Goal: Information Seeking & Learning: Learn about a topic

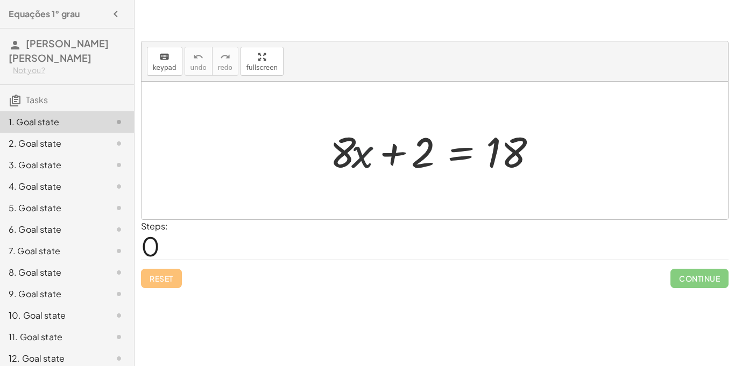
click at [358, 165] on div at bounding box center [438, 150] width 229 height 55
drag, startPoint x: 358, startPoint y: 165, endPoint x: 365, endPoint y: 169, distance: 8.4
click at [365, 169] on div at bounding box center [438, 150] width 229 height 55
drag, startPoint x: 338, startPoint y: 153, endPoint x: 415, endPoint y: 192, distance: 86.2
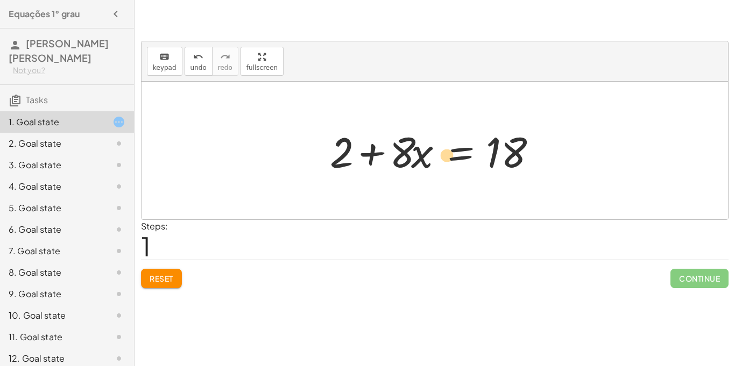
drag, startPoint x: 417, startPoint y: 158, endPoint x: 442, endPoint y: 160, distance: 24.9
click at [442, 160] on div at bounding box center [438, 150] width 229 height 55
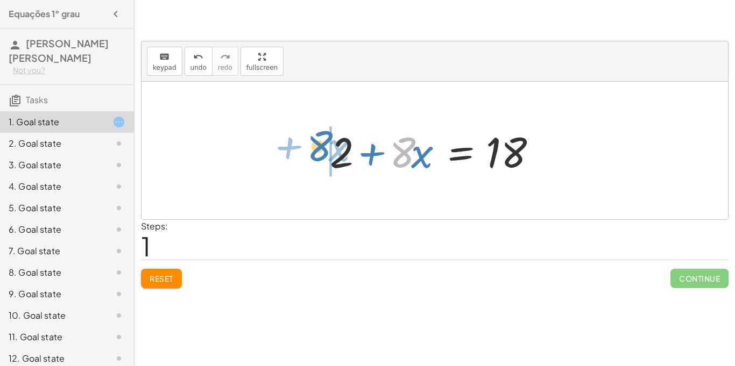
drag, startPoint x: 411, startPoint y: 156, endPoint x: 328, endPoint y: 151, distance: 83.0
click at [328, 151] on div at bounding box center [438, 150] width 229 height 55
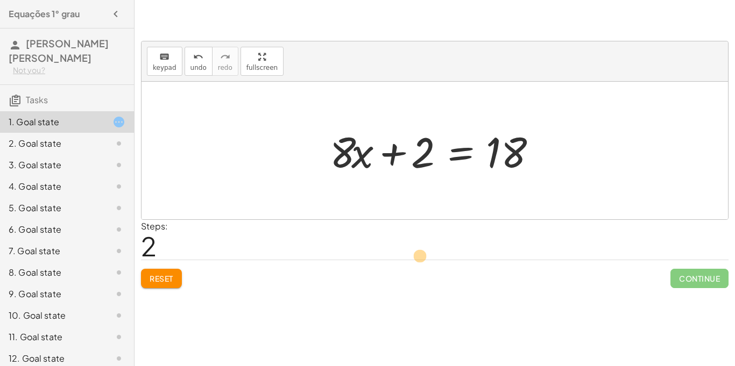
drag, startPoint x: 340, startPoint y: 149, endPoint x: 426, endPoint y: 253, distance: 135.3
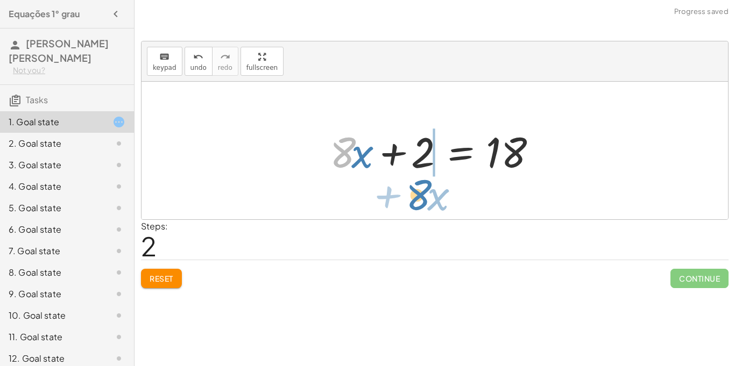
drag, startPoint x: 343, startPoint y: 155, endPoint x: 419, endPoint y: 198, distance: 86.8
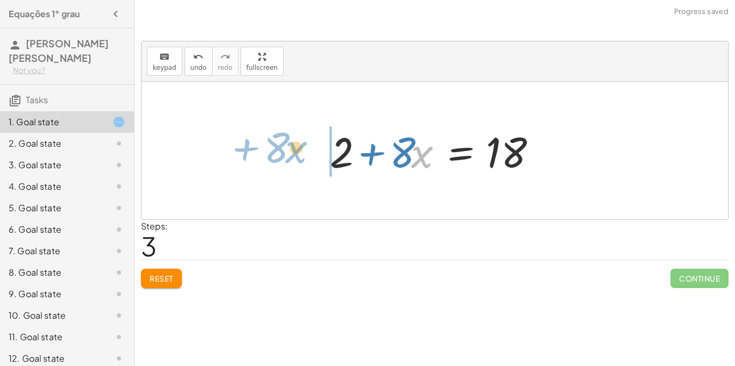
drag, startPoint x: 417, startPoint y: 158, endPoint x: 292, endPoint y: 151, distance: 125.0
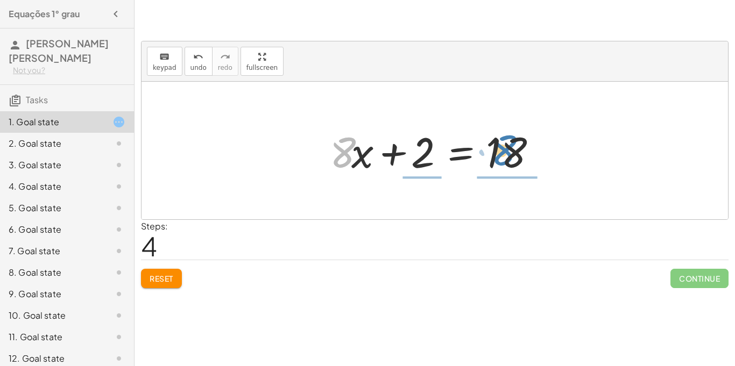
drag, startPoint x: 349, startPoint y: 147, endPoint x: 511, endPoint y: 145, distance: 162.0
click at [511, 145] on div at bounding box center [438, 150] width 229 height 55
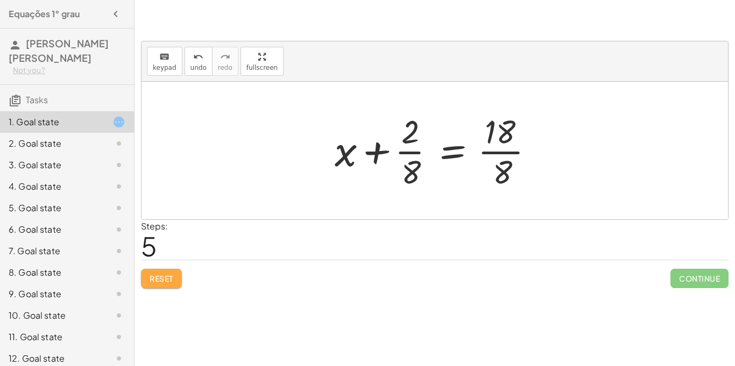
click at [144, 285] on button "Reset" at bounding box center [161, 278] width 41 height 19
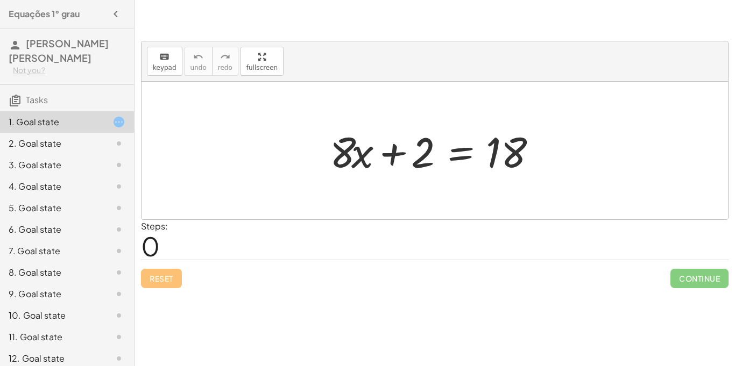
click at [144, 284] on div "Reset Continue" at bounding box center [435, 274] width 588 height 29
drag, startPoint x: 351, startPoint y: 160, endPoint x: 513, endPoint y: 195, distance: 166.1
click at [513, 195] on div "· 8 + · x + · 8 · x + 2 = 18" at bounding box center [435, 151] width 587 height 138
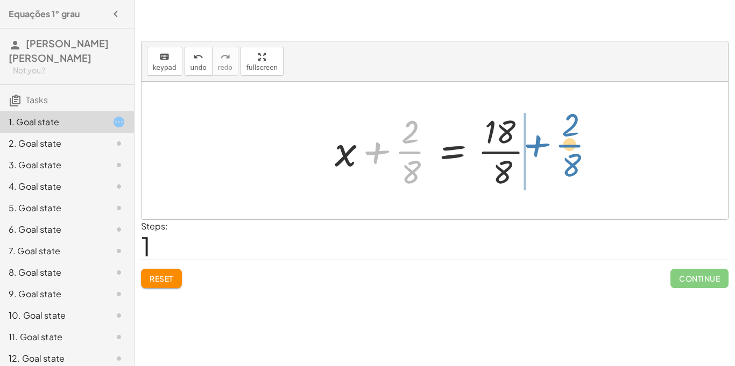
drag, startPoint x: 374, startPoint y: 150, endPoint x: 534, endPoint y: 144, distance: 159.9
click at [534, 144] on div at bounding box center [438, 150] width 219 height 83
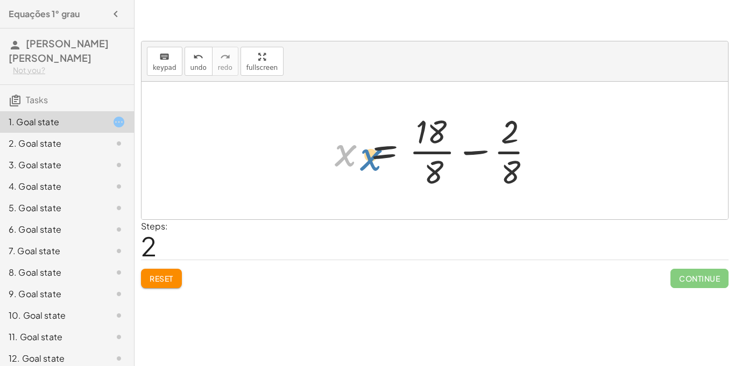
drag, startPoint x: 352, startPoint y: 151, endPoint x: 369, endPoint y: 155, distance: 17.1
click at [369, 155] on div at bounding box center [438, 150] width 219 height 83
click at [165, 282] on span "Reset" at bounding box center [162, 279] width 24 height 10
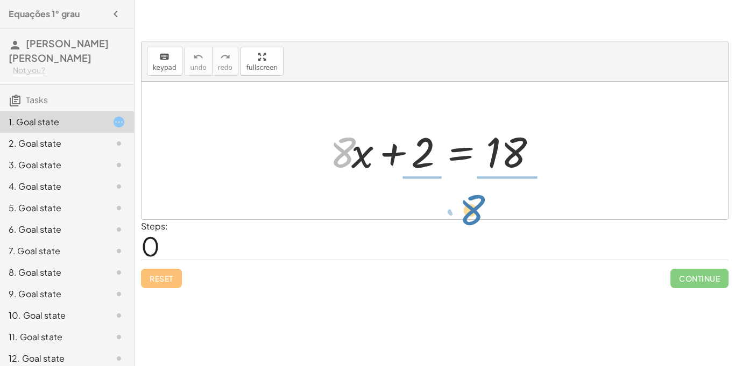
drag, startPoint x: 344, startPoint y: 153, endPoint x: 473, endPoint y: 210, distance: 141.4
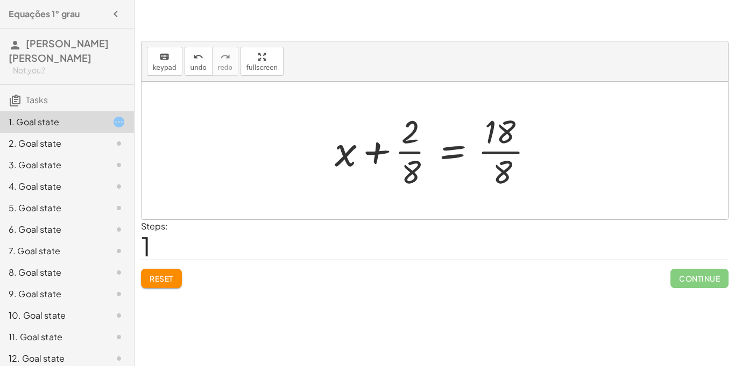
click at [473, 210] on div at bounding box center [435, 151] width 587 height 138
drag, startPoint x: 338, startPoint y: 150, endPoint x: 324, endPoint y: 146, distance: 15.0
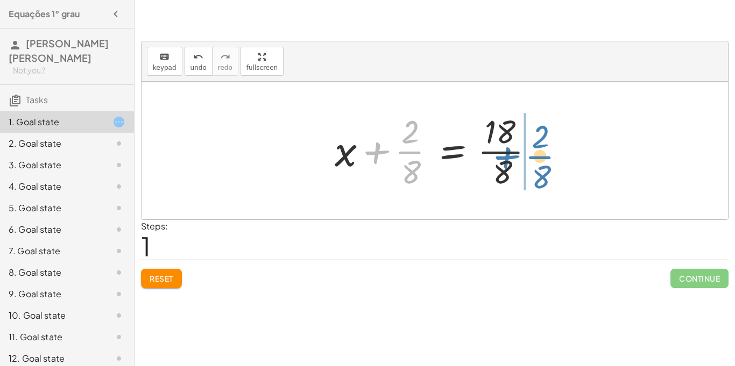
drag, startPoint x: 373, startPoint y: 151, endPoint x: 541, endPoint y: 164, distance: 168.4
click at [541, 164] on div at bounding box center [438, 150] width 219 height 83
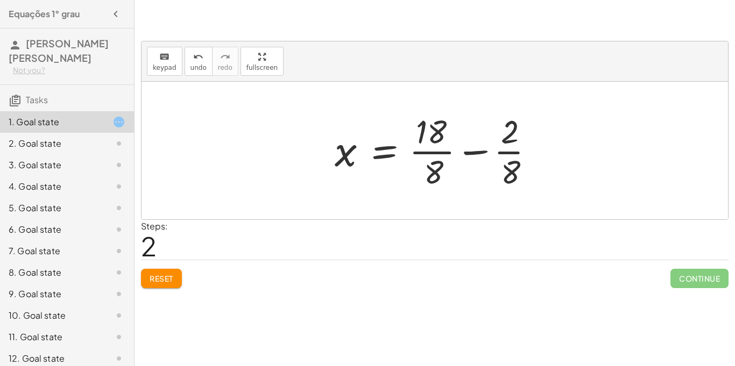
click at [541, 164] on div at bounding box center [438, 150] width 219 height 83
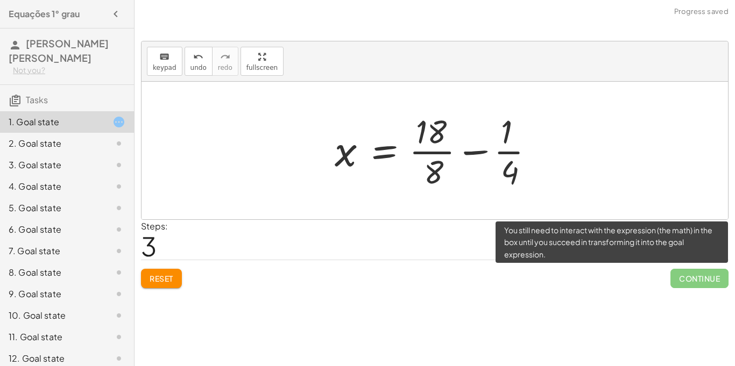
click at [697, 283] on span "Continue" at bounding box center [700, 278] width 58 height 19
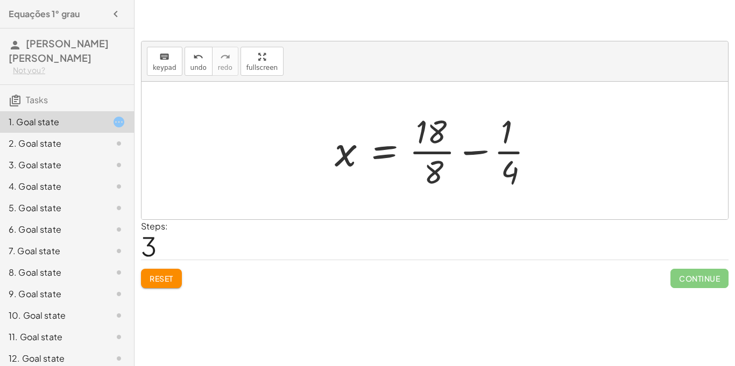
click at [489, 156] on div at bounding box center [438, 150] width 219 height 83
drag, startPoint x: 435, startPoint y: 170, endPoint x: 351, endPoint y: 118, distance: 98.6
click at [351, 118] on div at bounding box center [438, 150] width 219 height 83
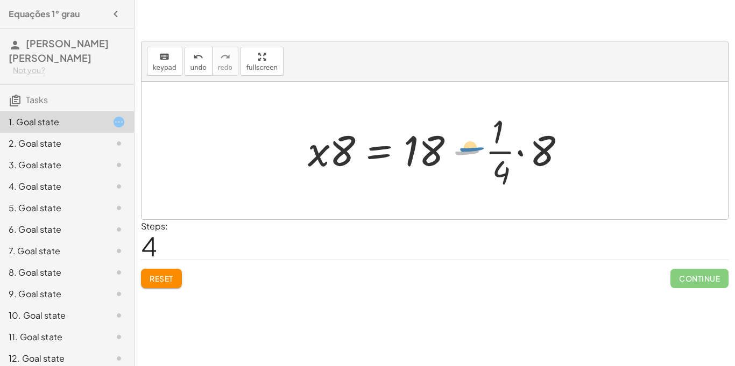
click at [487, 150] on div at bounding box center [438, 150] width 273 height 83
click at [153, 277] on span "Reset" at bounding box center [162, 279] width 24 height 10
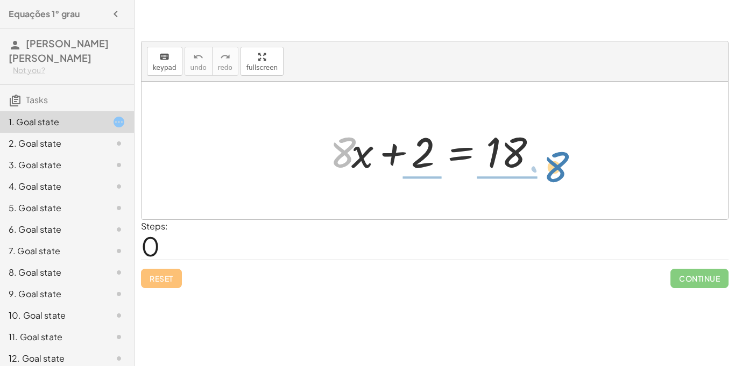
drag, startPoint x: 345, startPoint y: 155, endPoint x: 557, endPoint y: 167, distance: 211.8
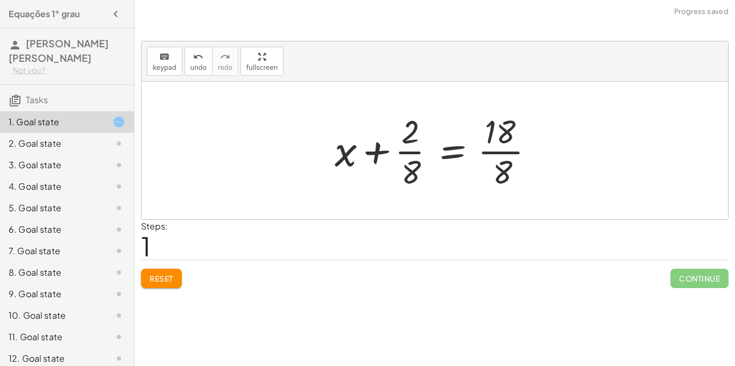
click at [557, 167] on div at bounding box center [435, 151] width 587 height 138
drag, startPoint x: 339, startPoint y: 157, endPoint x: 449, endPoint y: 151, distance: 109.9
click at [449, 151] on div at bounding box center [438, 150] width 219 height 83
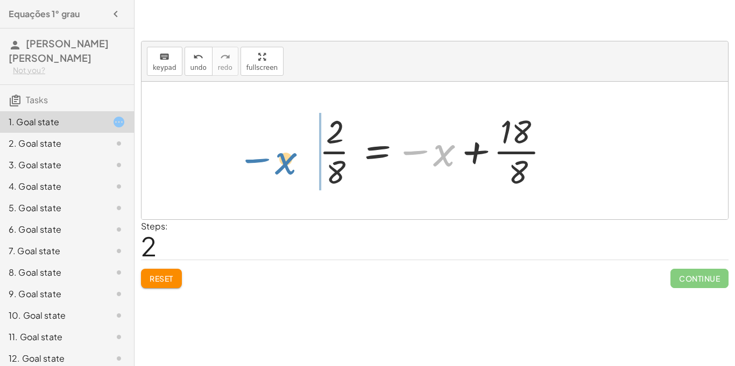
drag, startPoint x: 408, startPoint y: 152, endPoint x: 211, endPoint y: 164, distance: 197.8
click at [211, 164] on div "+ · 8 · x + 2 = 18 + x + · 2 · 8 = · 18 · 8 − x x 2 = 18 · · 8 · · 8 − +" at bounding box center [435, 151] width 587 height 138
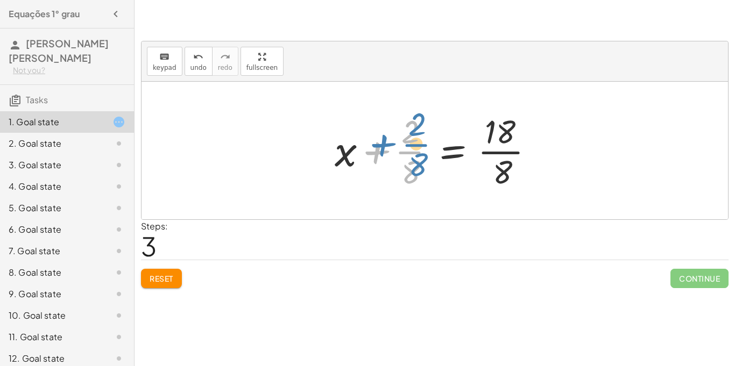
drag, startPoint x: 372, startPoint y: 143, endPoint x: 379, endPoint y: 136, distance: 9.1
click at [379, 136] on div at bounding box center [438, 150] width 219 height 83
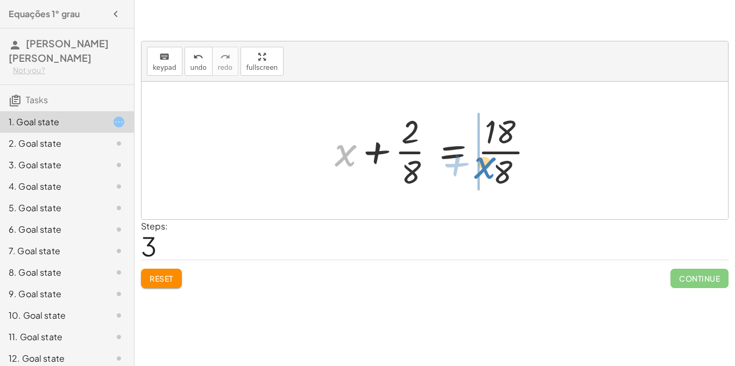
drag, startPoint x: 349, startPoint y: 151, endPoint x: 487, endPoint y: 161, distance: 138.7
click at [487, 161] on div at bounding box center [438, 150] width 219 height 83
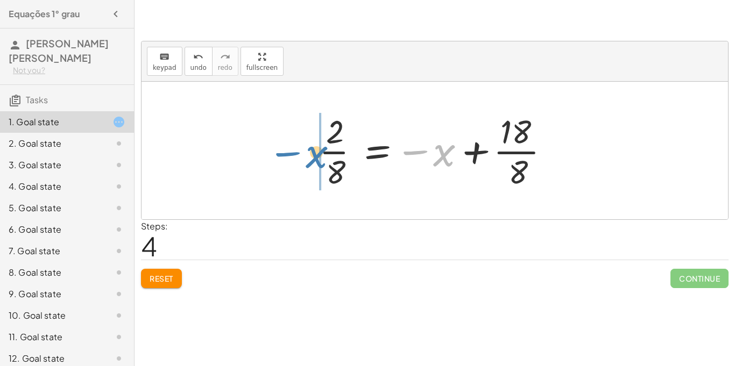
drag, startPoint x: 413, startPoint y: 143, endPoint x: 287, endPoint y: 142, distance: 125.9
click at [287, 142] on div "+ · 8 · x + 2 = 18 + x + · 2 · 8 = · 18 · 8 · 2 · 8 = − x + · 18 · 8 + x + · 2 …" at bounding box center [435, 151] width 587 height 138
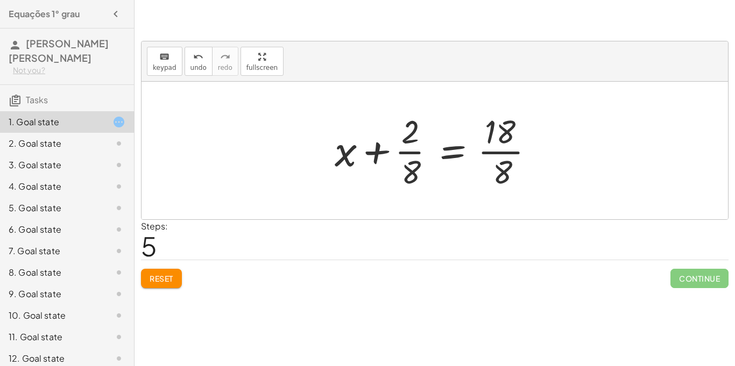
click at [287, 142] on div at bounding box center [435, 151] width 587 height 138
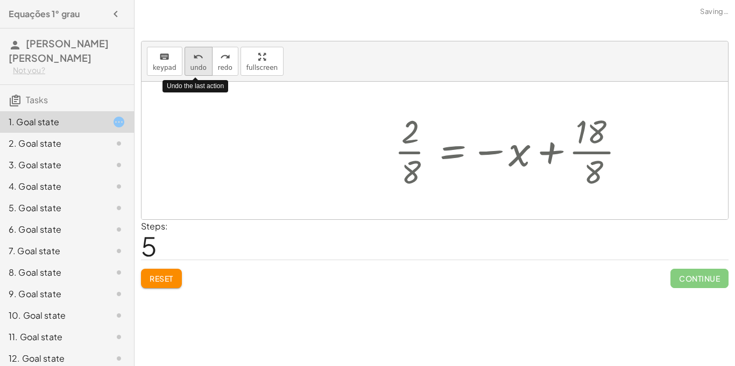
click at [194, 68] on span "undo" at bounding box center [198, 68] width 16 height 8
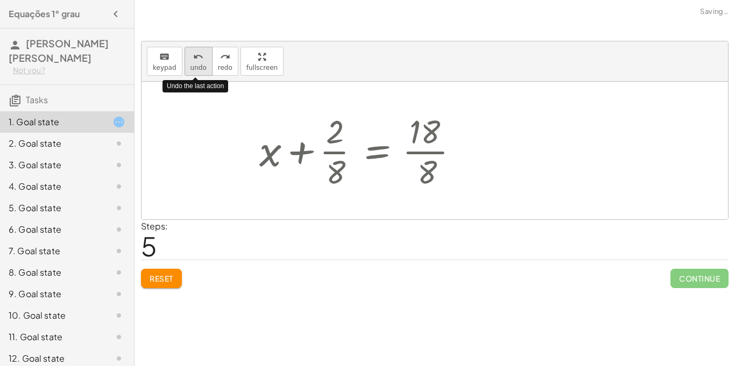
click at [196, 65] on span "undo" at bounding box center [198, 68] width 16 height 8
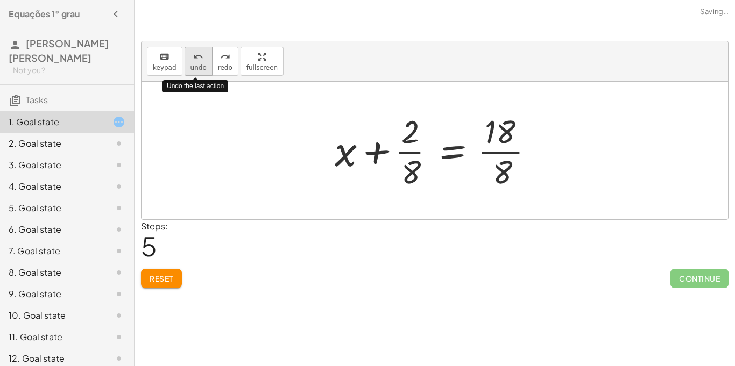
click at [196, 66] on span "undo" at bounding box center [198, 68] width 16 height 8
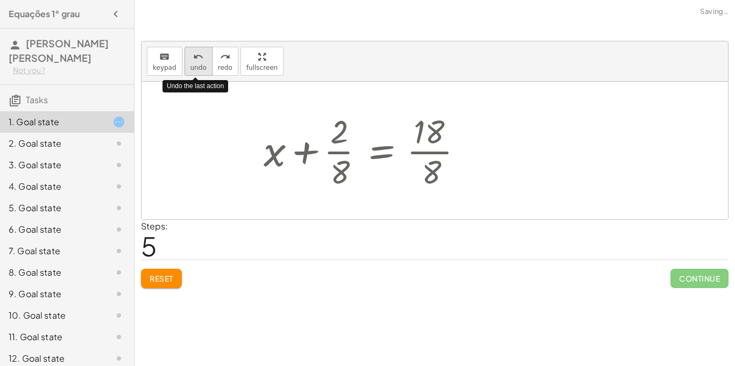
click at [196, 66] on span "undo" at bounding box center [198, 68] width 16 height 8
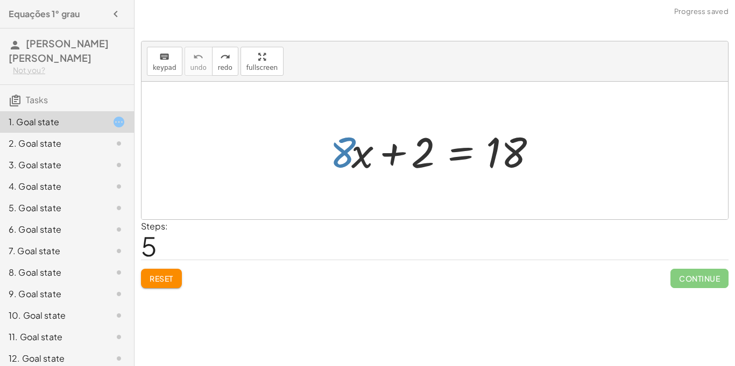
click at [455, 182] on div at bounding box center [435, 151] width 587 height 138
drag, startPoint x: 341, startPoint y: 156, endPoint x: 363, endPoint y: 115, distance: 46.5
click at [70, 145] on div "2. Goal state" at bounding box center [52, 143] width 87 height 13
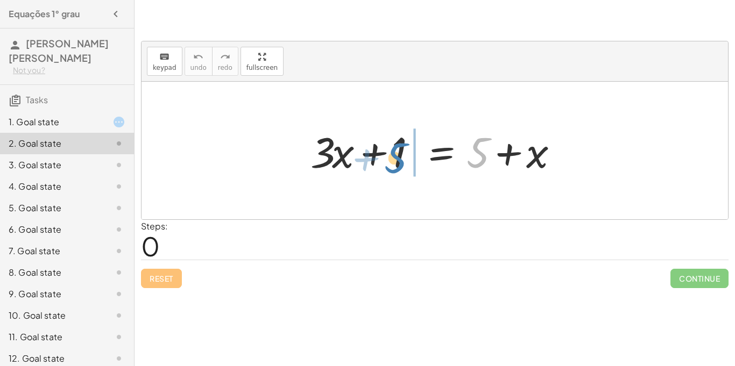
drag, startPoint x: 480, startPoint y: 144, endPoint x: 398, endPoint y: 149, distance: 82.5
click at [398, 149] on div at bounding box center [438, 150] width 267 height 55
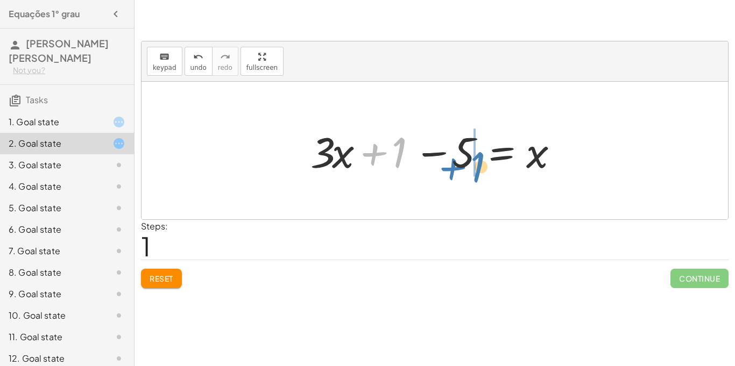
drag, startPoint x: 392, startPoint y: 140, endPoint x: 471, endPoint y: 153, distance: 80.2
click at [471, 153] on div at bounding box center [438, 150] width 267 height 55
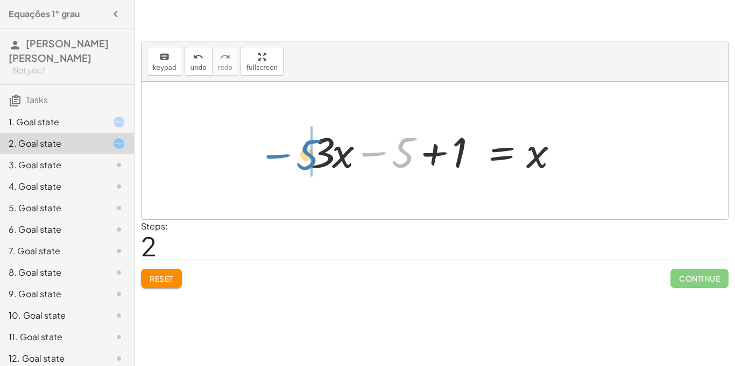
drag, startPoint x: 402, startPoint y: 144, endPoint x: 294, endPoint y: 120, distance: 110.8
click at [294, 121] on div "+ · 3 · x + 1 = + 5 + x + · 3 · x + 1 − 5 = x − 5 + · 3 · x + 1 = 5 x −" at bounding box center [434, 151] width 280 height 61
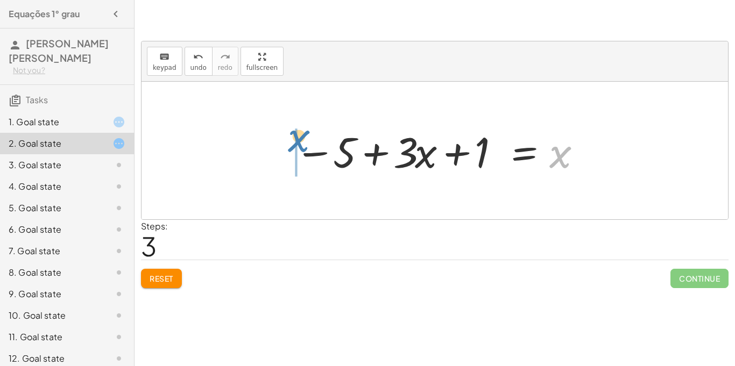
drag, startPoint x: 561, startPoint y: 157, endPoint x: 299, endPoint y: 139, distance: 263.2
click at [299, 139] on div at bounding box center [439, 150] width 298 height 55
drag, startPoint x: 286, startPoint y: 152, endPoint x: 379, endPoint y: 147, distance: 93.8
click at [379, 147] on div at bounding box center [409, 150] width 358 height 55
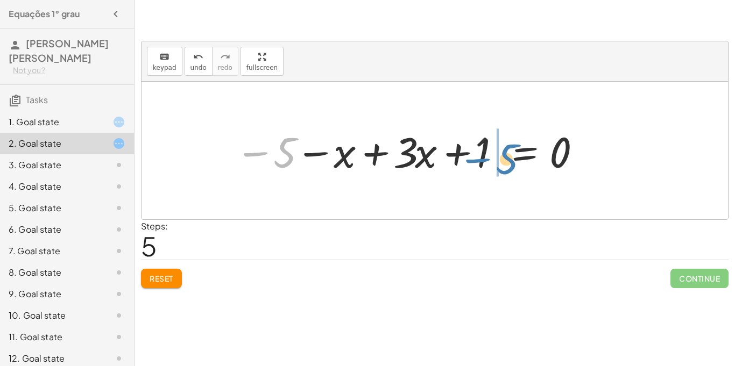
drag, startPoint x: 244, startPoint y: 152, endPoint x: 470, endPoint y: 159, distance: 225.6
click at [470, 159] on div at bounding box center [409, 150] width 358 height 55
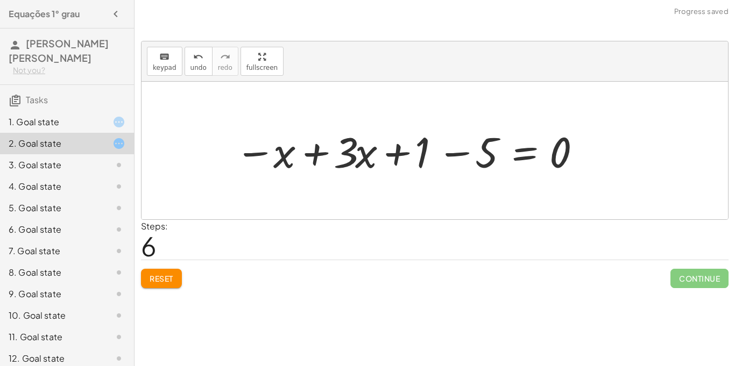
click at [152, 265] on div "Reset Continue" at bounding box center [435, 274] width 588 height 29
click at [154, 269] on button "Reset" at bounding box center [161, 278] width 41 height 19
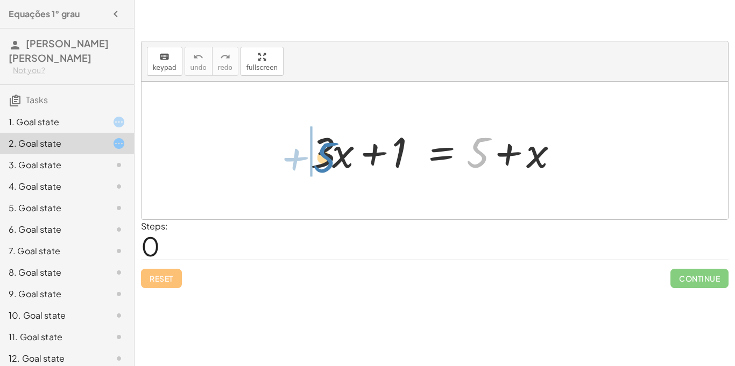
drag, startPoint x: 478, startPoint y: 158, endPoint x: 324, endPoint y: 158, distance: 153.4
click at [324, 158] on div at bounding box center [438, 150] width 267 height 55
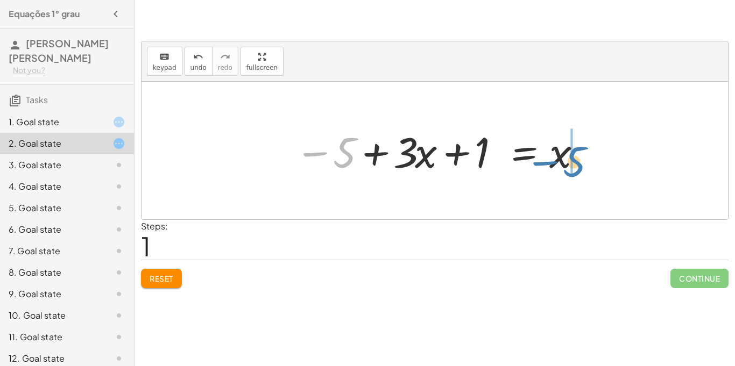
drag, startPoint x: 322, startPoint y: 154, endPoint x: 542, endPoint y: 161, distance: 219.7
click at [542, 161] on div at bounding box center [439, 150] width 298 height 55
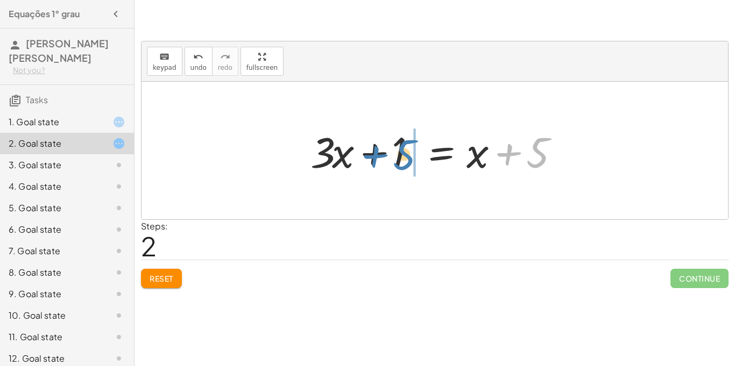
drag, startPoint x: 507, startPoint y: 153, endPoint x: 374, endPoint y: 154, distance: 133.5
click at [374, 154] on div at bounding box center [438, 150] width 267 height 55
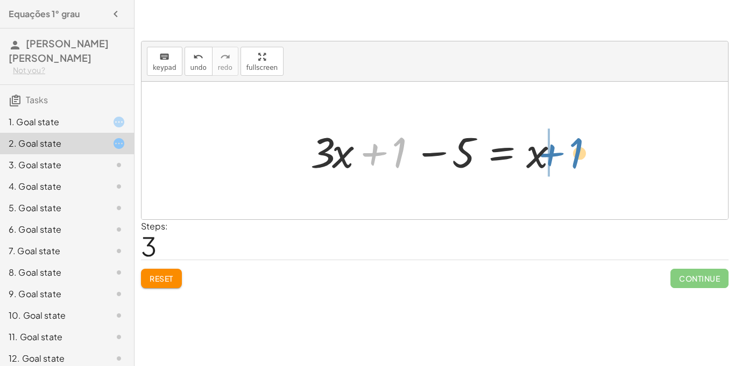
drag, startPoint x: 370, startPoint y: 151, endPoint x: 544, endPoint y: 153, distance: 173.3
click at [544, 153] on div at bounding box center [438, 150] width 267 height 55
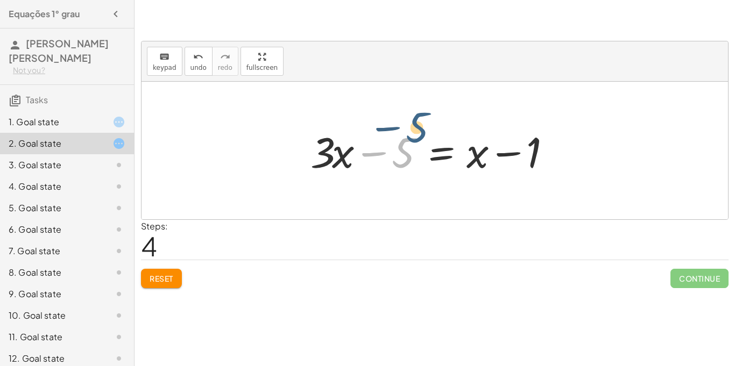
drag, startPoint x: 409, startPoint y: 154, endPoint x: 425, endPoint y: 126, distance: 32.8
click at [425, 126] on div at bounding box center [438, 150] width 267 height 55
click at [313, 93] on div at bounding box center [435, 151] width 587 height 138
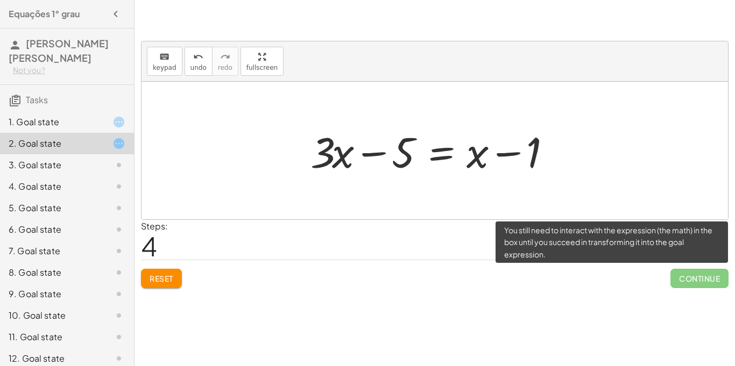
click at [701, 276] on span "Continue" at bounding box center [700, 278] width 58 height 19
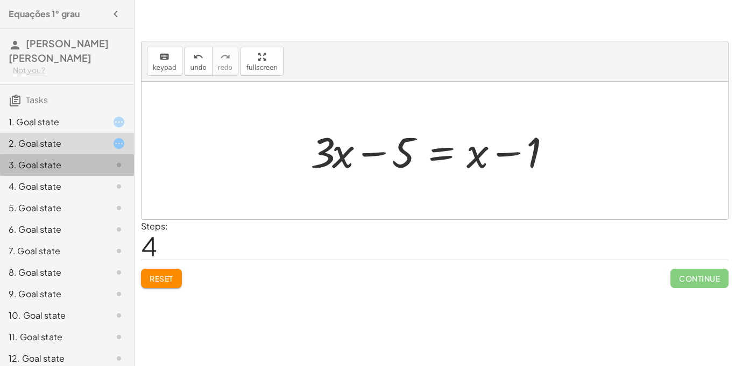
click at [95, 161] on div at bounding box center [110, 165] width 30 height 13
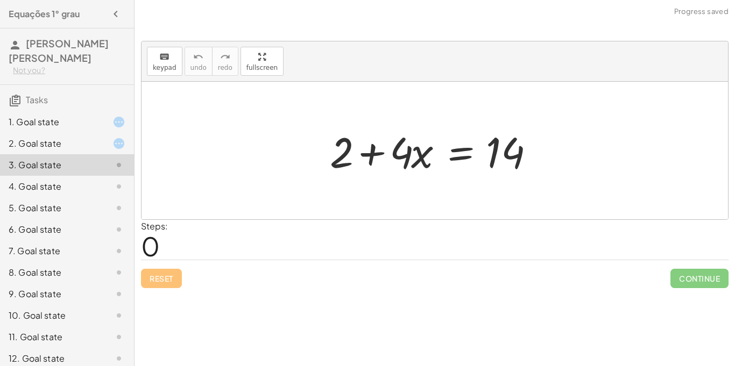
click at [105, 145] on div at bounding box center [110, 143] width 30 height 13
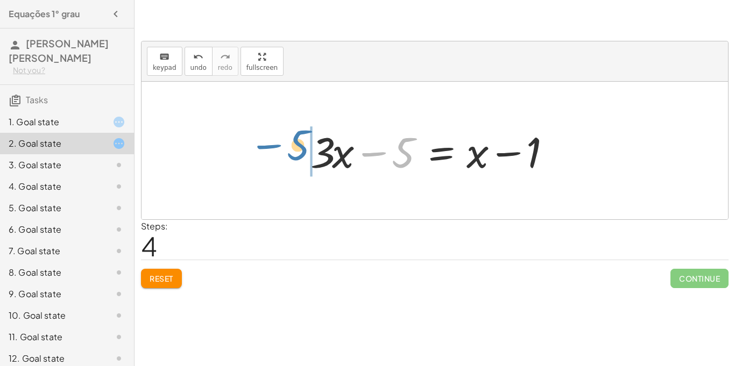
drag, startPoint x: 401, startPoint y: 144, endPoint x: 297, endPoint y: 136, distance: 105.2
click at [297, 136] on div "+ · 3 · x + 1 = + 5 + x − 5 + · 3 · x + 1 = x + · 3 · x + 1 = + x + 5 + · 3 · x…" at bounding box center [434, 151] width 280 height 61
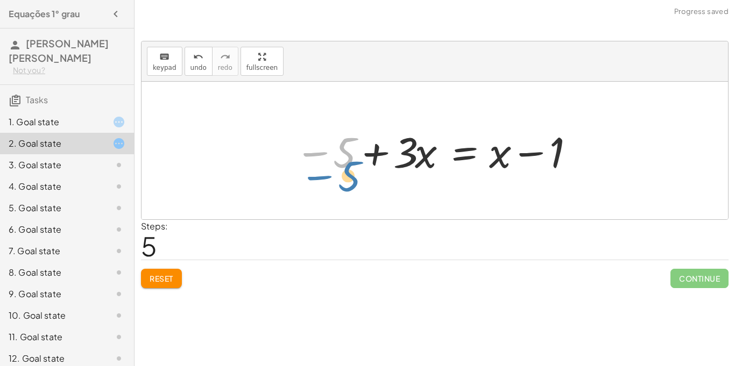
drag, startPoint x: 316, startPoint y: 153, endPoint x: 306, endPoint y: 168, distance: 17.9
click at [306, 168] on div at bounding box center [439, 150] width 298 height 55
drag, startPoint x: 314, startPoint y: 159, endPoint x: 324, endPoint y: 190, distance: 33.5
click at [324, 190] on div "+ · 3 · x + 1 = + 5 + x − 5 + · 3 · x + 1 = x + · 3 · x + 1 = + x + 5 + · 3 · x…" at bounding box center [435, 151] width 587 height 138
drag, startPoint x: 317, startPoint y: 156, endPoint x: 325, endPoint y: 148, distance: 10.7
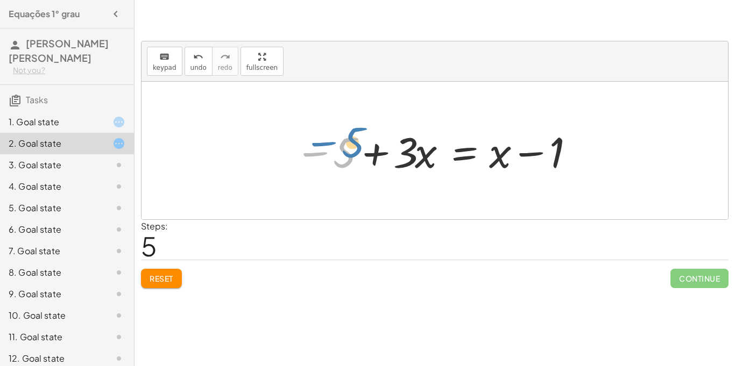
click at [325, 148] on div at bounding box center [439, 150] width 298 height 55
drag, startPoint x: 325, startPoint y: 148, endPoint x: 392, endPoint y: 147, distance: 66.7
click at [392, 147] on div at bounding box center [439, 150] width 298 height 55
click at [410, 153] on div at bounding box center [439, 150] width 298 height 55
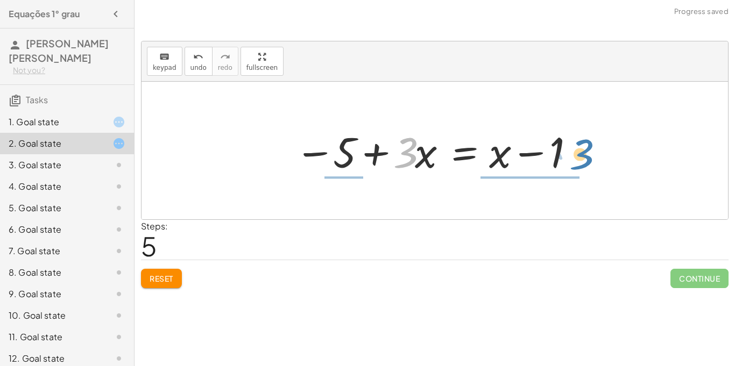
drag, startPoint x: 410, startPoint y: 153, endPoint x: 586, endPoint y: 155, distance: 176.0
click at [586, 155] on div at bounding box center [439, 150] width 298 height 55
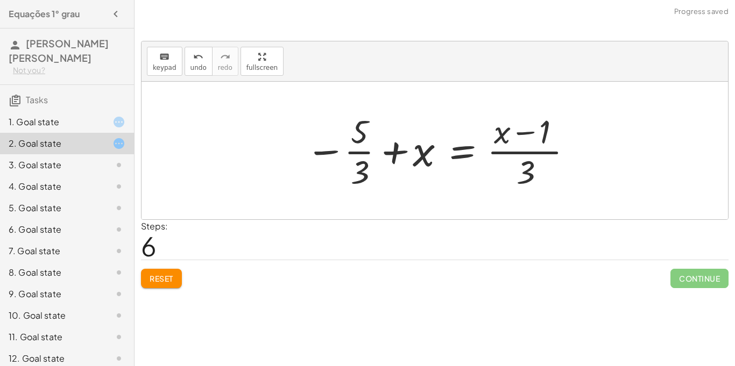
click at [156, 275] on span "Reset" at bounding box center [162, 279] width 24 height 10
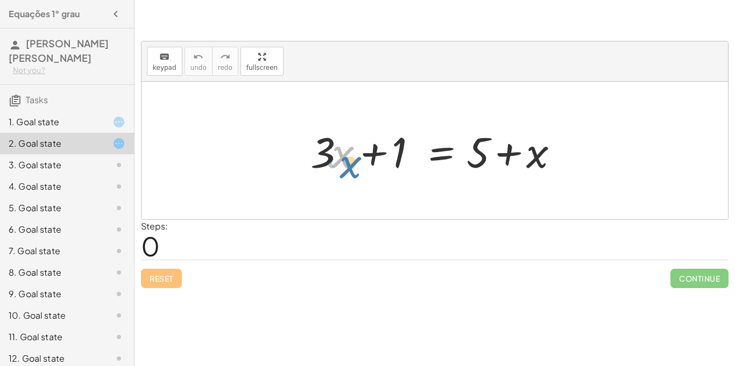
drag, startPoint x: 347, startPoint y: 167, endPoint x: 352, endPoint y: 173, distance: 7.6
click at [352, 173] on div at bounding box center [438, 150] width 267 height 55
drag, startPoint x: 328, startPoint y: 162, endPoint x: 505, endPoint y: 214, distance: 184.6
click at [505, 214] on div "· 3 + · x + · 3 · x + 1 = + 5 + x" at bounding box center [435, 151] width 587 height 138
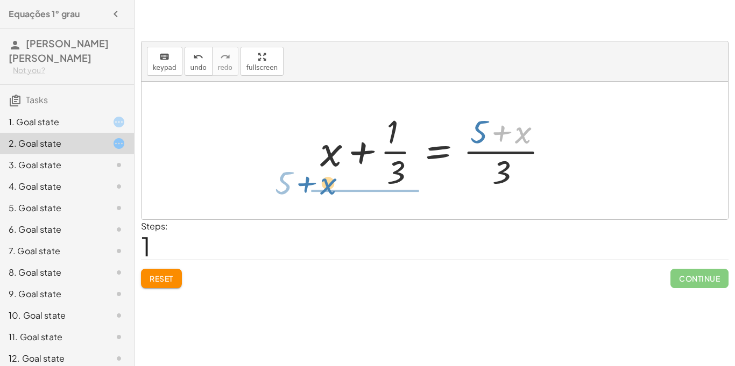
drag, startPoint x: 503, startPoint y: 137, endPoint x: 298, endPoint y: 190, distance: 211.8
click at [298, 190] on div "+ · 3 · x + 1 = + 5 + x + x · ( + 5 ) + x + 1 = + 5 + x · · 3 · ( ) · 3" at bounding box center [435, 151] width 587 height 138
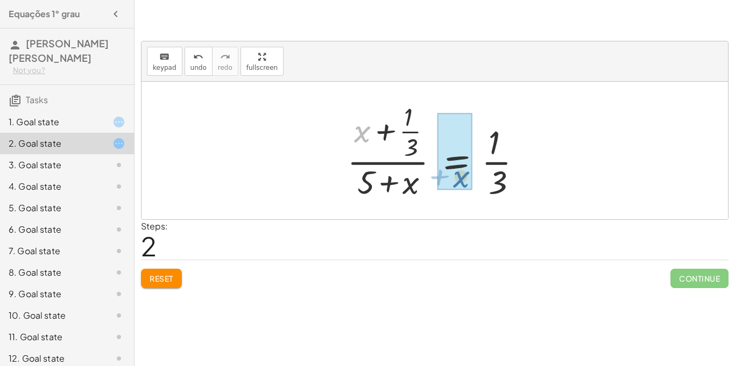
drag, startPoint x: 362, startPoint y: 132, endPoint x: 463, endPoint y: 178, distance: 110.8
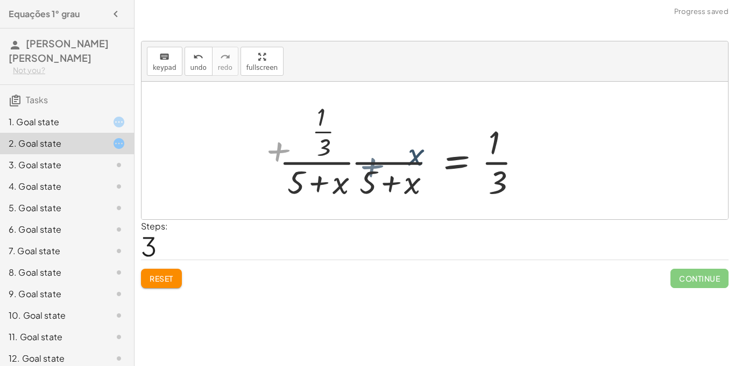
click at [463, 178] on div at bounding box center [385, 151] width 301 height 104
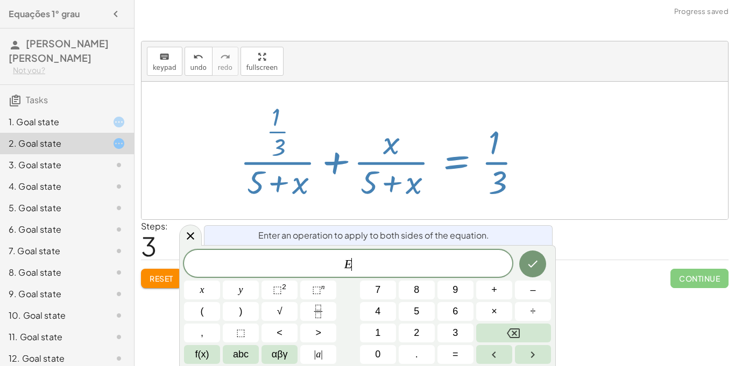
scroll to position [1, 0]
click at [355, 296] on div "​ x y ⬚ 2 ⬚ n 7 8 9 + – ( ) √ 4 5 6 × ÷ , ⬚ < > 1 2 3 f(x) abc αβγ | a | 0 . =" at bounding box center [367, 307] width 367 height 114
click at [372, 302] on button "4" at bounding box center [378, 311] width 36 height 19
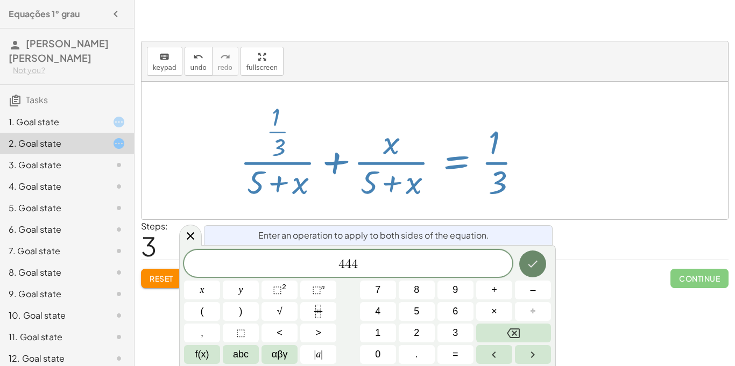
click at [533, 258] on icon "Done" at bounding box center [532, 264] width 13 height 13
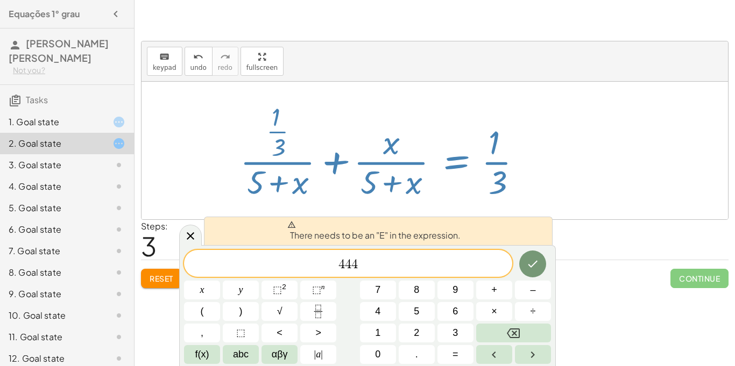
click at [542, 195] on div at bounding box center [435, 151] width 587 height 138
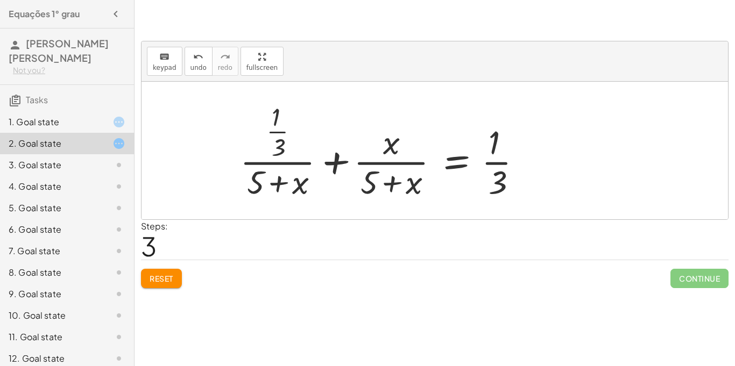
click at [285, 215] on div at bounding box center [435, 151] width 587 height 138
click at [288, 220] on div "Steps: 3" at bounding box center [435, 240] width 588 height 40
click at [304, 251] on div "Steps: 3" at bounding box center [435, 240] width 588 height 40
click at [308, 260] on div "Reset Continue" at bounding box center [435, 274] width 588 height 29
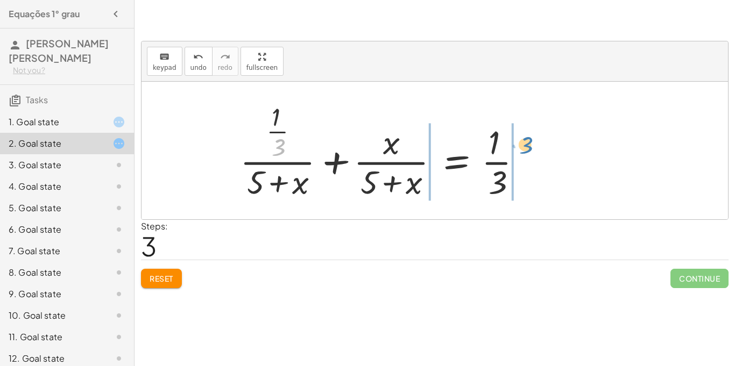
drag, startPoint x: 277, startPoint y: 152, endPoint x: 524, endPoint y: 150, distance: 247.5
click at [524, 150] on div at bounding box center [385, 151] width 301 height 104
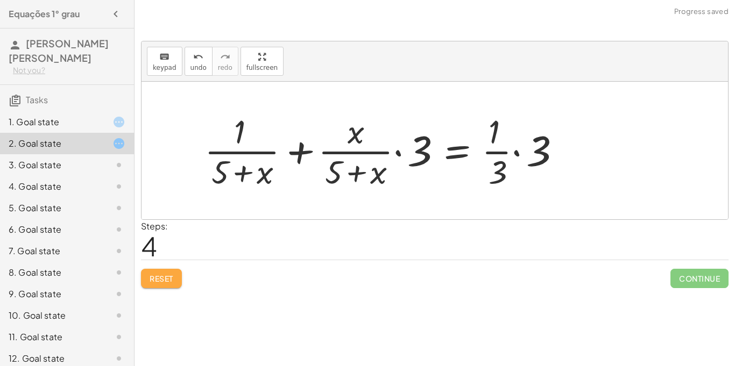
click at [158, 276] on span "Reset" at bounding box center [162, 279] width 24 height 10
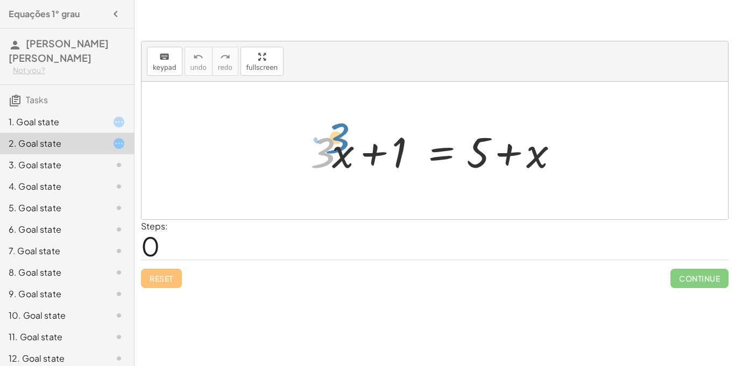
drag, startPoint x: 322, startPoint y: 153, endPoint x: 336, endPoint y: 140, distance: 19.8
click at [336, 140] on div at bounding box center [438, 150] width 267 height 55
drag, startPoint x: 342, startPoint y: 157, endPoint x: 350, endPoint y: 160, distance: 8.7
click at [350, 160] on div at bounding box center [438, 150] width 267 height 55
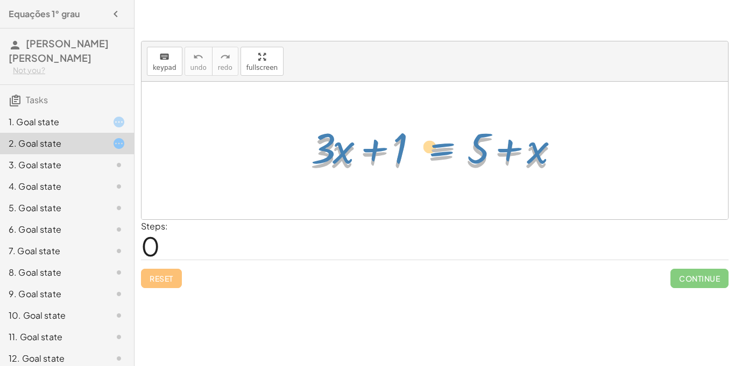
drag, startPoint x: 444, startPoint y: 147, endPoint x: 446, endPoint y: 139, distance: 7.6
click at [446, 139] on div at bounding box center [438, 150] width 267 height 55
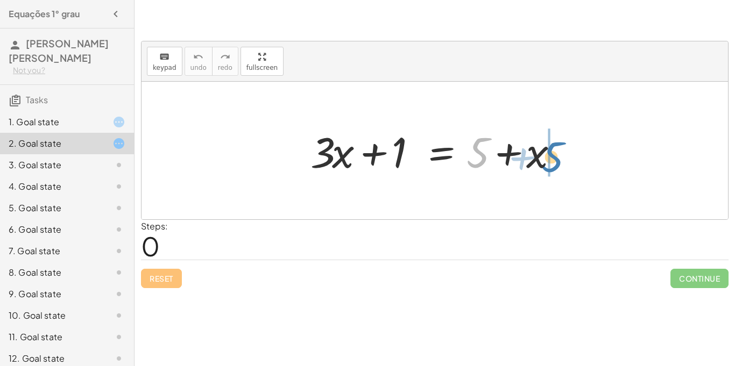
drag, startPoint x: 471, startPoint y: 161, endPoint x: 545, endPoint y: 165, distance: 74.4
click at [545, 165] on div at bounding box center [438, 150] width 267 height 55
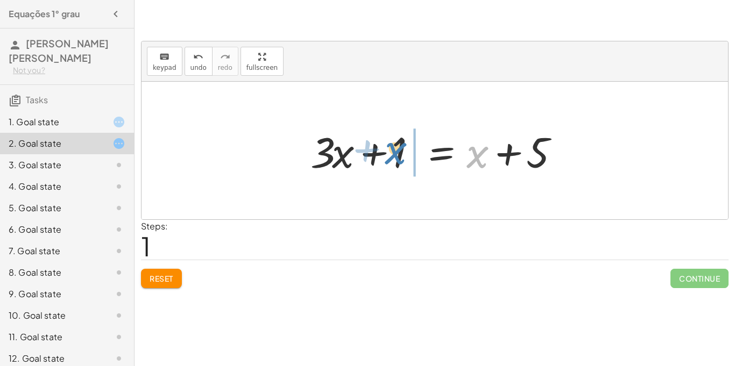
drag, startPoint x: 479, startPoint y: 164, endPoint x: 402, endPoint y: 163, distance: 77.0
click at [402, 163] on div at bounding box center [438, 150] width 267 height 55
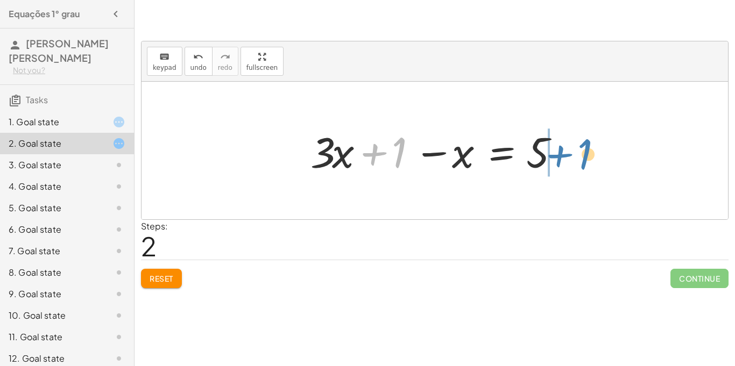
drag, startPoint x: 398, startPoint y: 161, endPoint x: 584, endPoint y: 164, distance: 185.7
click at [584, 164] on div "+ · 3 · x + 1 = + 5 + x + · 3 · x + 1 = + x + 5 + 1 + · 3 · x + 1 = 5 x −" at bounding box center [435, 151] width 587 height 138
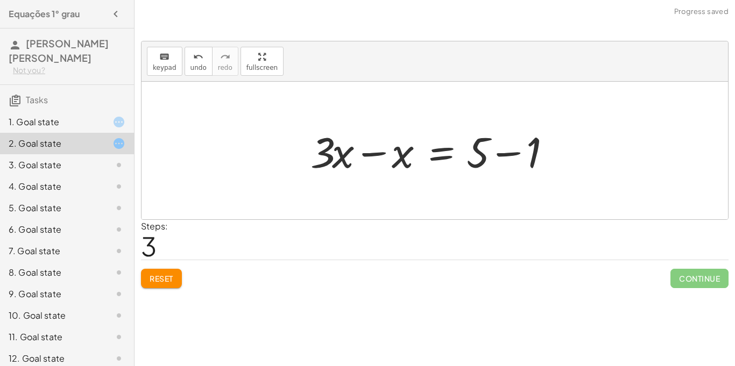
click at [334, 136] on div at bounding box center [438, 150] width 267 height 55
drag, startPoint x: 536, startPoint y: 152, endPoint x: 470, endPoint y: 209, distance: 87.0
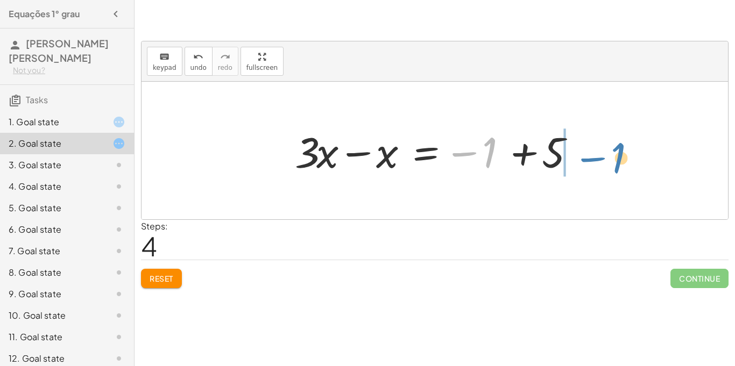
drag, startPoint x: 456, startPoint y: 158, endPoint x: 583, endPoint y: 161, distance: 126.5
click at [583, 161] on div at bounding box center [439, 150] width 298 height 55
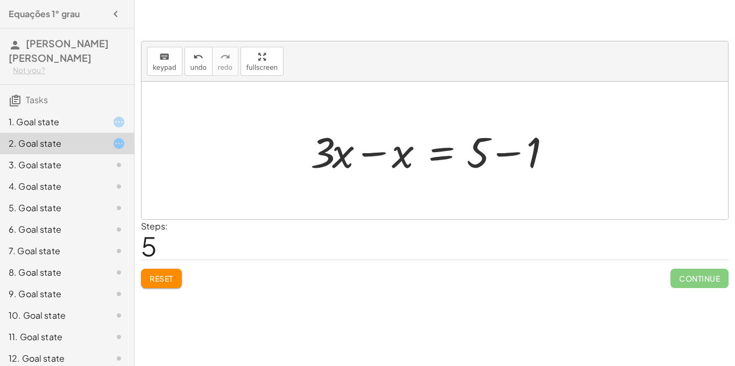
click at [65, 117] on div "1. Goal state" at bounding box center [52, 122] width 87 height 13
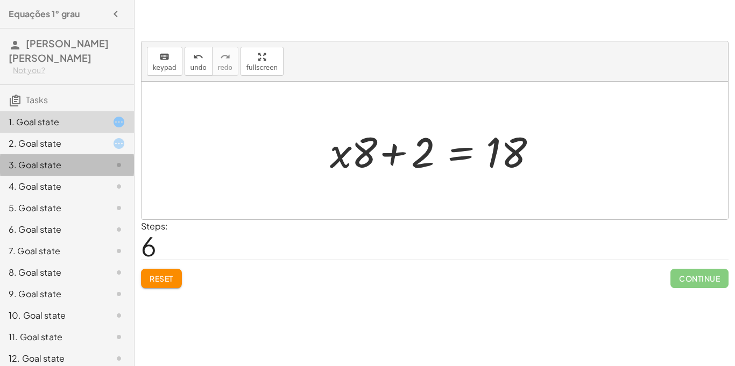
click at [66, 159] on div "3. Goal state" at bounding box center [52, 165] width 87 height 13
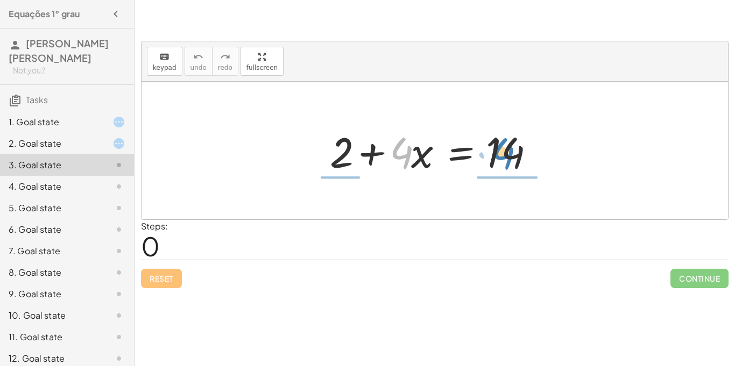
drag, startPoint x: 410, startPoint y: 160, endPoint x: 511, endPoint y: 159, distance: 101.7
click at [511, 159] on div at bounding box center [438, 150] width 229 height 55
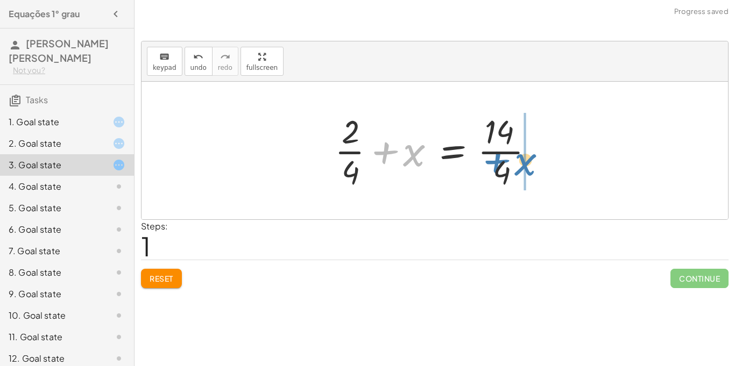
drag, startPoint x: 411, startPoint y: 158, endPoint x: 523, endPoint y: 167, distance: 112.3
click at [523, 167] on div at bounding box center [438, 150] width 219 height 83
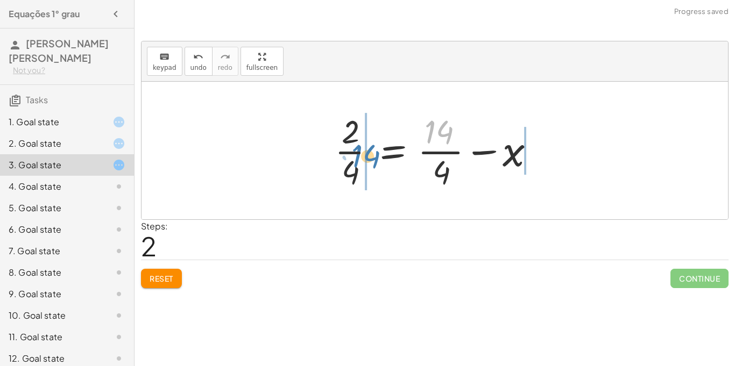
drag, startPoint x: 444, startPoint y: 125, endPoint x: 370, endPoint y: 150, distance: 78.8
click at [370, 150] on div at bounding box center [438, 150] width 219 height 83
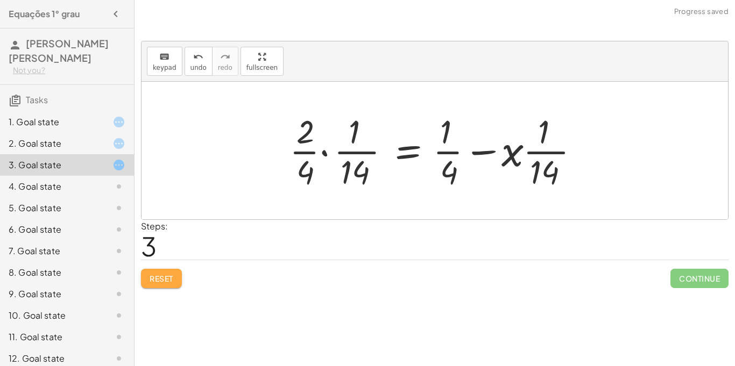
click at [156, 280] on span "Reset" at bounding box center [162, 279] width 24 height 10
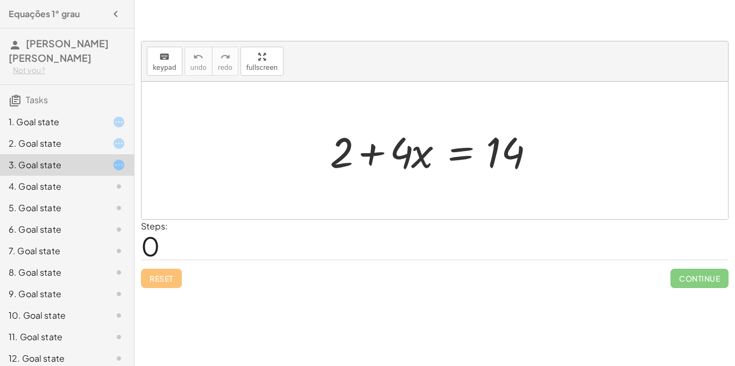
click at [61, 118] on div "1. Goal state" at bounding box center [52, 122] width 87 height 13
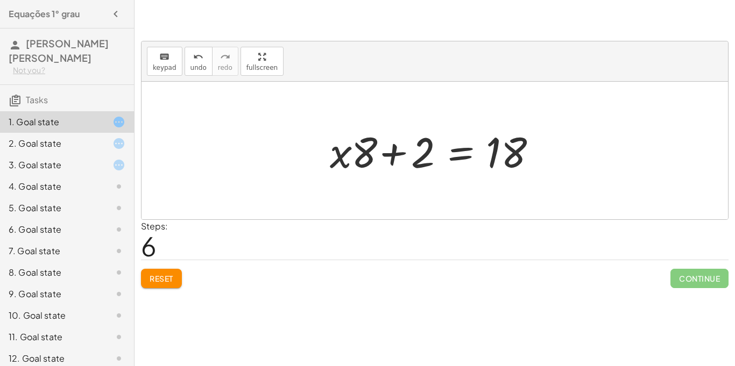
click at [373, 146] on div at bounding box center [438, 150] width 229 height 55
click at [165, 272] on button "Reset" at bounding box center [161, 278] width 41 height 19
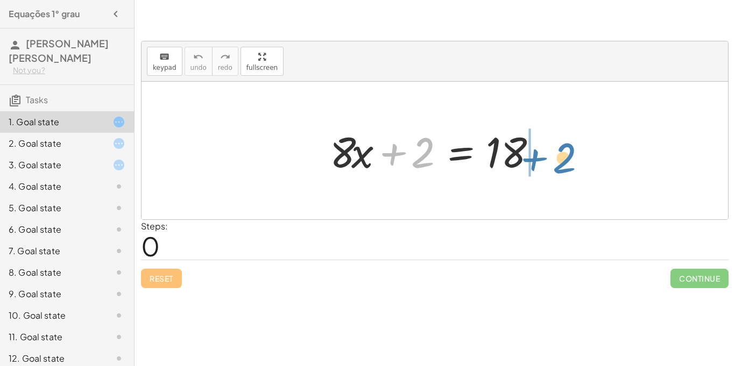
drag, startPoint x: 424, startPoint y: 166, endPoint x: 567, endPoint y: 170, distance: 143.7
click at [567, 170] on div "+ 2 + · 8 · x + 2 = 18" at bounding box center [435, 151] width 587 height 138
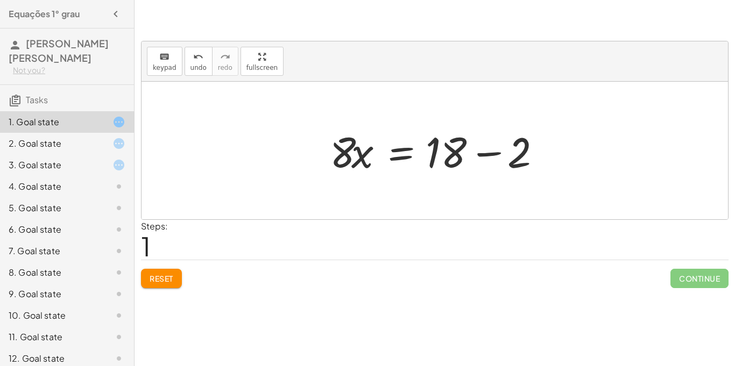
click at [486, 155] on div at bounding box center [438, 150] width 229 height 55
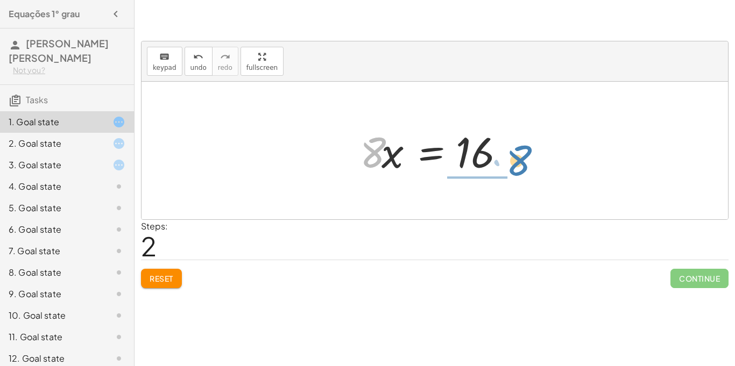
drag, startPoint x: 370, startPoint y: 157, endPoint x: 515, endPoint y: 158, distance: 145.3
click at [515, 158] on div at bounding box center [439, 150] width 168 height 55
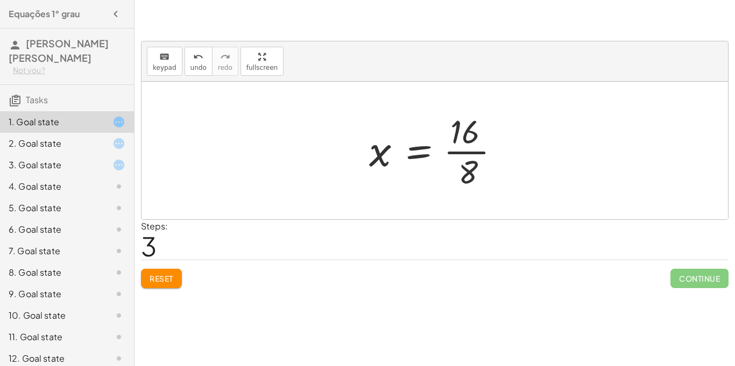
click at [454, 152] on div at bounding box center [439, 150] width 150 height 83
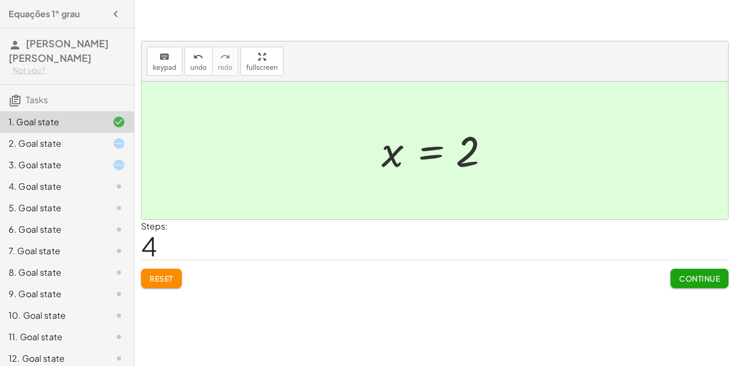
click at [689, 283] on span "Continue" at bounding box center [699, 279] width 41 height 10
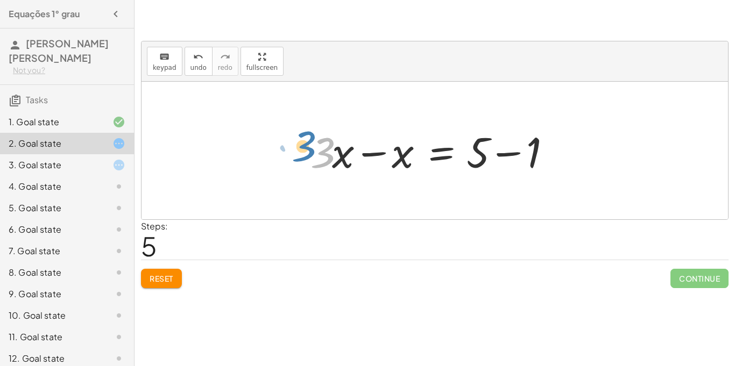
drag, startPoint x: 322, startPoint y: 156, endPoint x: 300, endPoint y: 149, distance: 23.0
click at [373, 153] on div at bounding box center [438, 150] width 267 height 55
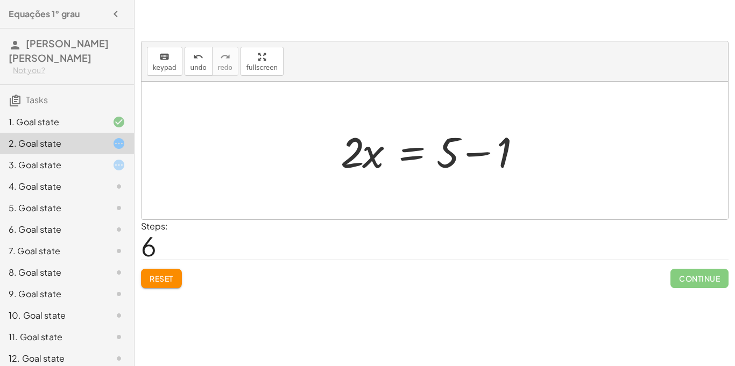
click at [481, 156] on div at bounding box center [438, 150] width 207 height 55
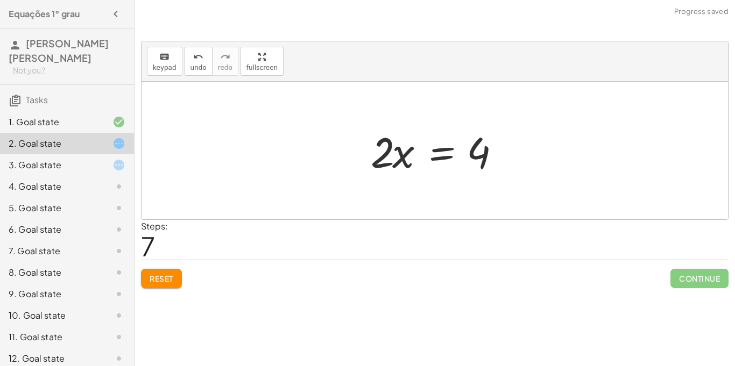
click at [481, 156] on div at bounding box center [438, 150] width 147 height 55
click at [152, 275] on span "Reset" at bounding box center [162, 279] width 24 height 10
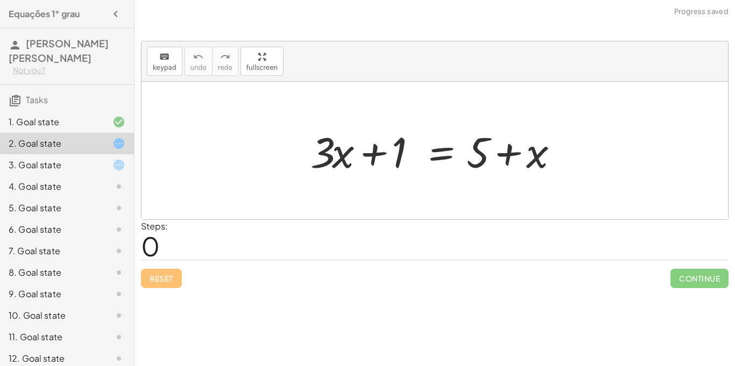
click at [152, 276] on div "Reset Continue" at bounding box center [435, 274] width 588 height 29
click at [373, 154] on div at bounding box center [438, 150] width 267 height 55
click at [33, 165] on div "3. Goal state" at bounding box center [52, 165] width 87 height 13
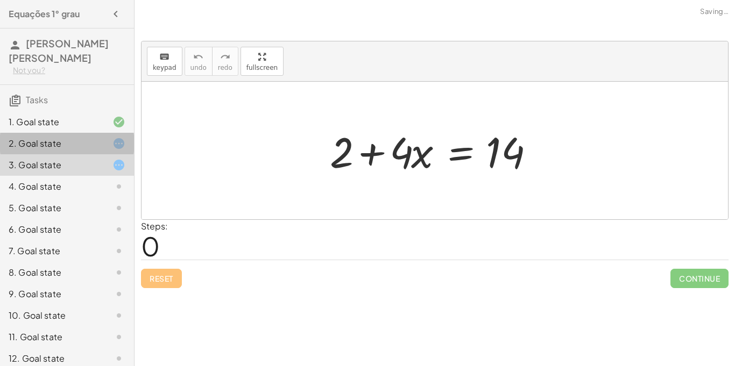
click at [39, 143] on div "2. Goal state" at bounding box center [52, 143] width 87 height 13
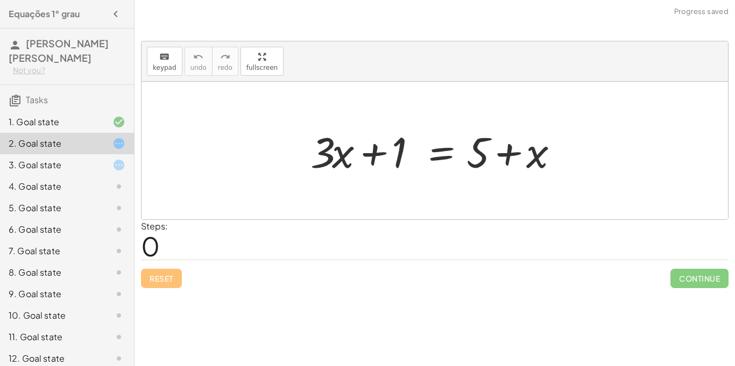
click at [340, 161] on div at bounding box center [438, 150] width 267 height 55
click at [342, 160] on div at bounding box center [438, 150] width 267 height 55
drag, startPoint x: 323, startPoint y: 153, endPoint x: 357, endPoint y: 157, distance: 34.2
click at [357, 157] on div at bounding box center [438, 150] width 267 height 55
click at [374, 149] on div at bounding box center [438, 150] width 267 height 55
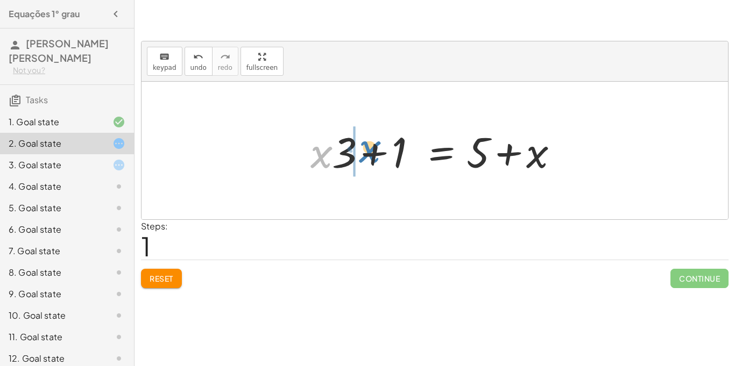
drag, startPoint x: 314, startPoint y: 153, endPoint x: 363, endPoint y: 147, distance: 48.8
click at [363, 147] on div at bounding box center [438, 150] width 267 height 55
click at [437, 151] on div at bounding box center [438, 150] width 267 height 55
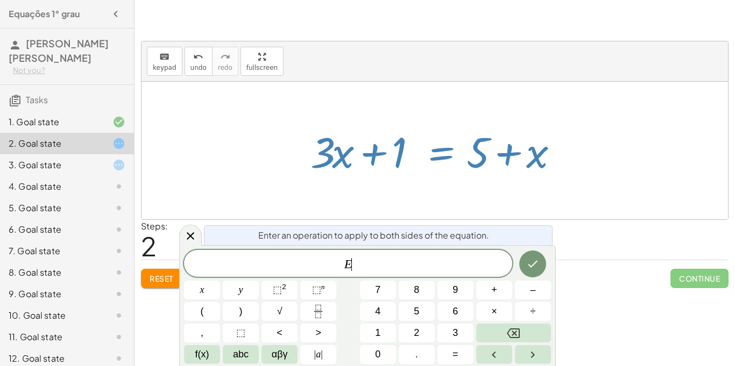
scroll to position [1, 0]
click at [437, 151] on div at bounding box center [438, 150] width 267 height 55
click at [551, 165] on div at bounding box center [438, 150] width 267 height 55
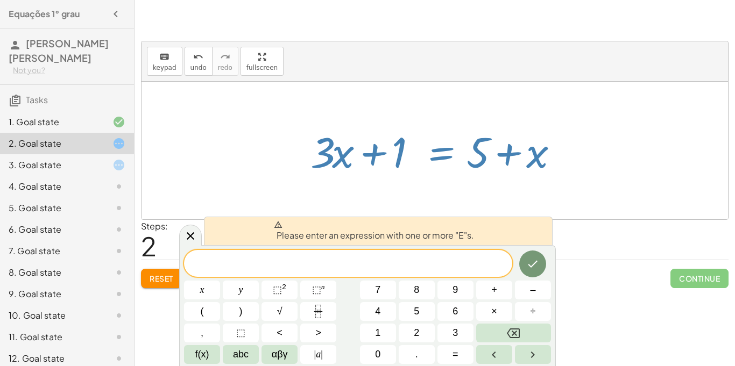
click at [721, 137] on div at bounding box center [435, 151] width 587 height 138
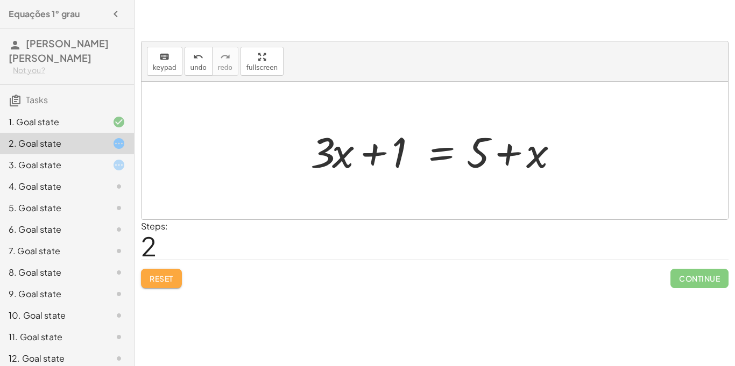
click at [173, 270] on button "Reset" at bounding box center [161, 278] width 41 height 19
click at [372, 152] on div at bounding box center [438, 150] width 267 height 55
click at [73, 154] on div "1. Goal state" at bounding box center [67, 165] width 134 height 22
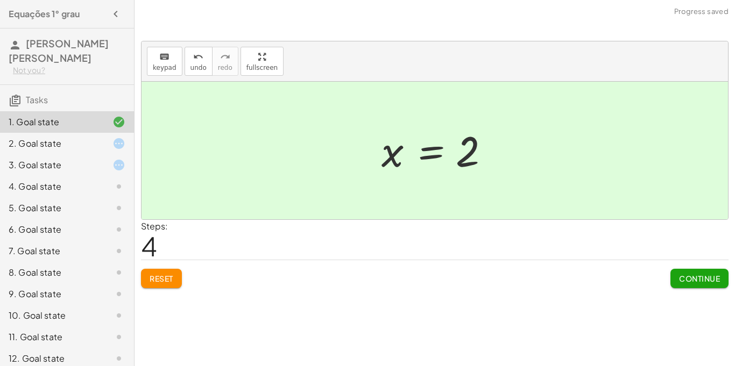
click at [54, 144] on div "2. Goal state" at bounding box center [52, 143] width 87 height 13
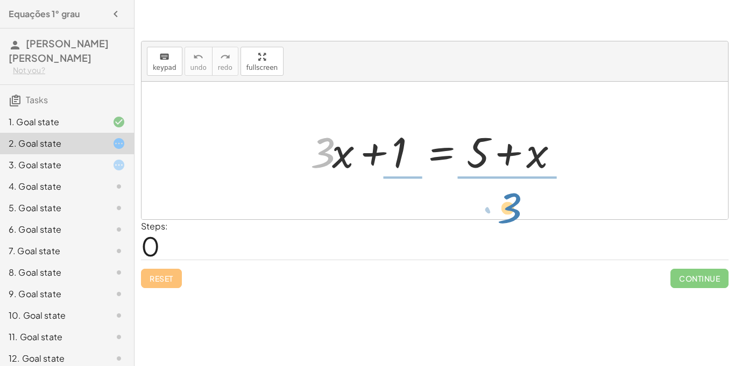
drag, startPoint x: 329, startPoint y: 159, endPoint x: 516, endPoint y: 213, distance: 194.5
click at [516, 213] on div "· 3 + · x + · 3 · x + 1 = + 5 + x" at bounding box center [435, 151] width 587 height 138
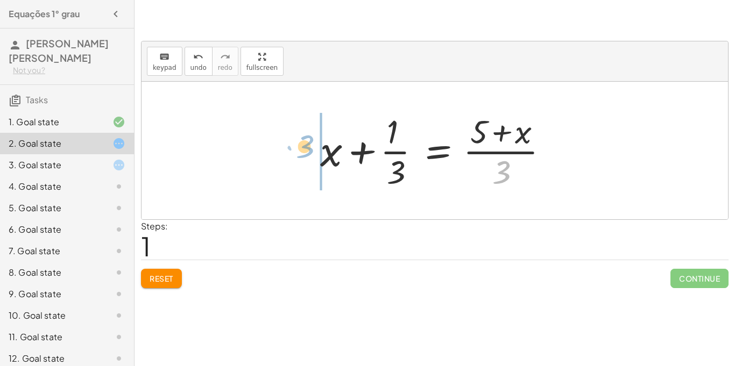
drag, startPoint x: 506, startPoint y: 174, endPoint x: 304, endPoint y: 149, distance: 203.4
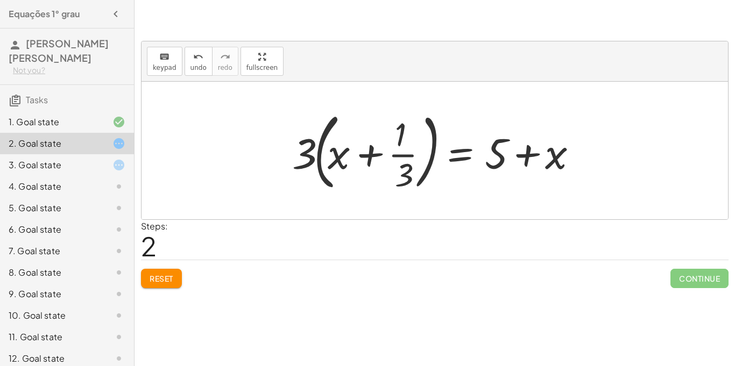
click at [54, 164] on div "3. Goal state" at bounding box center [52, 165] width 87 height 13
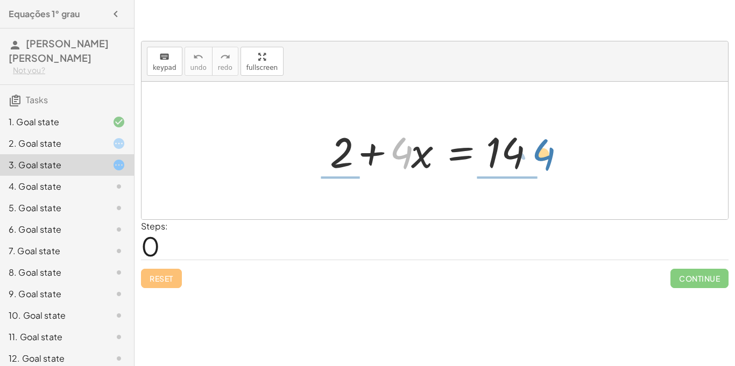
drag, startPoint x: 405, startPoint y: 158, endPoint x: 547, endPoint y: 159, distance: 142.1
click at [547, 159] on div at bounding box center [438, 150] width 229 height 55
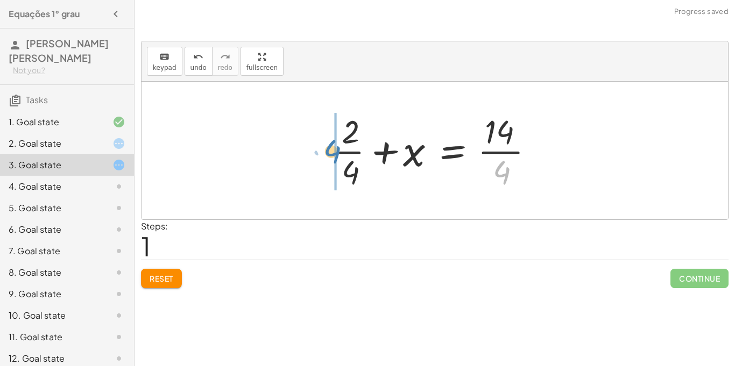
drag, startPoint x: 496, startPoint y: 170, endPoint x: 324, endPoint y: 149, distance: 173.5
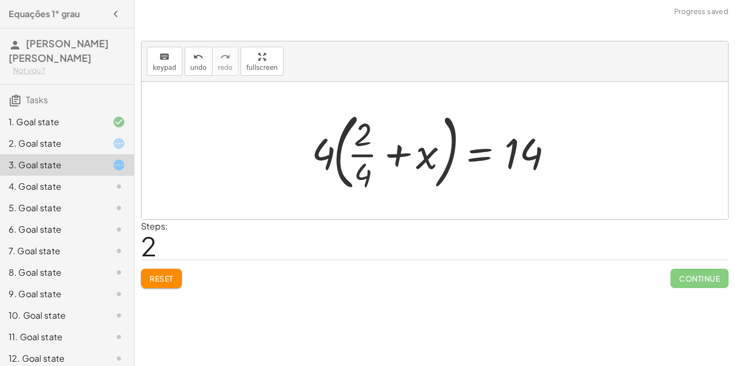
click at [168, 272] on button "Reset" at bounding box center [161, 278] width 41 height 19
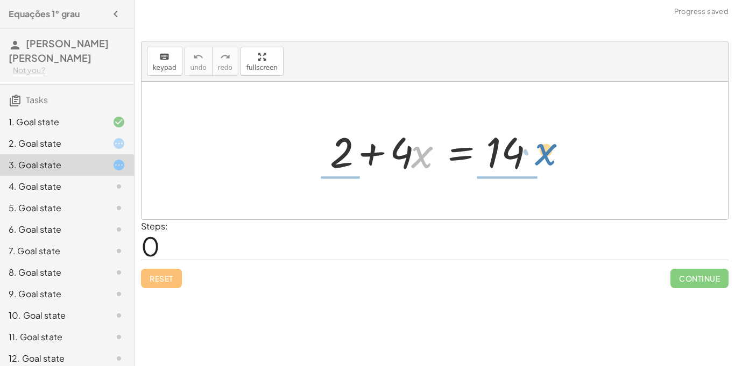
drag, startPoint x: 422, startPoint y: 161, endPoint x: 546, endPoint y: 158, distance: 123.8
click at [546, 158] on div at bounding box center [438, 150] width 229 height 55
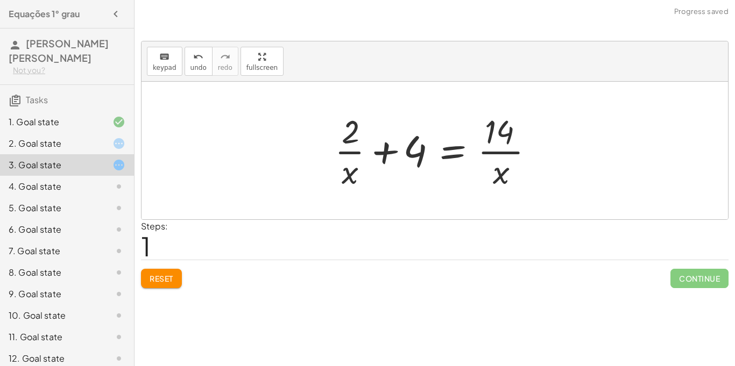
click at [151, 277] on span "Reset" at bounding box center [162, 279] width 24 height 10
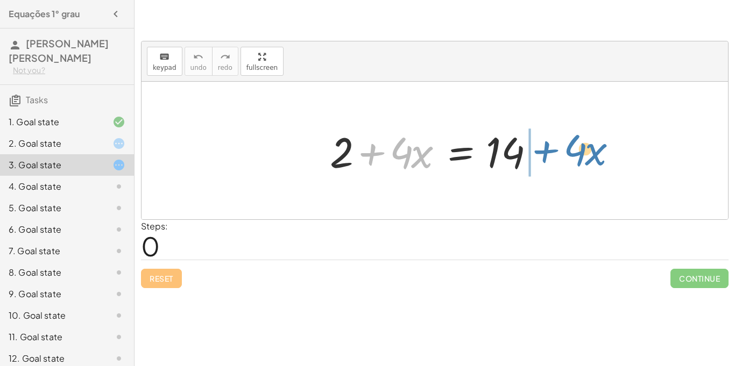
drag, startPoint x: 371, startPoint y: 152, endPoint x: 544, endPoint y: 150, distance: 173.3
click at [544, 150] on div at bounding box center [438, 150] width 229 height 55
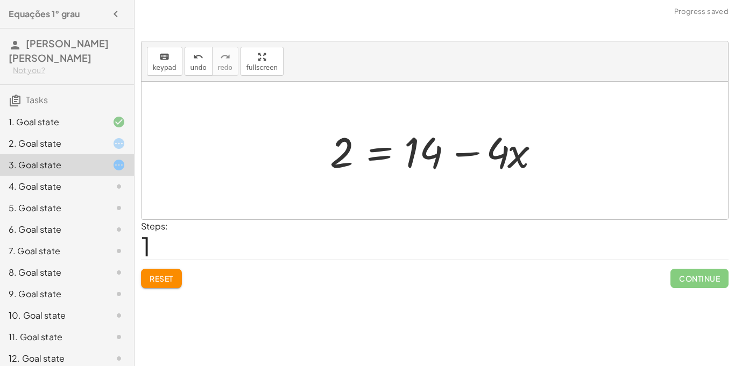
click at [467, 152] on div at bounding box center [438, 150] width 229 height 55
drag, startPoint x: 511, startPoint y: 157, endPoint x: 363, endPoint y: 161, distance: 147.5
click at [363, 161] on div at bounding box center [438, 150] width 229 height 55
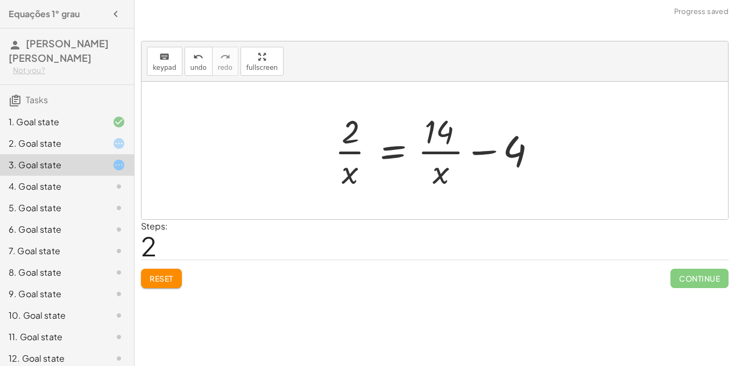
click at [155, 266] on div "Reset Continue" at bounding box center [435, 274] width 588 height 29
click at [0, 0] on div "keyboard keypad undo undo redo redo fullscreen + 2 + · 4 · x = 14 2 = + 14 − · …" at bounding box center [0, 0] width 0 height 0
click at [157, 276] on span "Reset" at bounding box center [162, 279] width 24 height 10
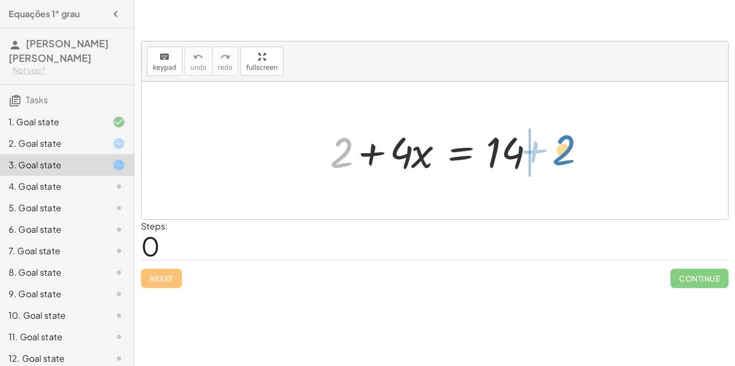
drag, startPoint x: 341, startPoint y: 158, endPoint x: 562, endPoint y: 152, distance: 221.3
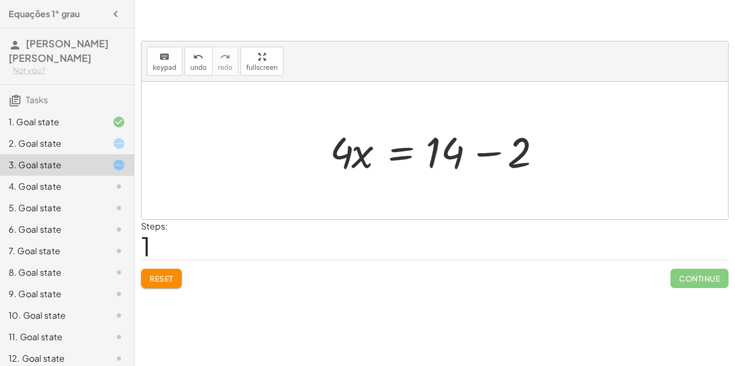
click at [490, 154] on div at bounding box center [438, 150] width 229 height 55
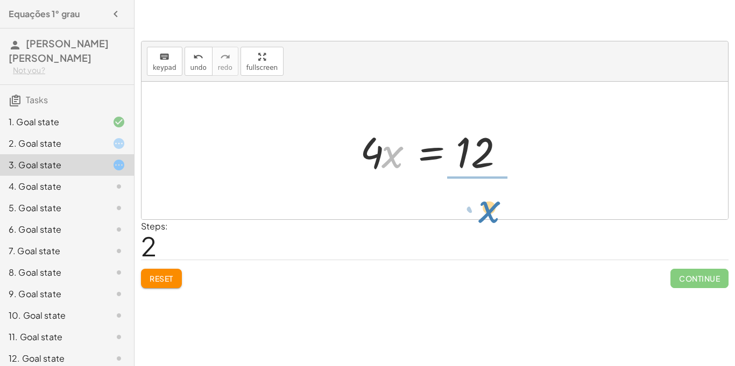
drag, startPoint x: 387, startPoint y: 160, endPoint x: 484, endPoint y: 211, distance: 109.5
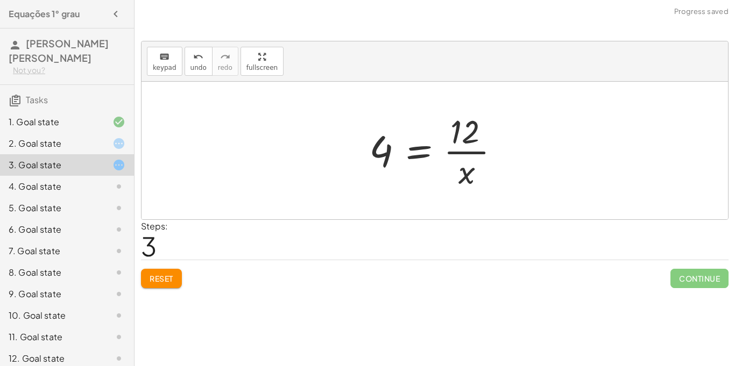
click at [458, 151] on div at bounding box center [439, 150] width 150 height 83
click at [458, 152] on div at bounding box center [439, 150] width 150 height 83
drag, startPoint x: 468, startPoint y: 180, endPoint x: 392, endPoint y: 157, distance: 79.2
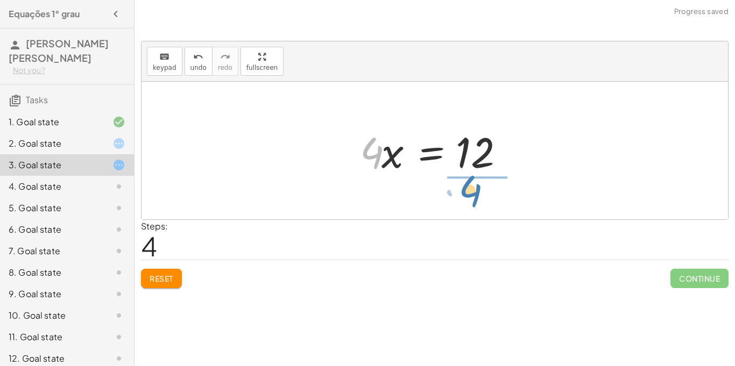
drag, startPoint x: 368, startPoint y: 157, endPoint x: 468, endPoint y: 195, distance: 106.8
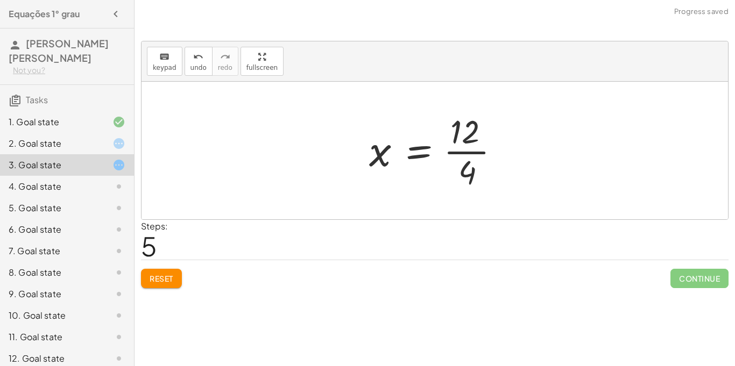
click at [461, 153] on div at bounding box center [439, 150] width 150 height 83
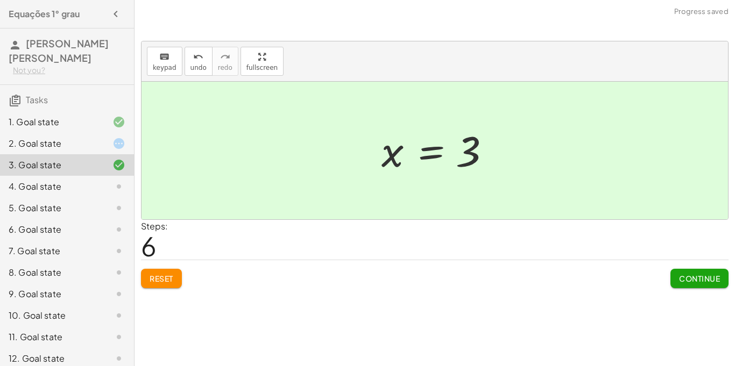
click at [712, 269] on button "Continue" at bounding box center [700, 278] width 58 height 19
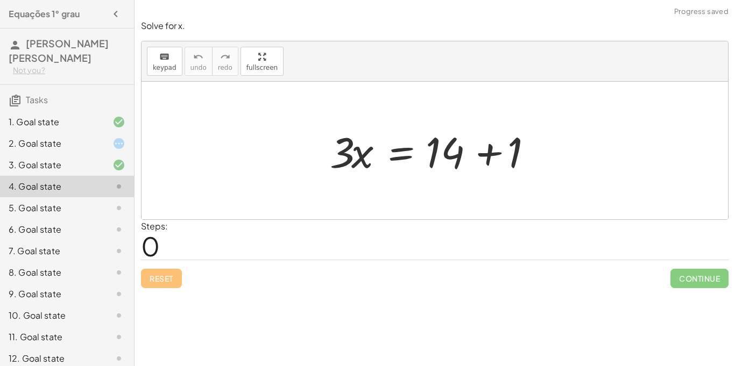
click at [97, 184] on div at bounding box center [110, 186] width 30 height 13
drag, startPoint x: 348, startPoint y: 152, endPoint x: 558, endPoint y: 143, distance: 210.1
click at [558, 143] on div "· 3 · x · 3 · x = + 14 + 1" at bounding box center [435, 151] width 587 height 138
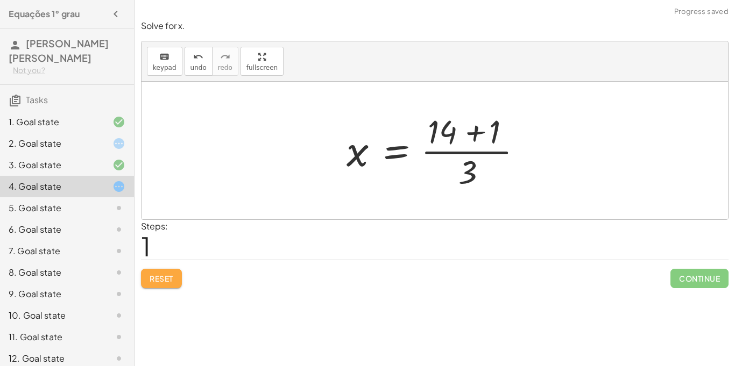
click at [147, 281] on button "Reset" at bounding box center [161, 278] width 41 height 19
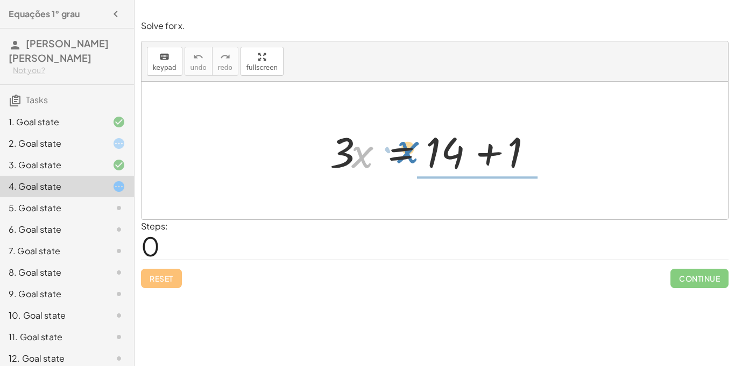
drag, startPoint x: 361, startPoint y: 157, endPoint x: 401, endPoint y: 153, distance: 40.6
click at [401, 153] on div at bounding box center [438, 150] width 229 height 55
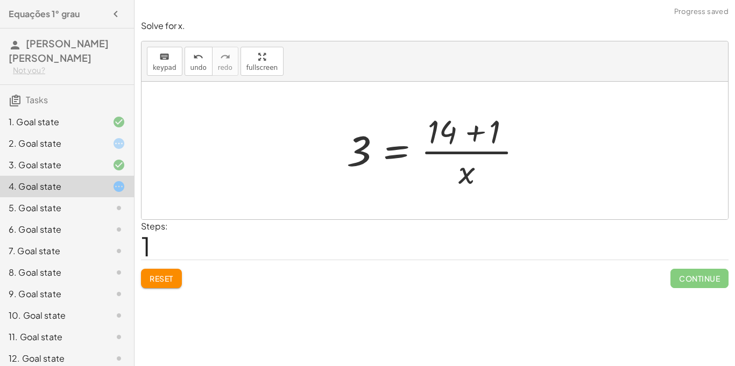
click at [463, 151] on div at bounding box center [438, 150] width 195 height 83
drag, startPoint x: 469, startPoint y: 174, endPoint x: 374, endPoint y: 153, distance: 97.0
click at [374, 153] on div at bounding box center [438, 150] width 195 height 83
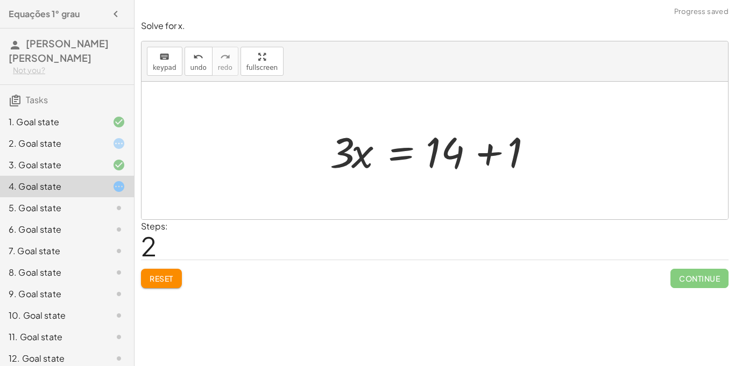
click at [484, 155] on div at bounding box center [438, 150] width 229 height 55
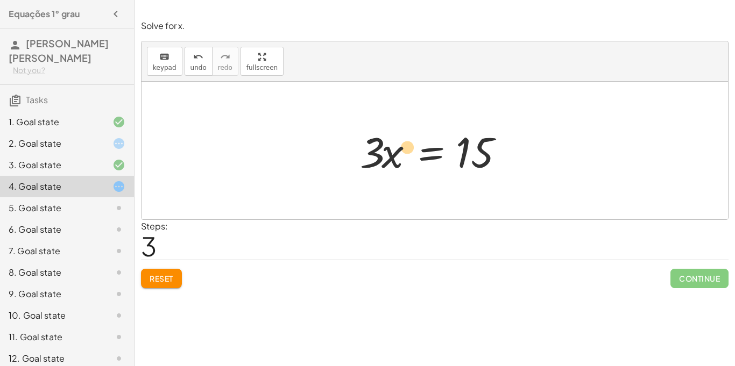
drag, startPoint x: 386, startPoint y: 159, endPoint x: 403, endPoint y: 154, distance: 17.2
click at [403, 154] on div at bounding box center [439, 150] width 168 height 55
drag, startPoint x: 375, startPoint y: 154, endPoint x: 483, endPoint y: 198, distance: 116.8
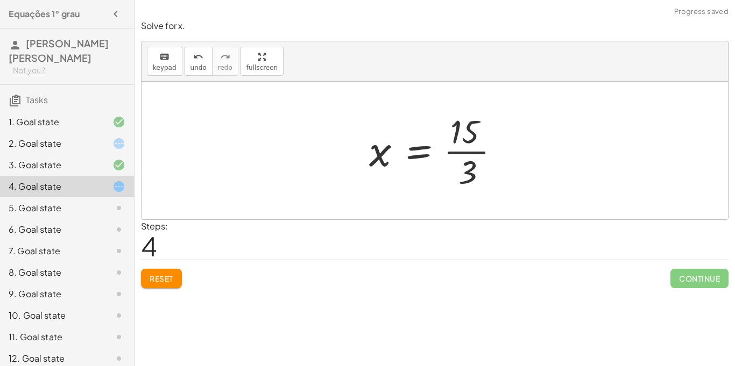
click at [478, 152] on div at bounding box center [439, 150] width 150 height 83
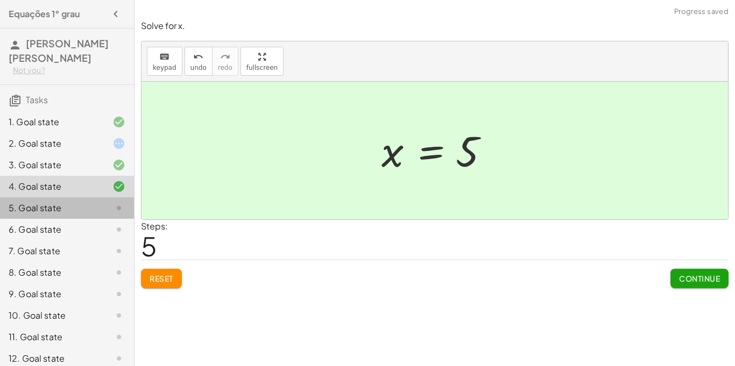
click at [98, 209] on div at bounding box center [110, 208] width 30 height 13
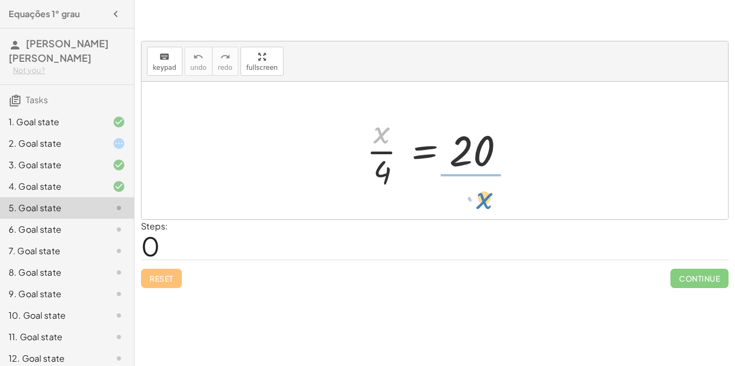
drag, startPoint x: 379, startPoint y: 135, endPoint x: 478, endPoint y: 201, distance: 118.8
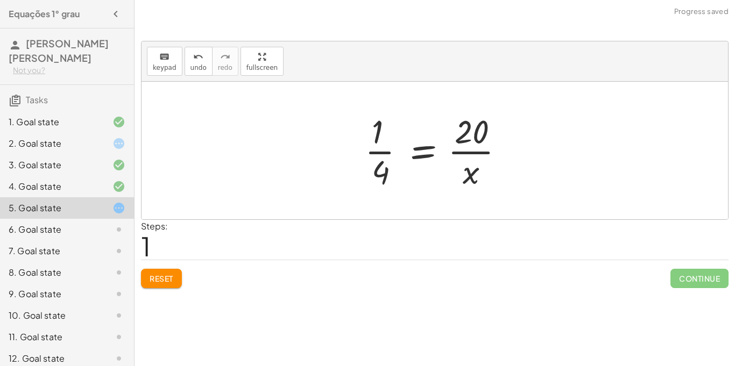
click at [468, 152] on div at bounding box center [438, 150] width 159 height 83
click at [155, 274] on span "Reset" at bounding box center [162, 279] width 24 height 10
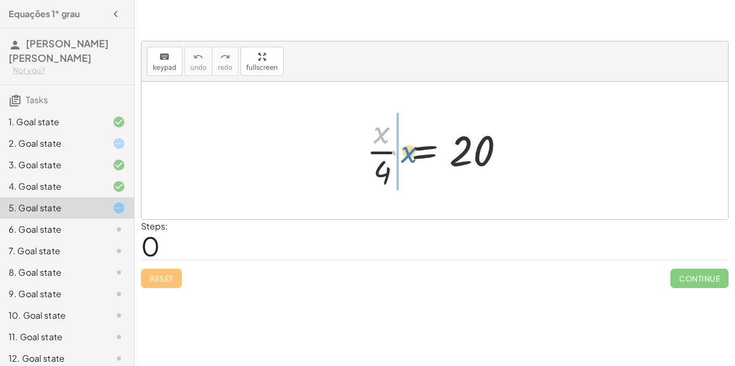
drag, startPoint x: 377, startPoint y: 141, endPoint x: 403, endPoint y: 160, distance: 32.3
click at [403, 160] on div at bounding box center [439, 150] width 156 height 83
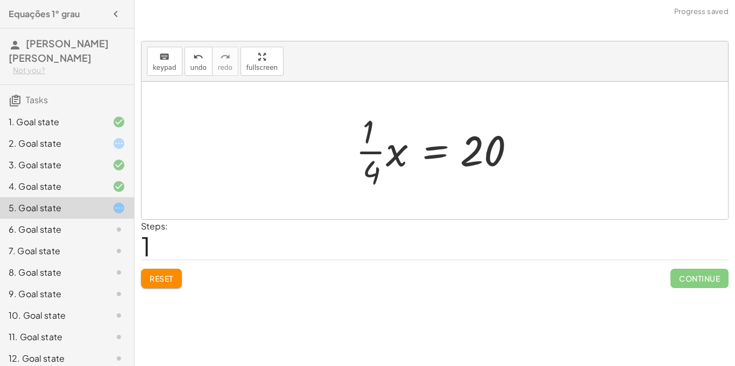
click at [375, 151] on div at bounding box center [438, 150] width 177 height 83
drag, startPoint x: 370, startPoint y: 173, endPoint x: 534, endPoint y: 150, distance: 165.8
click at [164, 277] on span "Reset" at bounding box center [162, 279] width 24 height 10
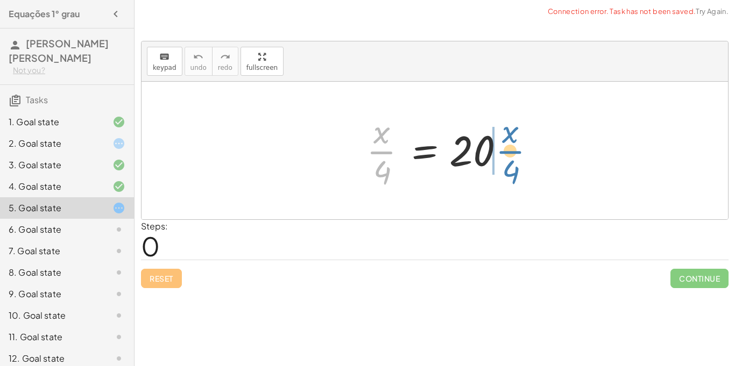
drag, startPoint x: 379, startPoint y: 154, endPoint x: 510, endPoint y: 154, distance: 130.8
click at [510, 154] on div at bounding box center [439, 150] width 156 height 83
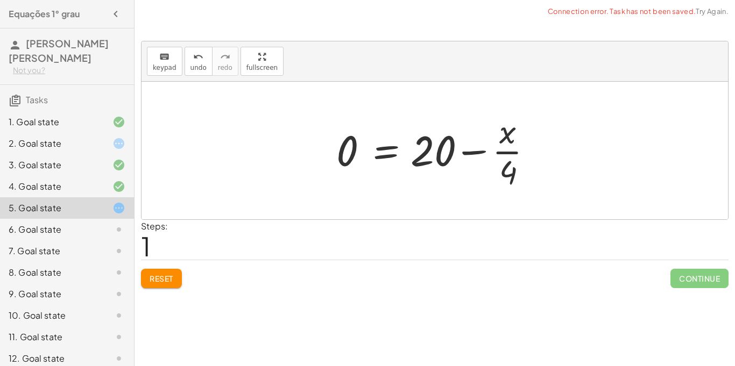
click at [472, 154] on div at bounding box center [439, 150] width 216 height 83
click at [512, 151] on div at bounding box center [439, 150] width 216 height 83
drag, startPoint x: 443, startPoint y: 153, endPoint x: 354, endPoint y: 152, distance: 89.9
click at [354, 152] on div at bounding box center [439, 150] width 216 height 83
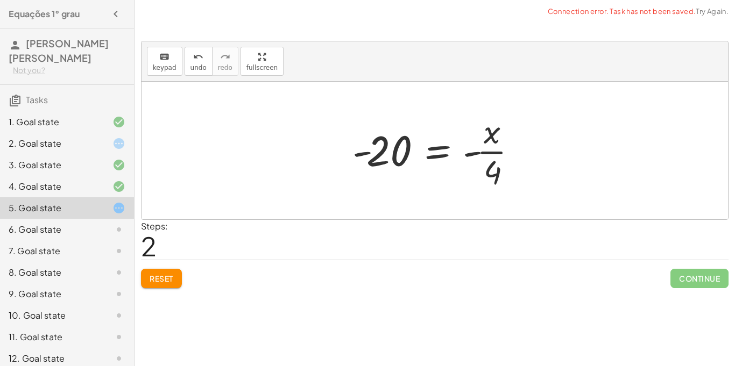
click at [474, 152] on div at bounding box center [439, 150] width 184 height 83
click at [474, 146] on div at bounding box center [439, 150] width 184 height 83
click at [150, 277] on span "Reset" at bounding box center [162, 279] width 24 height 10
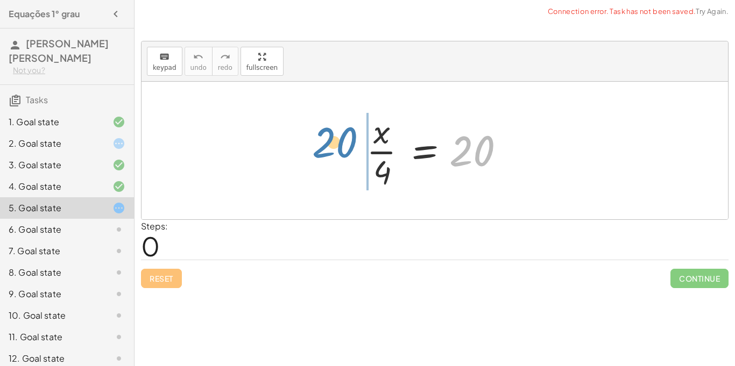
drag, startPoint x: 467, startPoint y: 138, endPoint x: 330, endPoint y: 131, distance: 137.4
click at [330, 131] on div "20 · x · 4 = 20" at bounding box center [435, 151] width 587 height 138
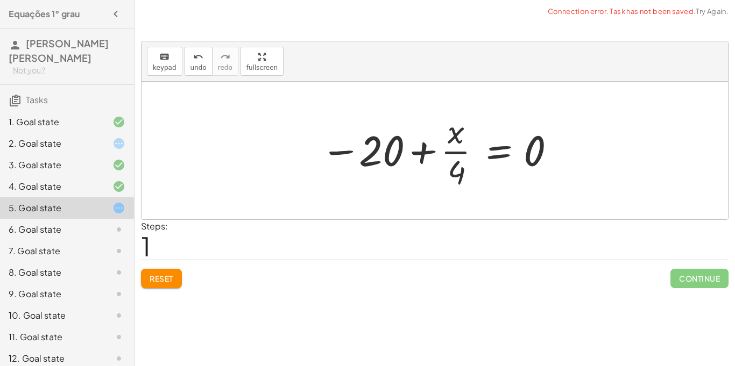
click at [161, 283] on span "Reset" at bounding box center [162, 279] width 24 height 10
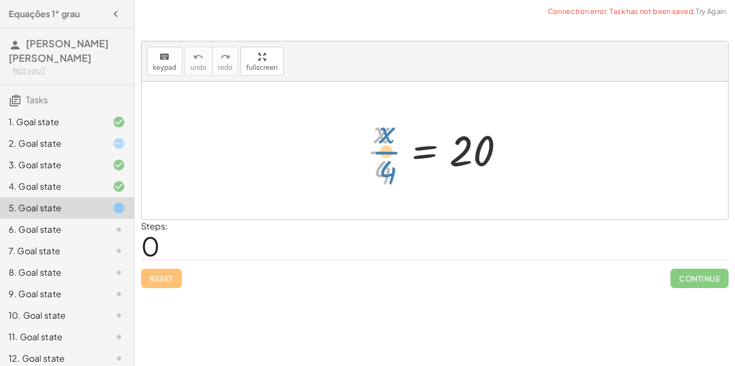
click at [388, 152] on div at bounding box center [439, 150] width 156 height 83
drag, startPoint x: 382, startPoint y: 173, endPoint x: 180, endPoint y: 193, distance: 202.8
click at [180, 193] on div "· 4 · x · 4 = 20" at bounding box center [435, 151] width 587 height 138
click at [70, 229] on div "6. Goal state" at bounding box center [52, 229] width 87 height 13
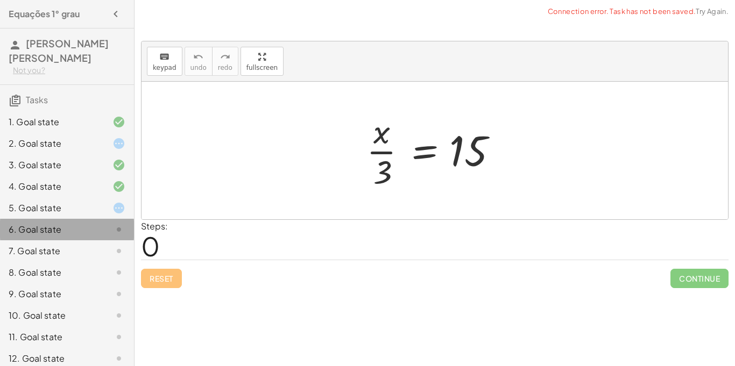
click at [104, 220] on div "6. Goal state" at bounding box center [67, 230] width 134 height 22
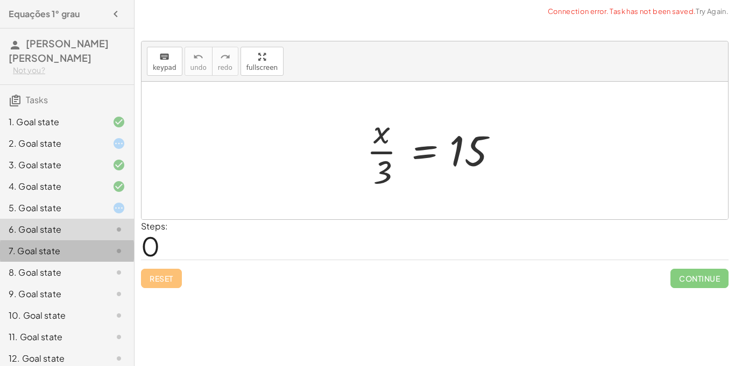
click at [95, 252] on div at bounding box center [110, 251] width 30 height 13
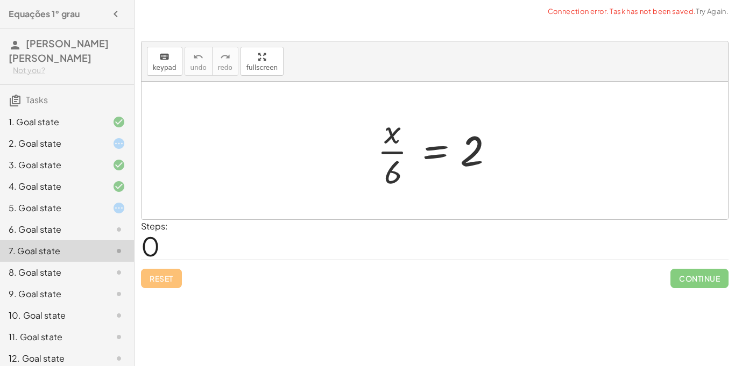
click at [96, 253] on div at bounding box center [110, 251] width 30 height 13
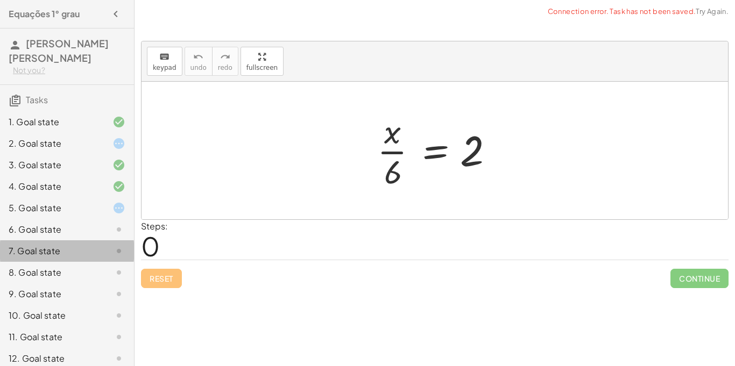
click at [96, 253] on div at bounding box center [110, 251] width 30 height 13
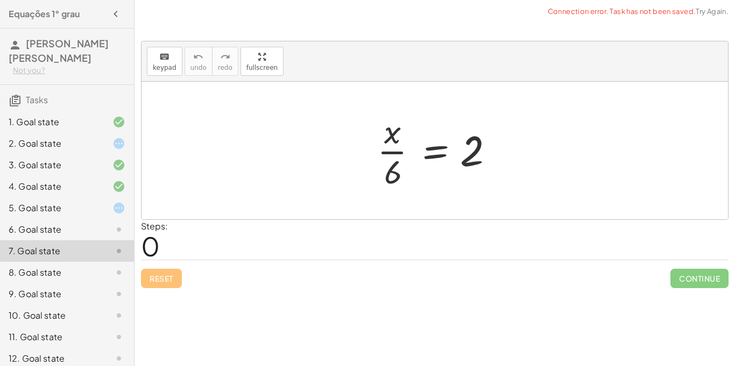
click at [96, 253] on div at bounding box center [110, 251] width 30 height 13
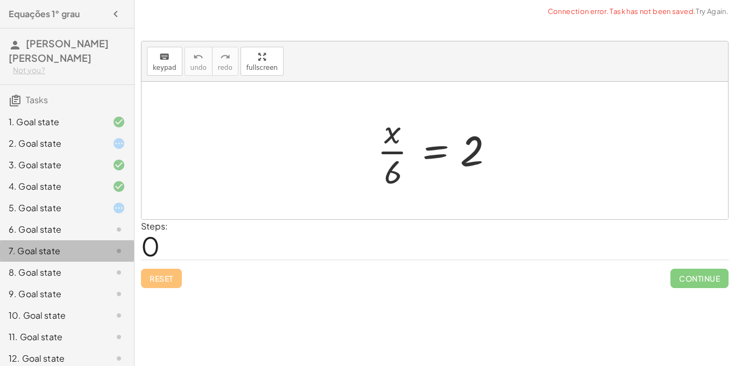
click at [96, 253] on div at bounding box center [110, 251] width 30 height 13
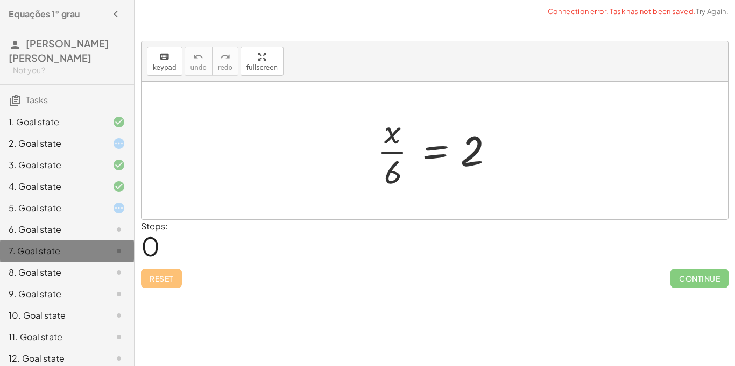
click at [96, 253] on div at bounding box center [110, 251] width 30 height 13
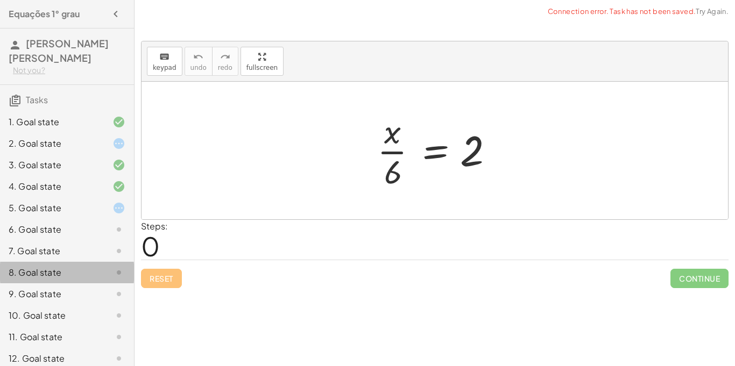
click at [92, 274] on div "8. Goal state" at bounding box center [52, 272] width 87 height 13
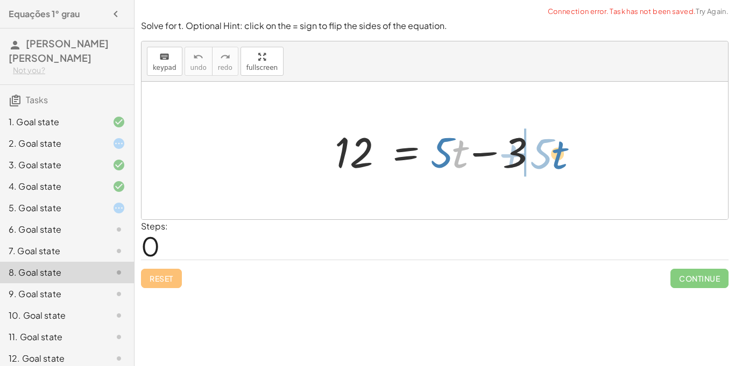
drag, startPoint x: 460, startPoint y: 164, endPoint x: 559, endPoint y: 165, distance: 99.6
click at [559, 165] on div "· t + · 5 12 = + · 5 · t − 3" at bounding box center [435, 151] width 587 height 138
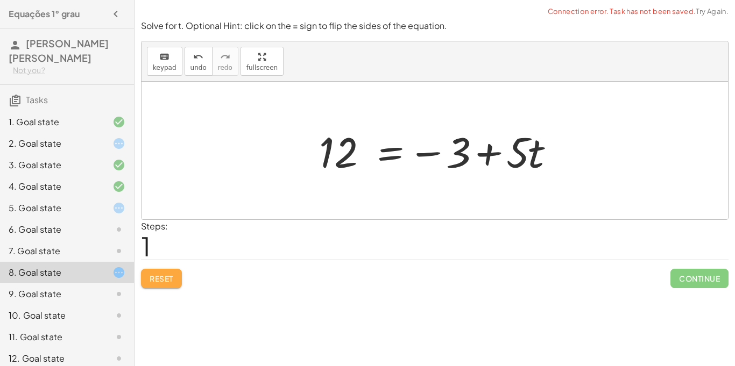
click at [152, 272] on button "Reset" at bounding box center [161, 278] width 41 height 19
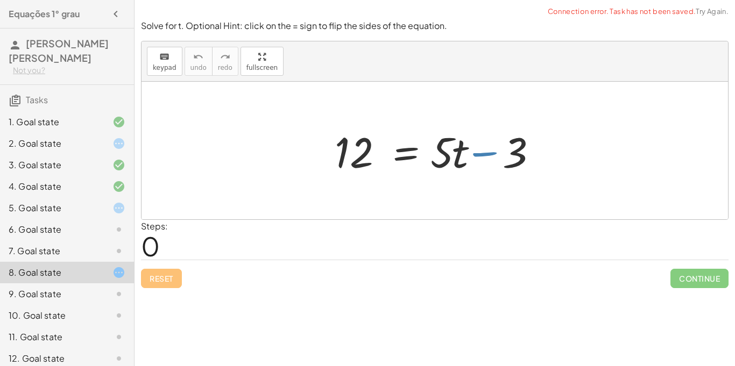
click at [476, 156] on div at bounding box center [438, 150] width 219 height 55
drag, startPoint x: 515, startPoint y: 153, endPoint x: 389, endPoint y: 156, distance: 126.5
click at [389, 156] on div at bounding box center [438, 150] width 219 height 55
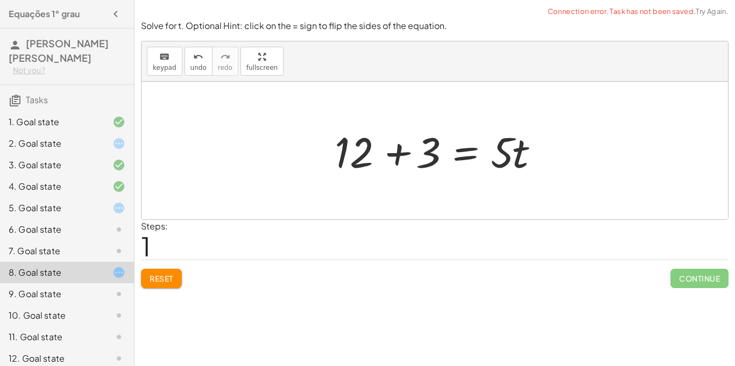
click at [404, 156] on div at bounding box center [438, 150] width 219 height 55
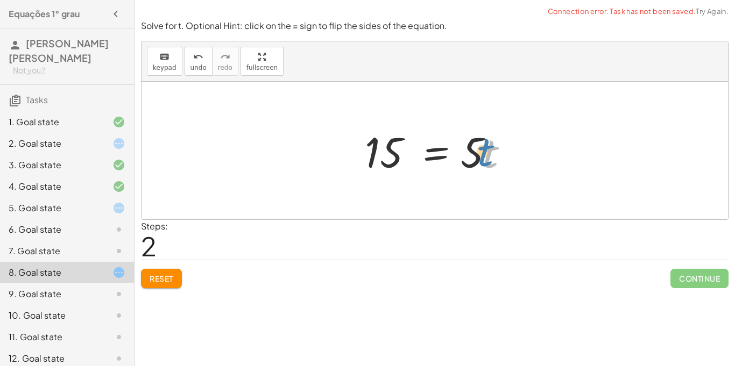
drag, startPoint x: 489, startPoint y: 160, endPoint x: 483, endPoint y: 158, distance: 6.1
click at [483, 158] on div at bounding box center [438, 150] width 159 height 55
drag, startPoint x: 386, startPoint y: 147, endPoint x: 520, endPoint y: 157, distance: 134.9
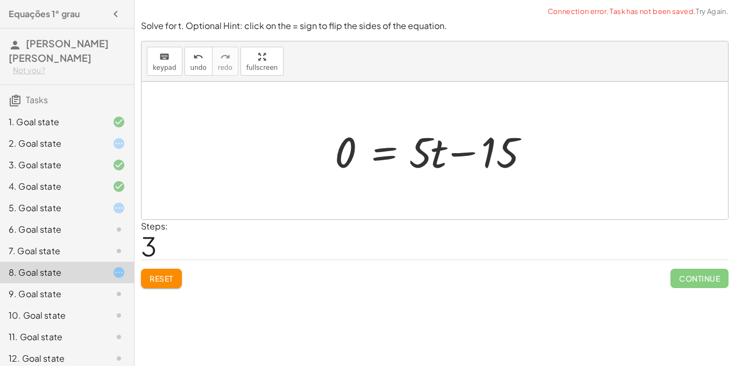
click at [468, 154] on div at bounding box center [438, 150] width 219 height 55
drag, startPoint x: 471, startPoint y: 154, endPoint x: 313, endPoint y: 154, distance: 158.2
click at [313, 154] on div "12 = + · 5 · t − 3 + 12 + 3 = · 5 · t 15 = · 5 · t − 15 = · 5 · t 15 0 + −" at bounding box center [435, 151] width 587 height 138
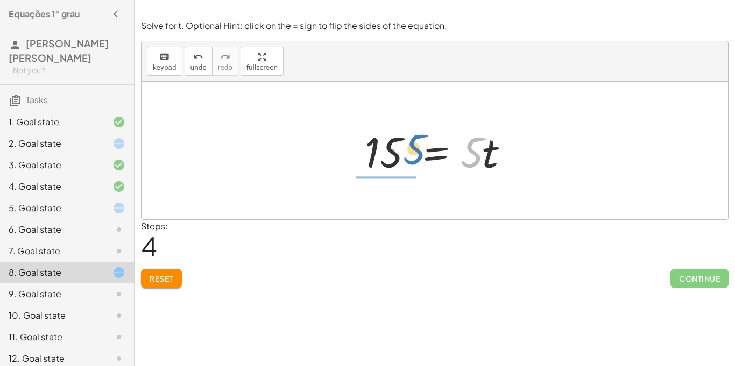
drag, startPoint x: 476, startPoint y: 159, endPoint x: 415, endPoint y: 157, distance: 60.8
click at [415, 157] on div at bounding box center [438, 150] width 159 height 55
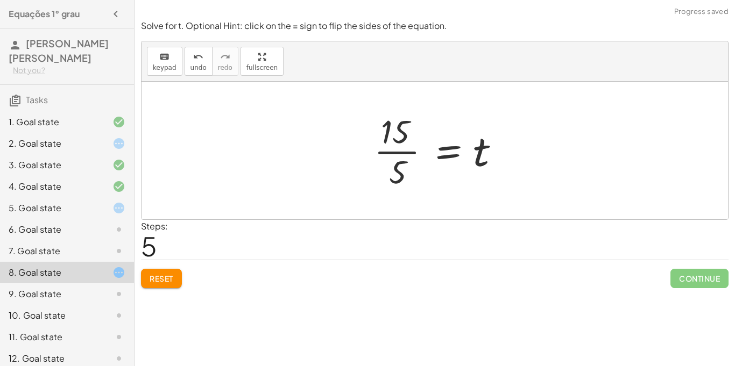
click at [400, 151] on div at bounding box center [439, 150] width 141 height 83
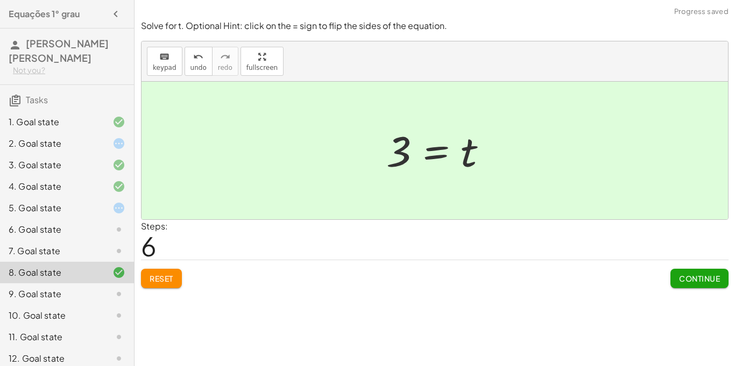
scroll to position [9, 0]
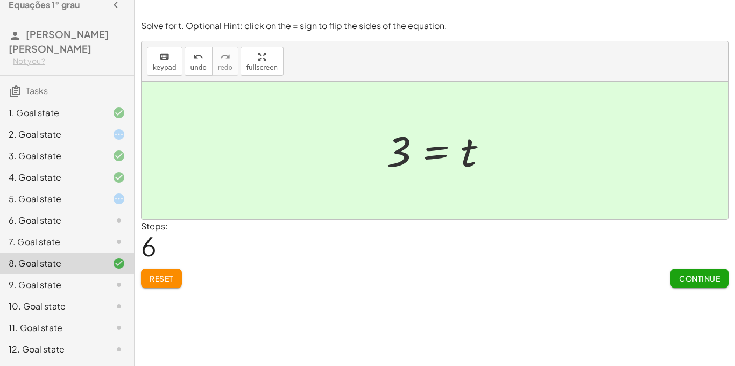
click at [108, 241] on div at bounding box center [110, 242] width 30 height 13
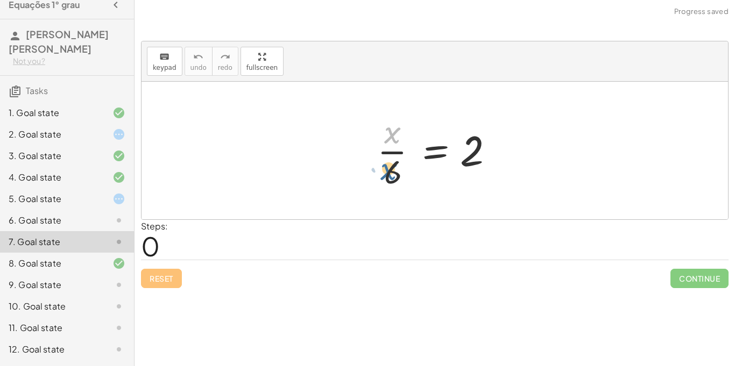
drag, startPoint x: 390, startPoint y: 133, endPoint x: 386, endPoint y: 174, distance: 40.5
click at [386, 174] on div at bounding box center [439, 150] width 134 height 83
drag, startPoint x: 403, startPoint y: 184, endPoint x: 403, endPoint y: 126, distance: 57.0
click at [403, 126] on div at bounding box center [439, 150] width 134 height 83
drag, startPoint x: 382, startPoint y: 127, endPoint x: 375, endPoint y: 180, distance: 53.3
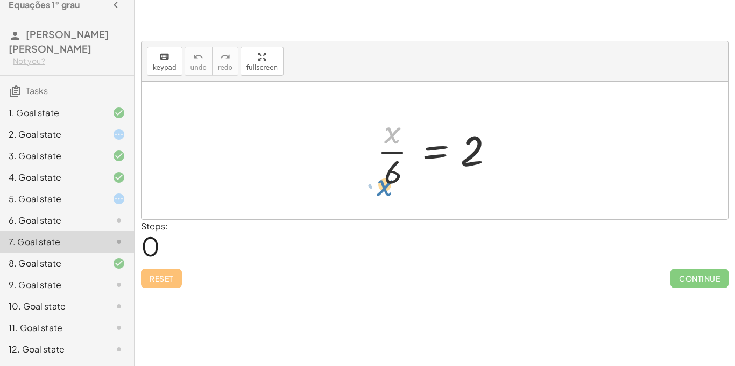
click at [375, 180] on div at bounding box center [439, 150] width 134 height 83
drag, startPoint x: 390, startPoint y: 168, endPoint x: 487, endPoint y: 134, distance: 103.3
click at [487, 134] on div at bounding box center [439, 150] width 134 height 83
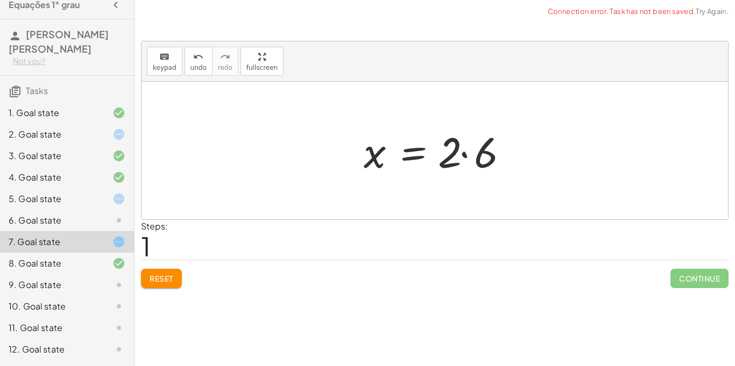
click at [452, 159] on div at bounding box center [438, 150] width 161 height 55
click at [464, 154] on div at bounding box center [438, 150] width 161 height 55
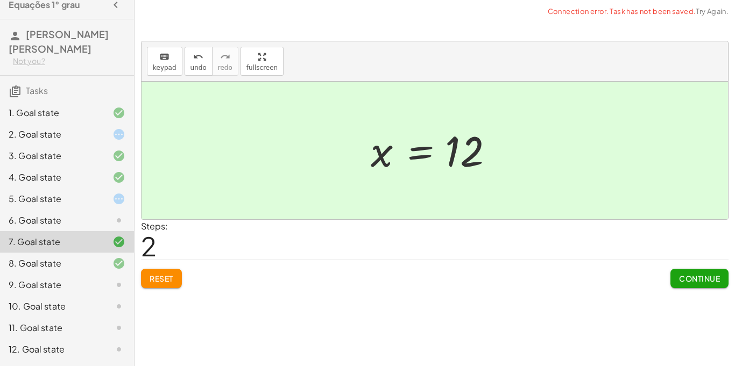
click at [81, 253] on div "6. Goal state" at bounding box center [67, 264] width 134 height 22
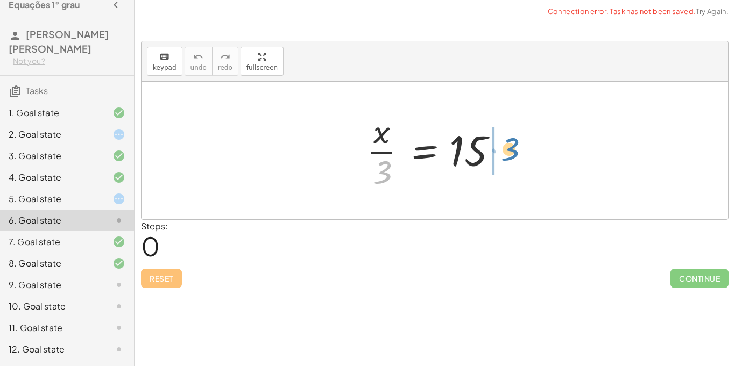
drag, startPoint x: 384, startPoint y: 173, endPoint x: 511, endPoint y: 151, distance: 129.5
click at [511, 151] on div at bounding box center [439, 150] width 156 height 83
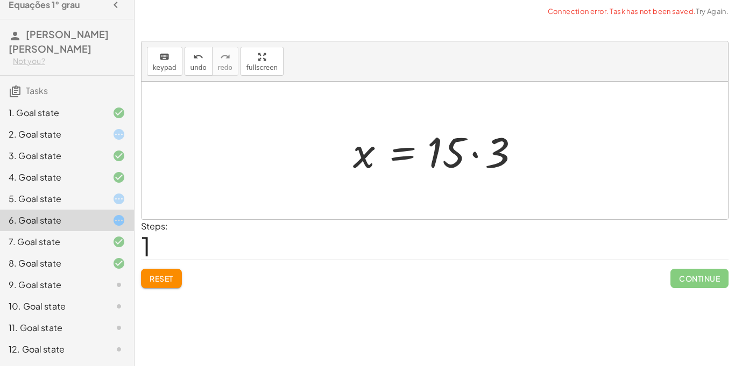
click at [475, 154] on div at bounding box center [439, 150] width 183 height 55
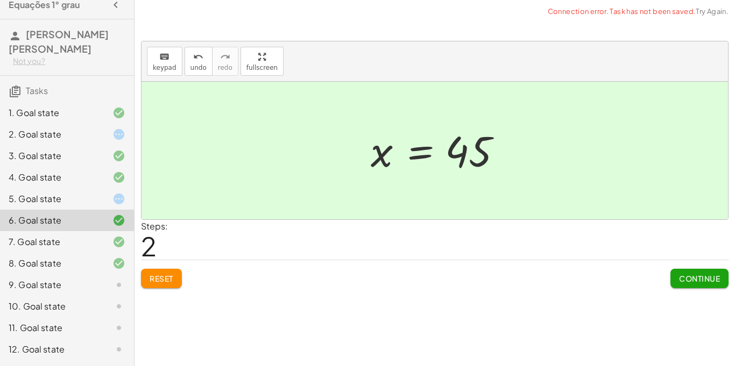
click at [88, 194] on div "5. Goal state" at bounding box center [52, 199] width 87 height 13
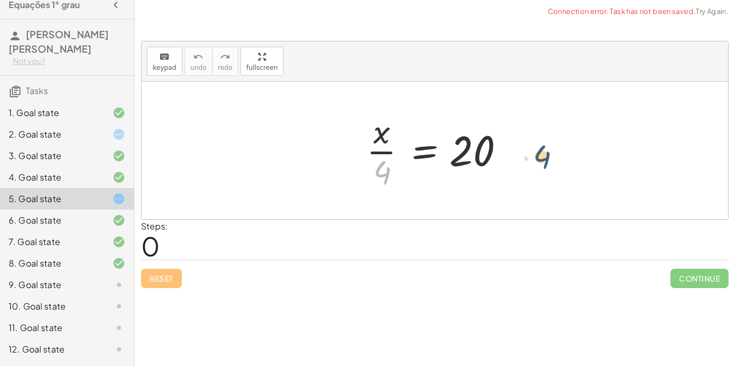
drag, startPoint x: 383, startPoint y: 173, endPoint x: 546, endPoint y: 158, distance: 163.7
drag, startPoint x: 376, startPoint y: 170, endPoint x: 509, endPoint y: 151, distance: 134.2
click at [509, 151] on div at bounding box center [439, 150] width 156 height 83
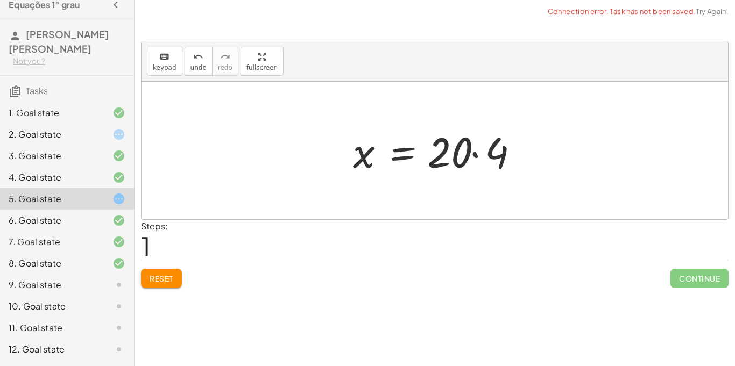
click at [478, 154] on div at bounding box center [439, 150] width 183 height 55
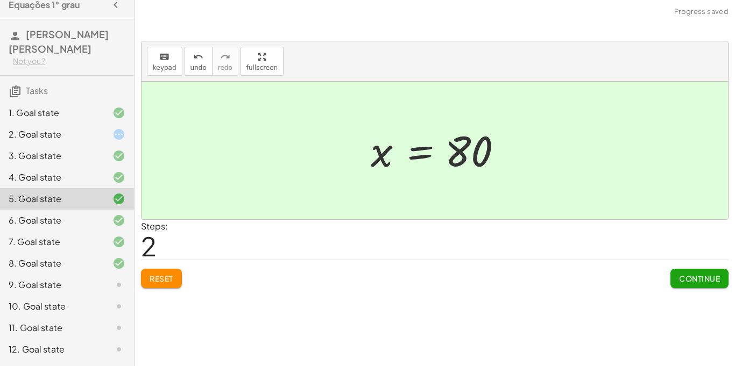
click at [91, 130] on div "2. Goal state" at bounding box center [52, 134] width 87 height 13
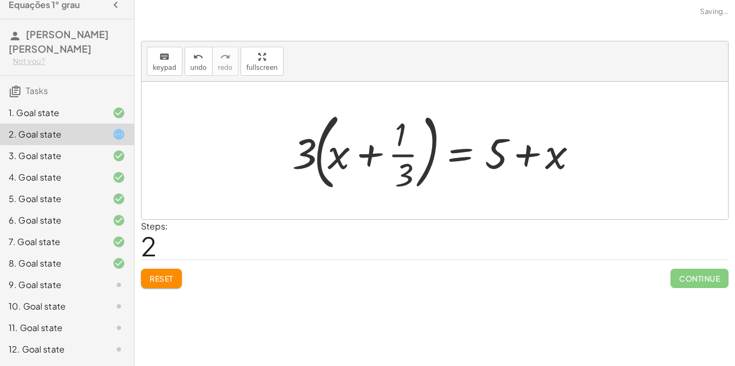
click at [160, 274] on span "Reset" at bounding box center [162, 279] width 24 height 10
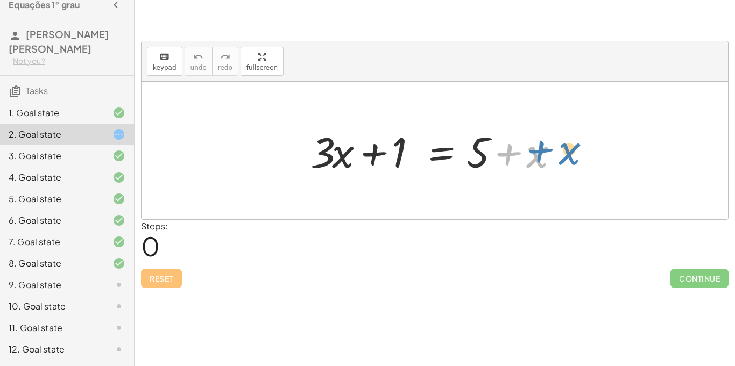
drag, startPoint x: 535, startPoint y: 153, endPoint x: 566, endPoint y: 151, distance: 30.2
click at [566, 151] on div at bounding box center [438, 150] width 267 height 55
drag, startPoint x: 374, startPoint y: 154, endPoint x: 553, endPoint y: 157, distance: 178.7
click at [553, 157] on div at bounding box center [438, 150] width 267 height 55
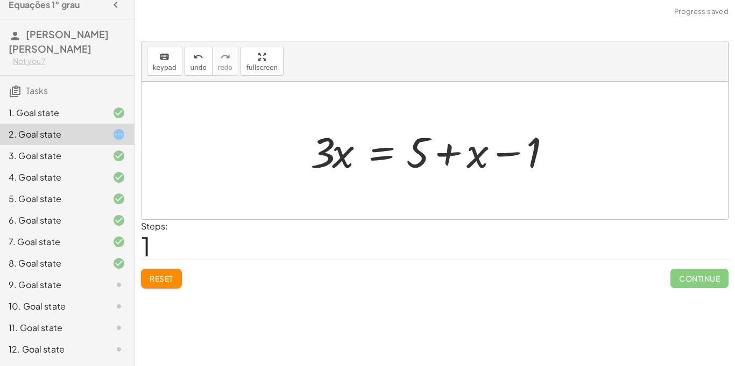
click at [509, 154] on div at bounding box center [438, 150] width 267 height 55
drag, startPoint x: 414, startPoint y: 152, endPoint x: 351, endPoint y: 154, distance: 63.0
click at [351, 154] on div at bounding box center [438, 150] width 267 height 55
click at [369, 156] on div at bounding box center [438, 150] width 267 height 55
click at [341, 160] on div at bounding box center [438, 150] width 267 height 55
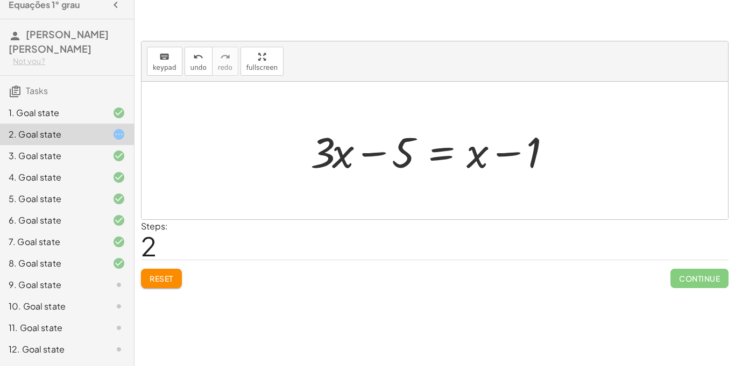
click at [499, 154] on div at bounding box center [438, 150] width 267 height 55
drag, startPoint x: 327, startPoint y: 151, endPoint x: 470, endPoint y: 151, distance: 143.1
click at [470, 151] on div at bounding box center [438, 150] width 267 height 55
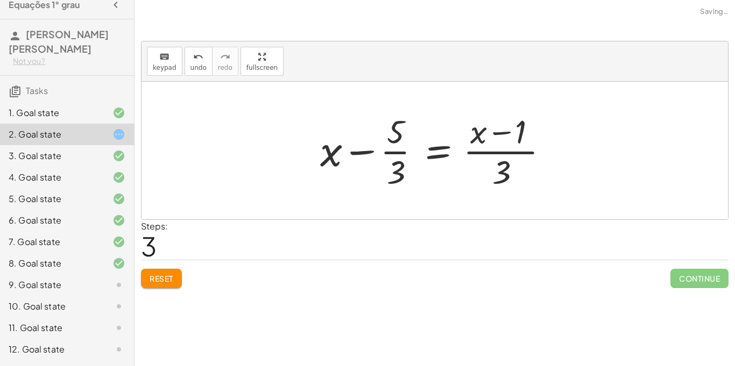
click at [481, 150] on div at bounding box center [439, 150] width 248 height 83
click at [480, 151] on div at bounding box center [439, 150] width 248 height 83
click at [479, 151] on div at bounding box center [439, 150] width 248 height 83
click at [150, 280] on span "Reset" at bounding box center [162, 279] width 24 height 10
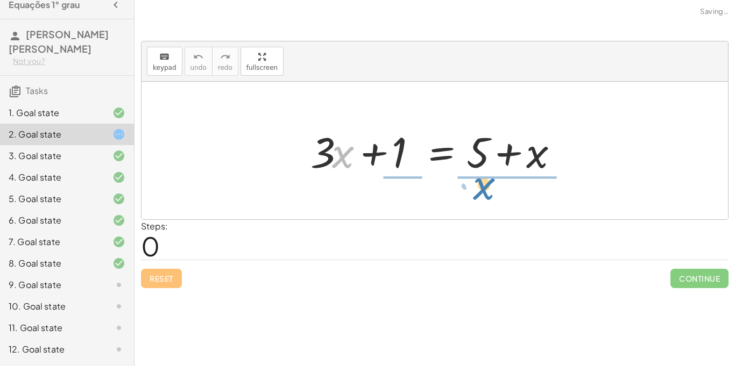
drag, startPoint x: 336, startPoint y: 157, endPoint x: 493, endPoint y: 190, distance: 161.1
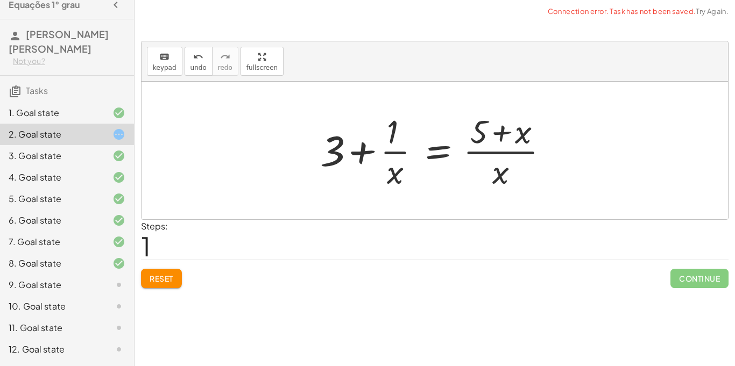
click at [496, 152] on div at bounding box center [439, 150] width 248 height 83
click at [395, 156] on div at bounding box center [439, 150] width 248 height 83
click at [156, 278] on span "Reset" at bounding box center [162, 279] width 24 height 10
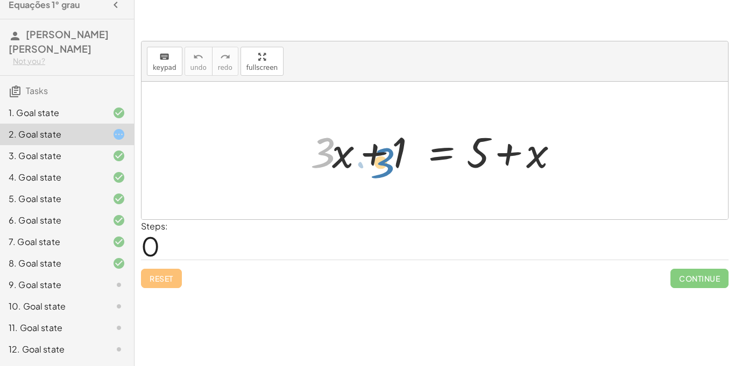
drag, startPoint x: 326, startPoint y: 161, endPoint x: 387, endPoint y: 166, distance: 61.6
click at [387, 166] on div at bounding box center [438, 150] width 267 height 55
click at [90, 284] on div "9. Goal state" at bounding box center [52, 285] width 87 height 13
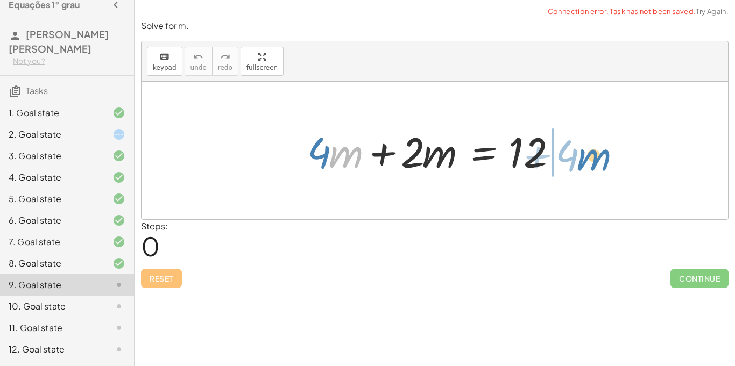
drag, startPoint x: 348, startPoint y: 152, endPoint x: 596, endPoint y: 156, distance: 248.1
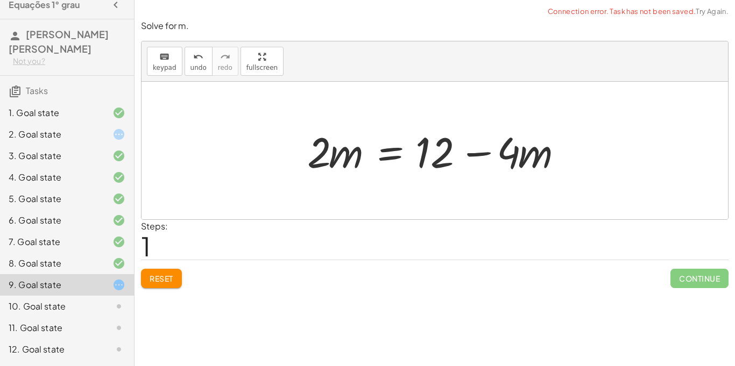
click at [481, 156] on div at bounding box center [439, 150] width 274 height 55
drag, startPoint x: 447, startPoint y: 161, endPoint x: 259, endPoint y: 165, distance: 187.9
click at [259, 165] on div "+ · 4 · m + · 2 · m = 12 + 12 · 4 · m · 2 · m = 12 + −" at bounding box center [435, 151] width 587 height 138
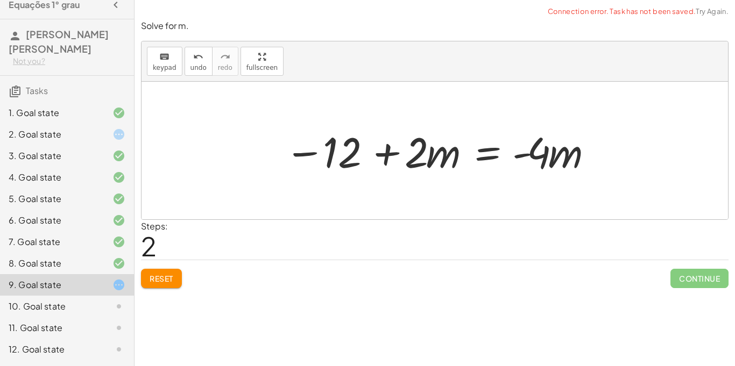
click at [374, 155] on div at bounding box center [439, 150] width 320 height 55
click at [379, 156] on div at bounding box center [439, 150] width 320 height 55
click at [172, 275] on span "Reset" at bounding box center [162, 279] width 24 height 10
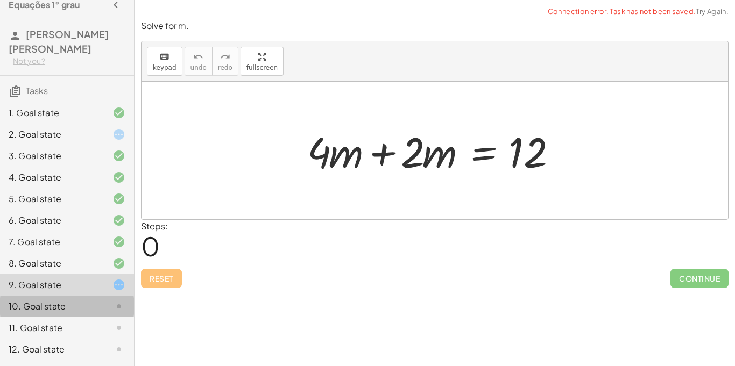
click at [104, 339] on div "10. Goal state" at bounding box center [67, 350] width 134 height 22
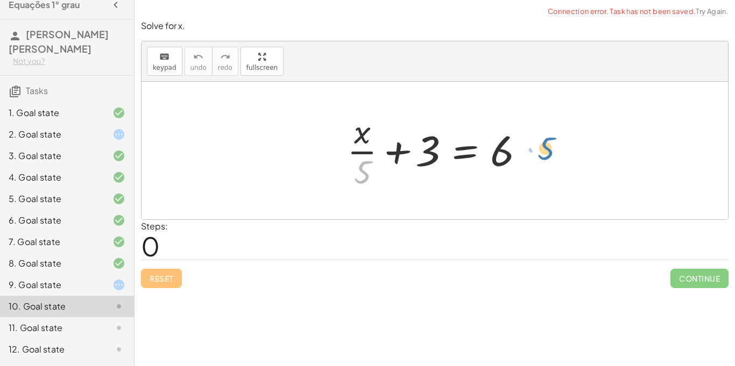
drag, startPoint x: 366, startPoint y: 171, endPoint x: 547, endPoint y: 147, distance: 182.9
drag, startPoint x: 362, startPoint y: 168, endPoint x: 530, endPoint y: 159, distance: 168.1
click at [530, 159] on div at bounding box center [439, 150] width 194 height 83
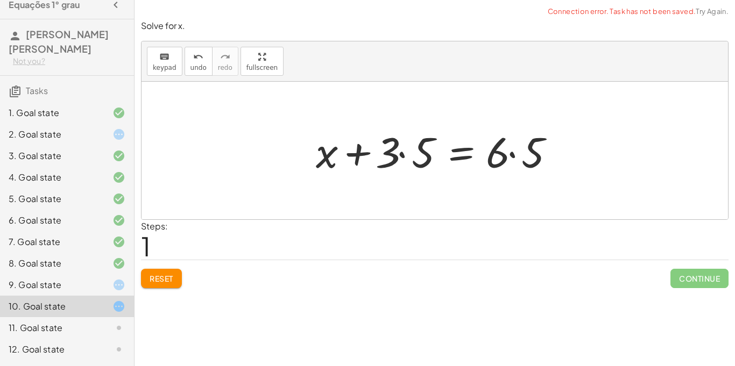
click at [171, 272] on button "Reset" at bounding box center [161, 278] width 41 height 19
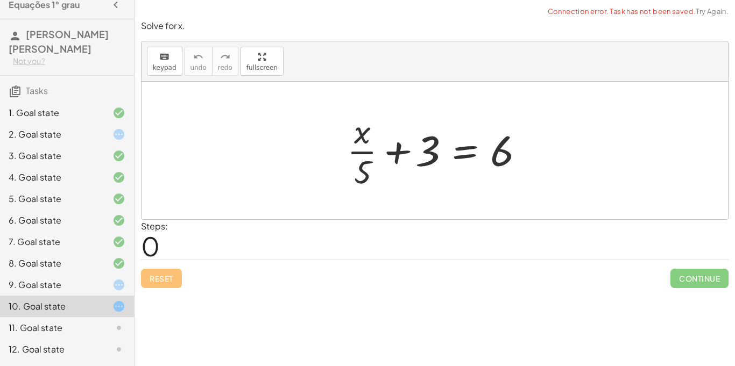
click at [394, 154] on div at bounding box center [439, 150] width 194 height 83
click at [434, 157] on div at bounding box center [439, 150] width 194 height 83
drag, startPoint x: 432, startPoint y: 154, endPoint x: 555, endPoint y: 158, distance: 123.3
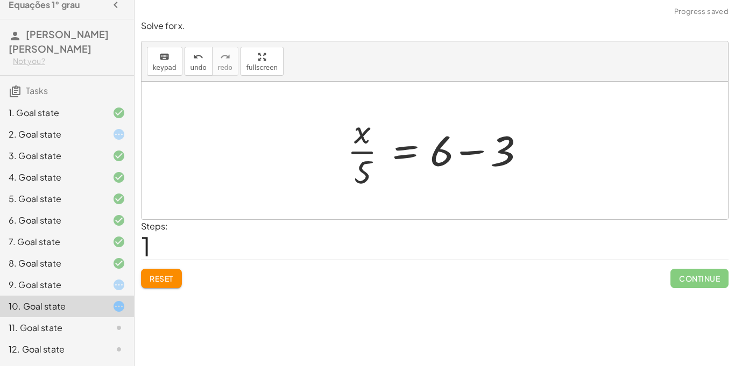
click at [467, 154] on div at bounding box center [439, 150] width 194 height 83
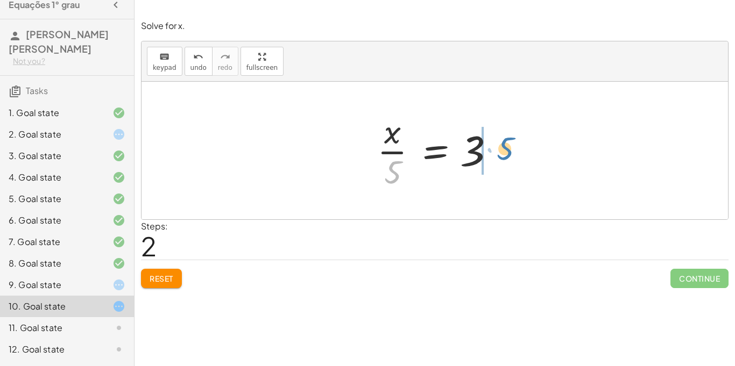
drag, startPoint x: 393, startPoint y: 166, endPoint x: 505, endPoint y: 144, distance: 114.6
click at [505, 144] on div at bounding box center [439, 150] width 134 height 83
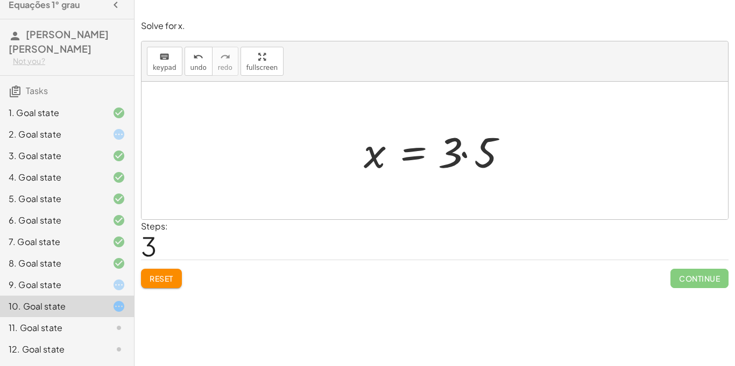
click at [464, 154] on div at bounding box center [438, 150] width 161 height 55
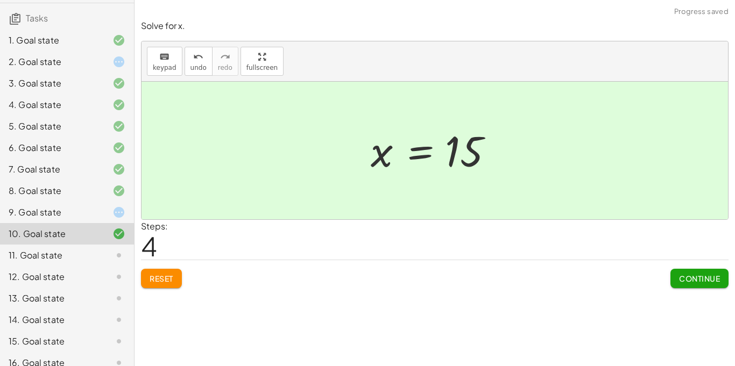
scroll to position [85, 0]
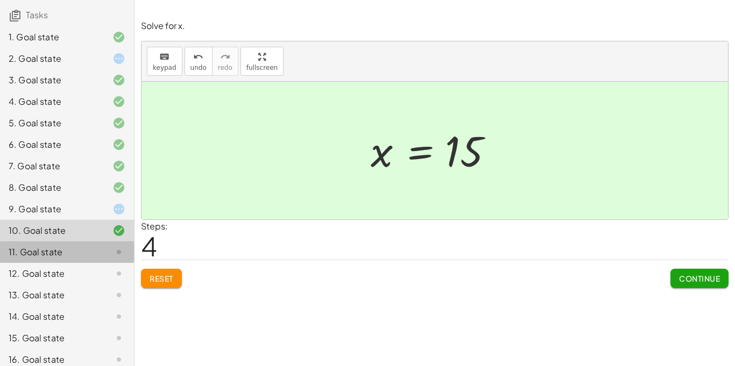
click at [97, 255] on div at bounding box center [110, 252] width 30 height 13
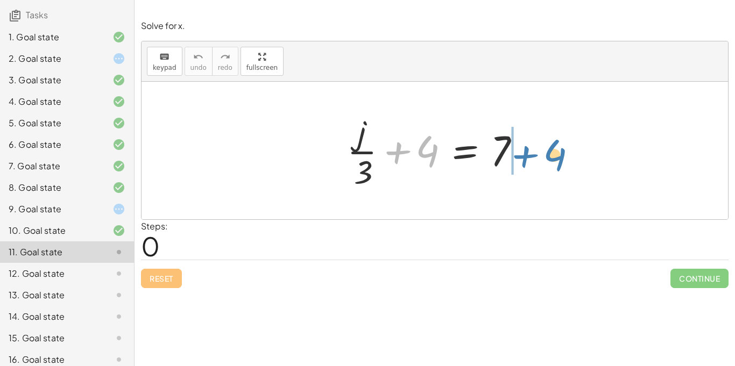
drag, startPoint x: 424, startPoint y: 153, endPoint x: 552, endPoint y: 158, distance: 127.6
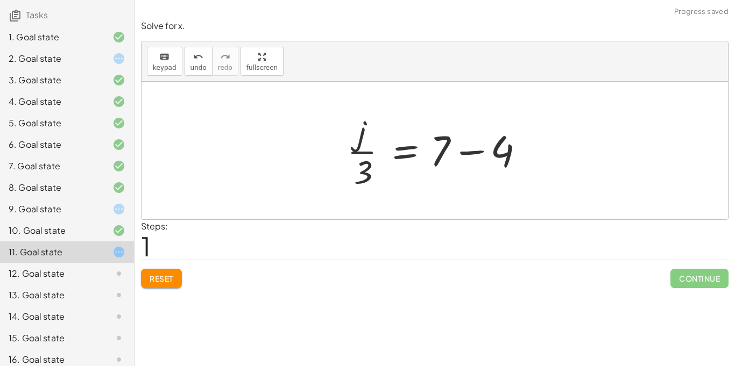
click at [477, 153] on div at bounding box center [439, 150] width 194 height 83
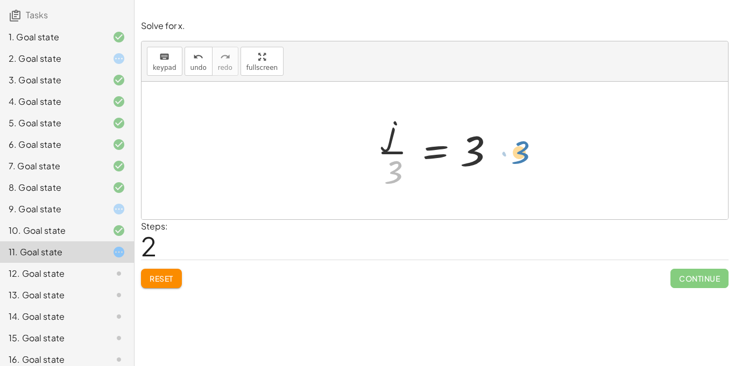
drag, startPoint x: 394, startPoint y: 172, endPoint x: 518, endPoint y: 152, distance: 125.4
drag, startPoint x: 392, startPoint y: 175, endPoint x: 505, endPoint y: 155, distance: 114.7
click at [505, 155] on div at bounding box center [439, 150] width 134 height 83
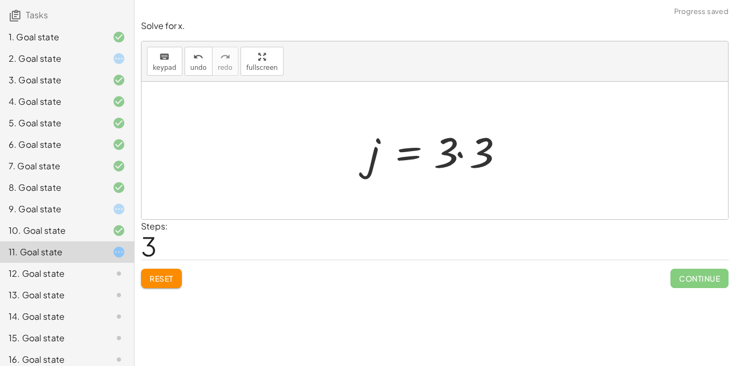
click at [458, 157] on div at bounding box center [439, 150] width 152 height 55
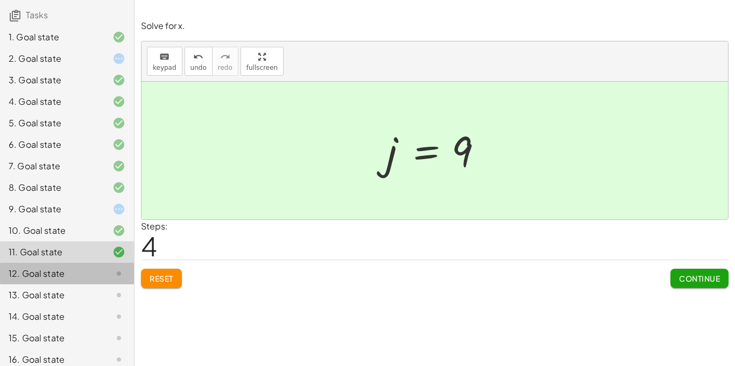
click at [105, 306] on div "12. Goal state" at bounding box center [67, 317] width 134 height 22
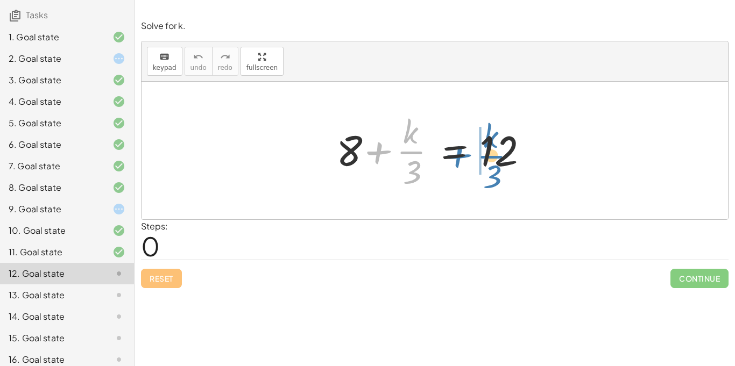
drag, startPoint x: 377, startPoint y: 150, endPoint x: 455, endPoint y: 153, distance: 78.1
click at [455, 153] on div at bounding box center [439, 150] width 216 height 83
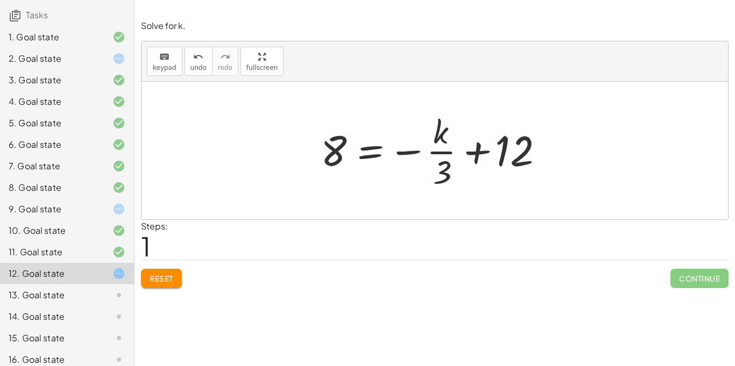
click at [479, 155] on div at bounding box center [438, 150] width 247 height 83
click at [479, 154] on div at bounding box center [438, 150] width 247 height 83
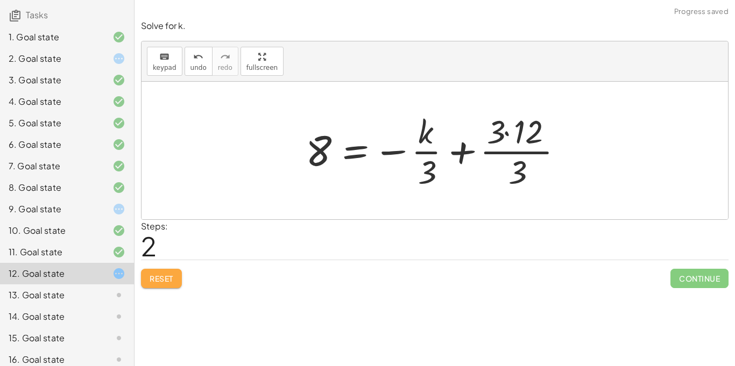
click at [151, 273] on button "Reset" at bounding box center [161, 278] width 41 height 19
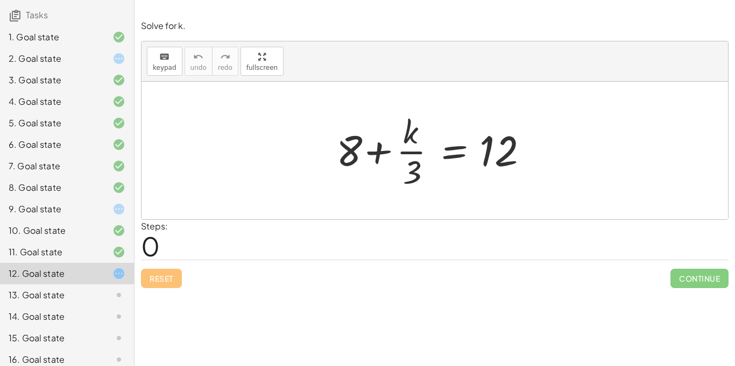
click at [374, 149] on div at bounding box center [439, 150] width 216 height 83
click at [351, 146] on div at bounding box center [439, 150] width 216 height 83
drag, startPoint x: 404, startPoint y: 151, endPoint x: 551, endPoint y: 153, distance: 146.4
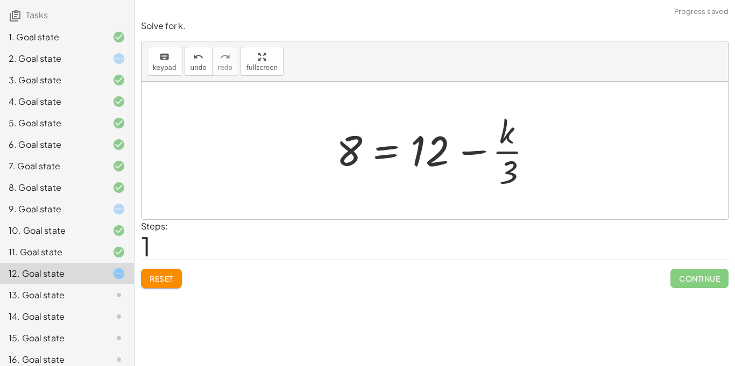
click at [477, 152] on div at bounding box center [439, 150] width 216 height 83
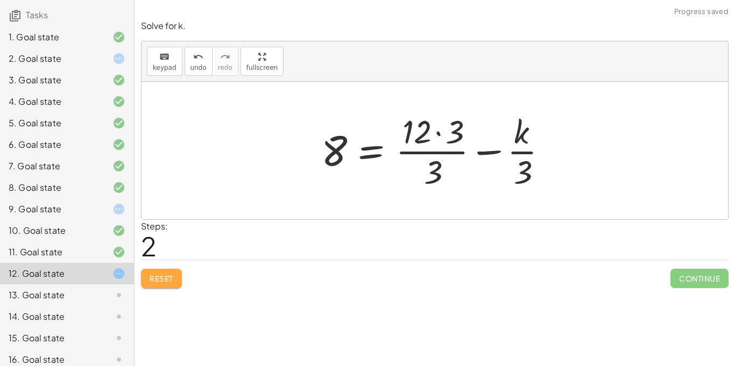
click at [168, 285] on button "Reset" at bounding box center [161, 278] width 41 height 19
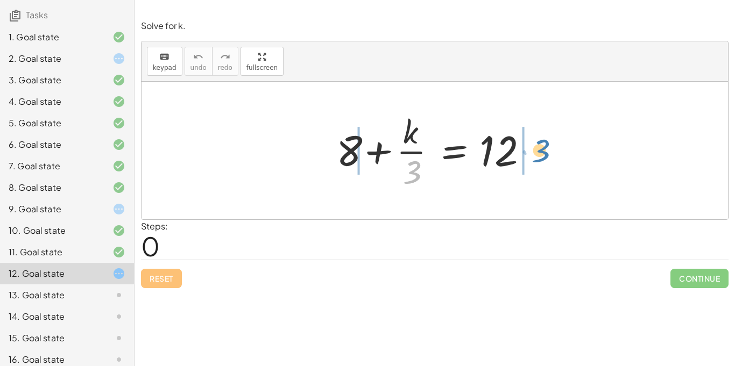
drag, startPoint x: 411, startPoint y: 172, endPoint x: 540, endPoint y: 150, distance: 130.4
click at [540, 150] on div at bounding box center [439, 150] width 216 height 83
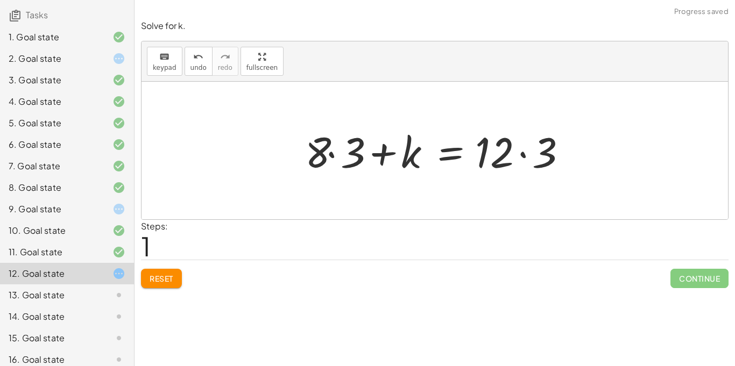
click at [523, 154] on div at bounding box center [439, 150] width 278 height 55
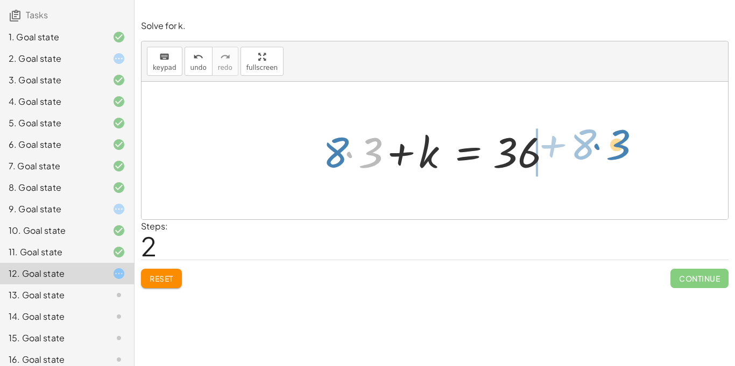
drag, startPoint x: 352, startPoint y: 157, endPoint x: 598, endPoint y: 152, distance: 246.0
click at [598, 152] on div "+ 8 + · k · 3 = 12 + · 8 · 3 + k = · 12 · 3 · 3 + · 8 + 8 + k = · · 3 36" at bounding box center [435, 151] width 587 height 138
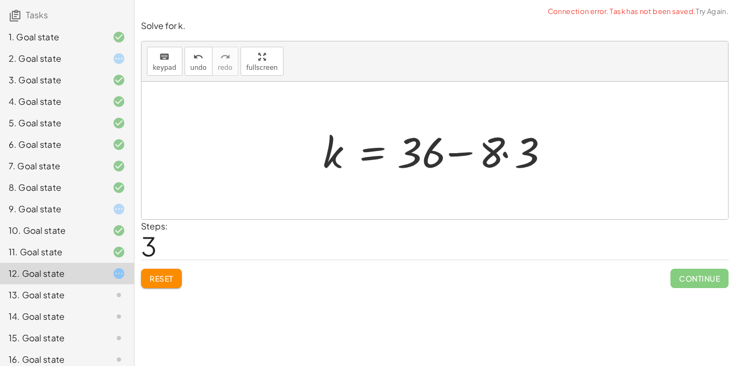
click at [458, 154] on div at bounding box center [438, 150] width 243 height 55
click at [504, 155] on div at bounding box center [438, 150] width 243 height 55
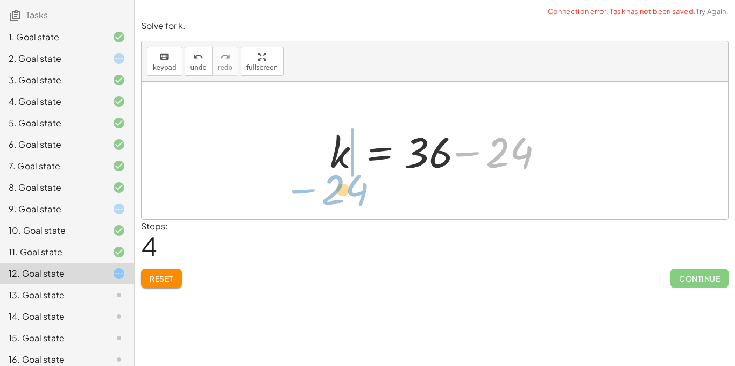
drag, startPoint x: 502, startPoint y: 153, endPoint x: 337, endPoint y: 190, distance: 168.3
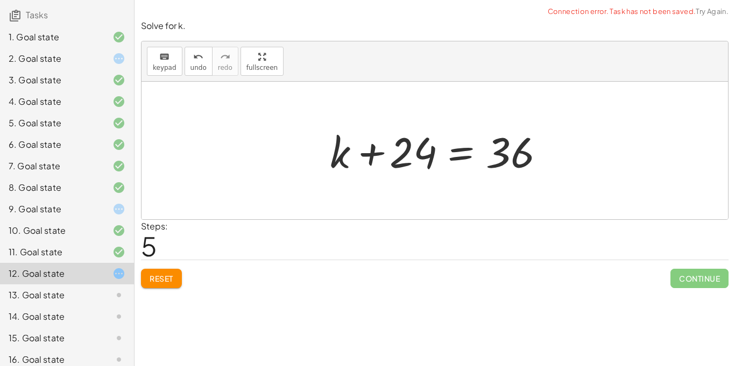
click at [373, 156] on div at bounding box center [438, 150] width 229 height 55
click at [165, 269] on button "Reset" at bounding box center [161, 278] width 41 height 19
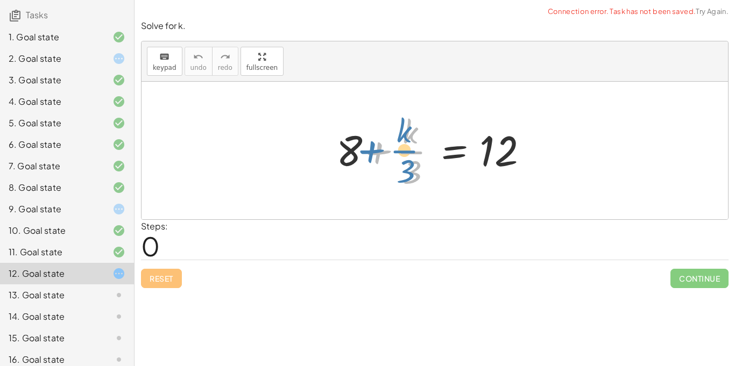
click at [379, 151] on div at bounding box center [439, 150] width 216 height 83
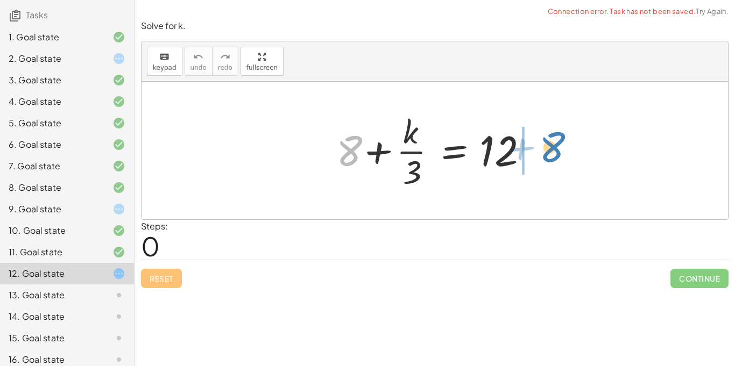
drag, startPoint x: 344, startPoint y: 148, endPoint x: 547, endPoint y: 143, distance: 202.9
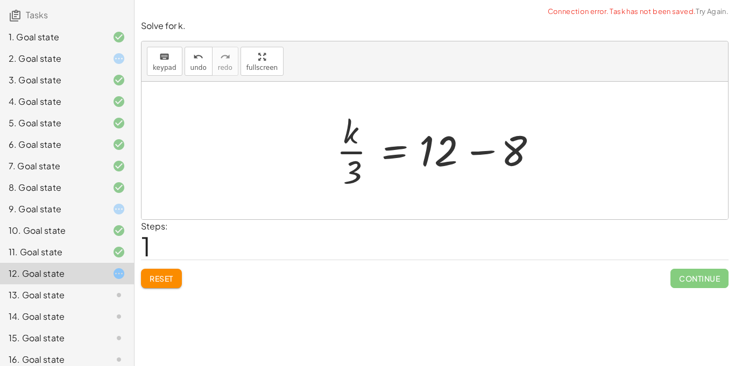
click at [483, 153] on div at bounding box center [439, 150] width 216 height 83
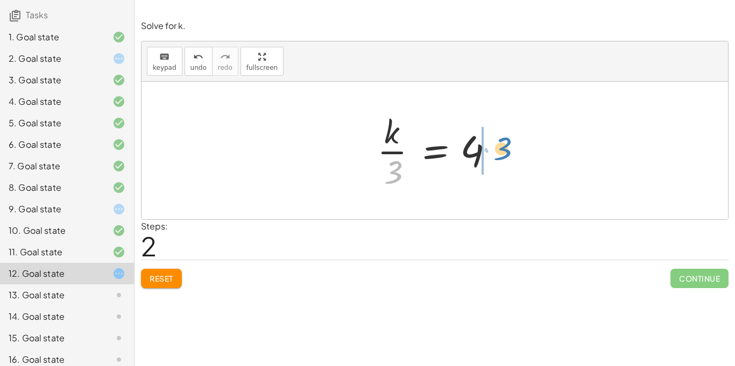
drag, startPoint x: 395, startPoint y: 171, endPoint x: 511, endPoint y: 151, distance: 117.8
drag, startPoint x: 394, startPoint y: 166, endPoint x: 505, endPoint y: 143, distance: 113.7
click at [505, 143] on div at bounding box center [439, 150] width 134 height 83
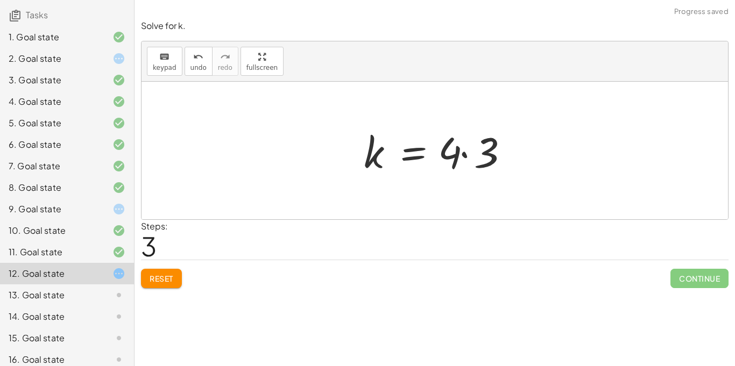
click at [464, 155] on div at bounding box center [438, 150] width 161 height 55
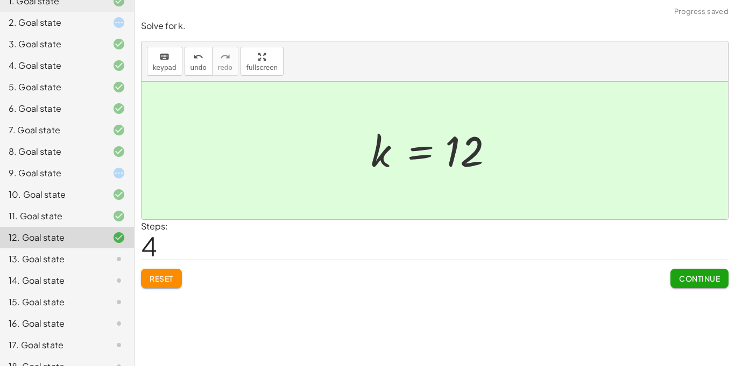
scroll to position [124, 0]
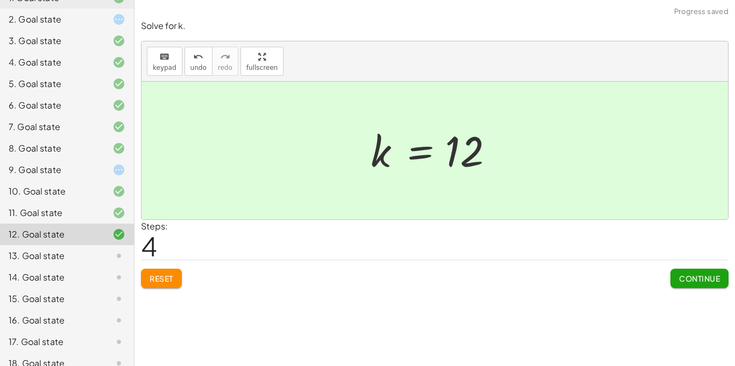
click at [60, 258] on div "13. Goal state" at bounding box center [52, 256] width 87 height 13
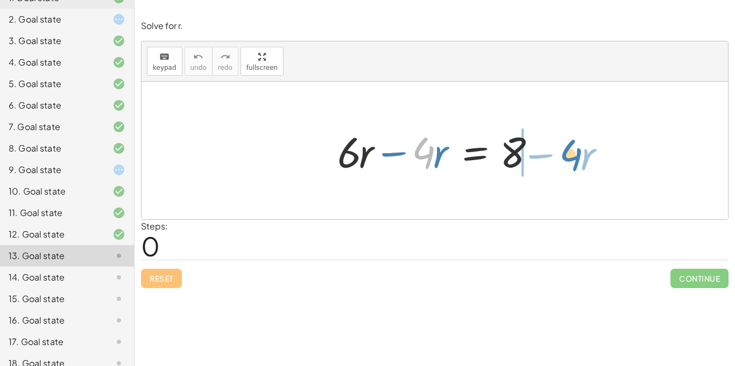
drag, startPoint x: 427, startPoint y: 156, endPoint x: 574, endPoint y: 158, distance: 147.5
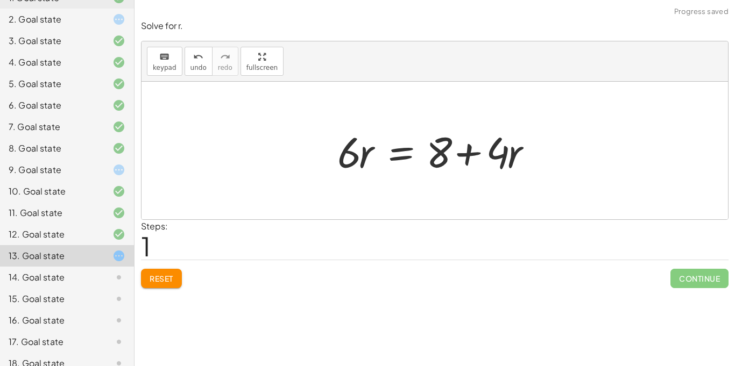
click at [471, 154] on div at bounding box center [439, 150] width 214 height 55
click at [154, 269] on button "Reset" at bounding box center [161, 278] width 41 height 19
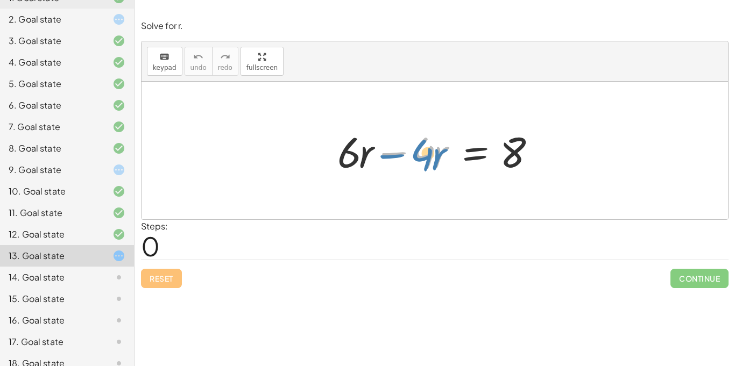
click at [392, 157] on div at bounding box center [439, 150] width 214 height 55
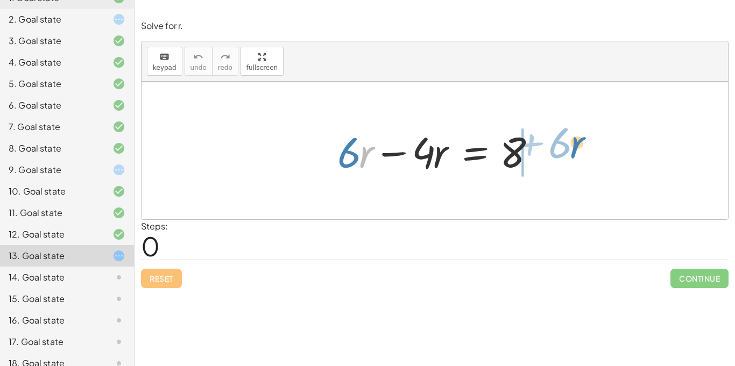
drag, startPoint x: 364, startPoint y: 152, endPoint x: 575, endPoint y: 144, distance: 211.1
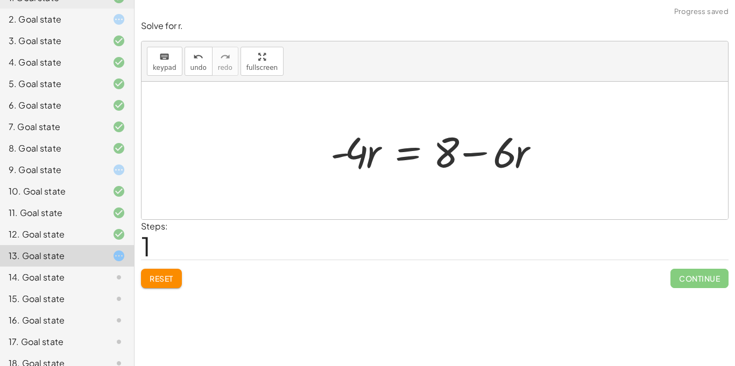
click at [477, 151] on div at bounding box center [439, 150] width 228 height 55
click at [168, 265] on div "Reset Continue" at bounding box center [435, 274] width 588 height 29
click at [166, 274] on span "Reset" at bounding box center [162, 279] width 24 height 10
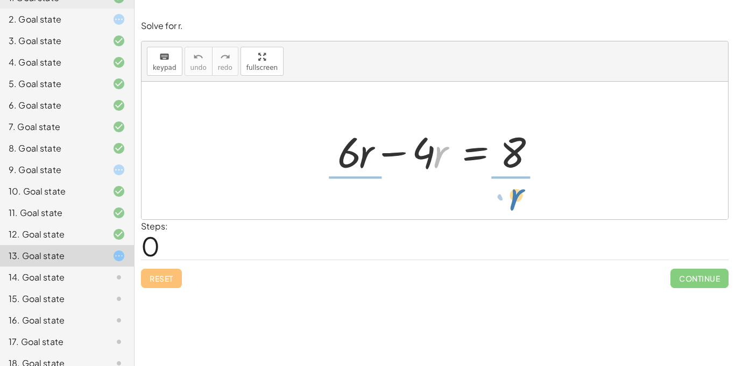
drag, startPoint x: 439, startPoint y: 149, endPoint x: 516, endPoint y: 191, distance: 87.7
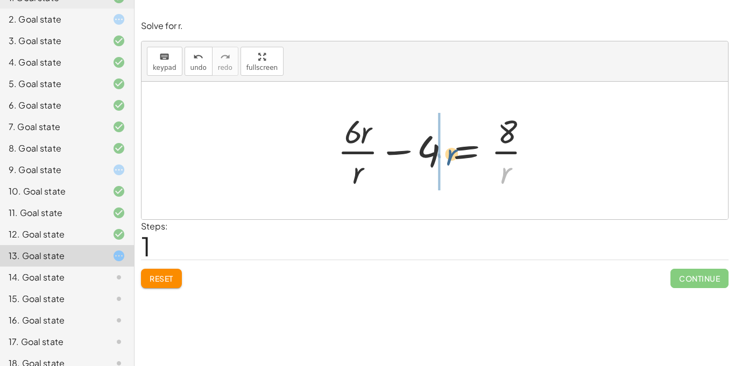
drag, startPoint x: 504, startPoint y: 182, endPoint x: 447, endPoint y: 163, distance: 59.7
click at [447, 163] on div at bounding box center [438, 150] width 213 height 83
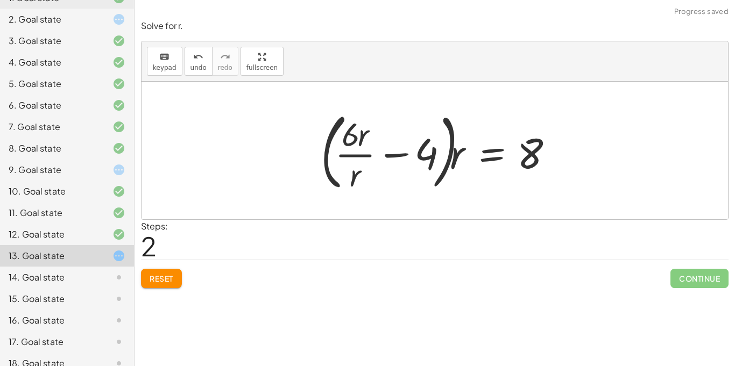
click at [159, 275] on span "Reset" at bounding box center [162, 279] width 24 height 10
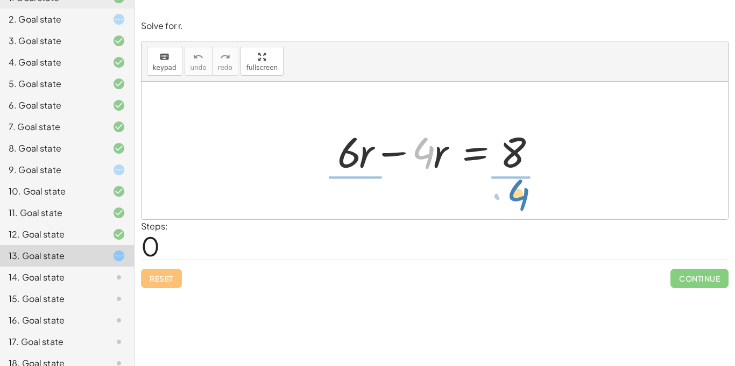
drag, startPoint x: 417, startPoint y: 153, endPoint x: 512, endPoint y: 195, distance: 103.6
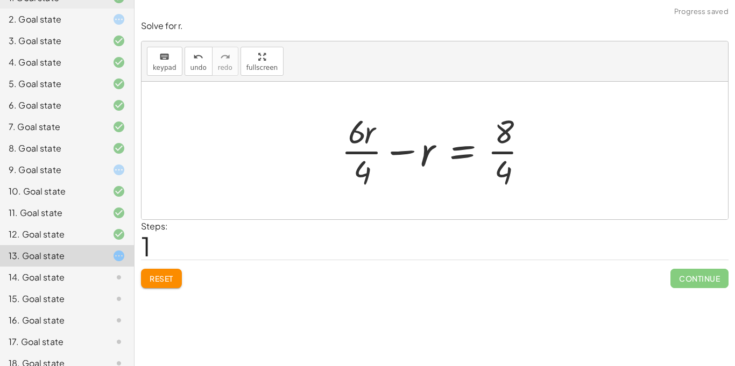
click at [500, 153] on div at bounding box center [439, 150] width 206 height 83
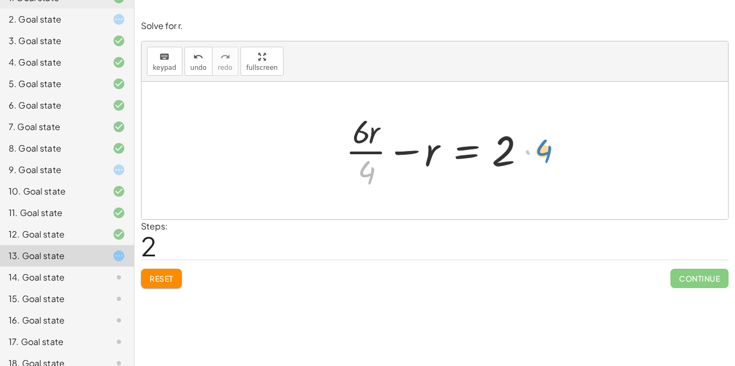
drag, startPoint x: 368, startPoint y: 172, endPoint x: 544, endPoint y: 151, distance: 177.3
drag, startPoint x: 372, startPoint y: 175, endPoint x: 537, endPoint y: 159, distance: 165.9
click at [537, 159] on div at bounding box center [438, 150] width 197 height 83
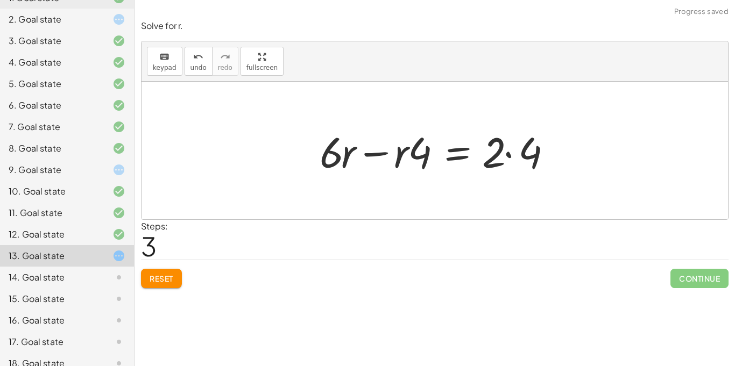
click at [508, 154] on div at bounding box center [439, 150] width 250 height 55
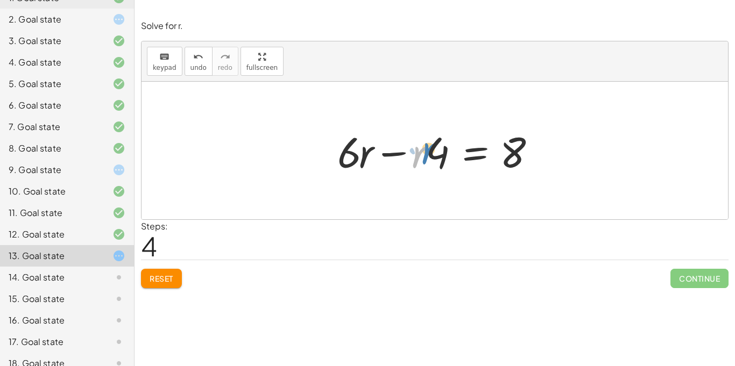
drag, startPoint x: 418, startPoint y: 161, endPoint x: 428, endPoint y: 157, distance: 10.9
click at [428, 157] on div at bounding box center [439, 150] width 214 height 55
drag, startPoint x: 349, startPoint y: 151, endPoint x: 504, endPoint y: 189, distance: 160.1
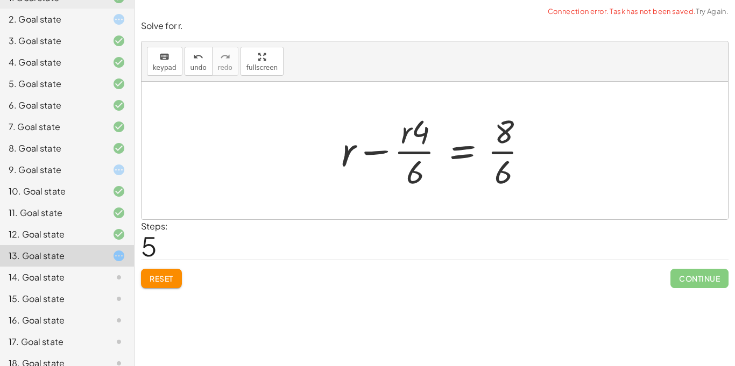
click at [171, 269] on button "Reset" at bounding box center [161, 278] width 41 height 19
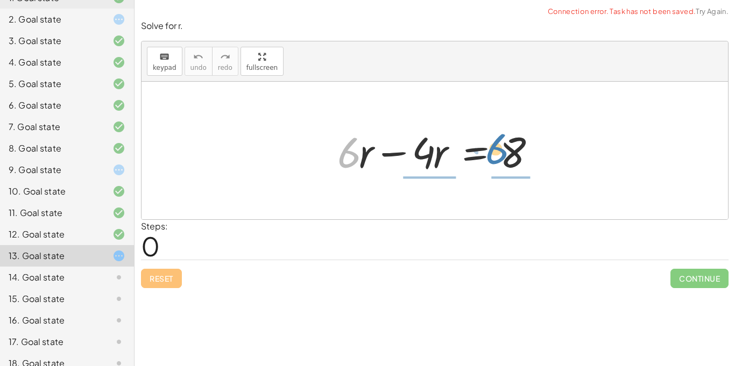
drag, startPoint x: 353, startPoint y: 151, endPoint x: 507, endPoint y: 146, distance: 154.0
click at [507, 146] on div at bounding box center [439, 150] width 214 height 55
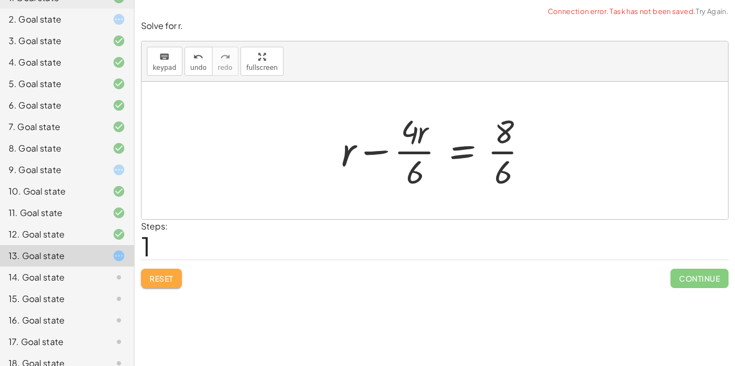
click at [167, 273] on button "Reset" at bounding box center [161, 278] width 41 height 19
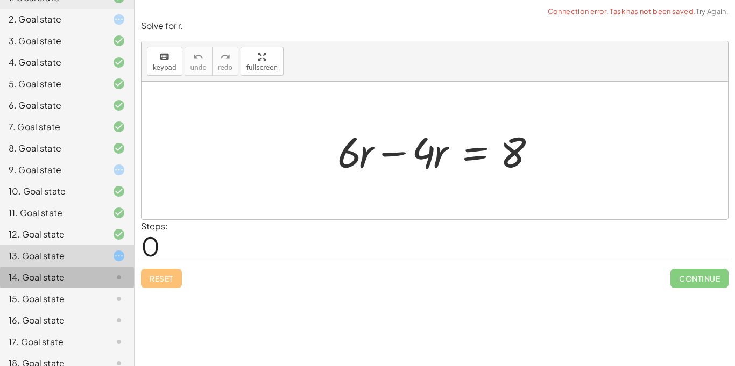
click at [118, 272] on icon at bounding box center [118, 277] width 13 height 13
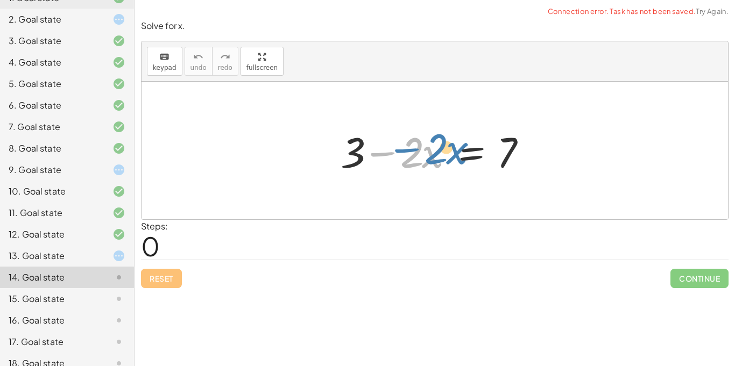
drag, startPoint x: 382, startPoint y: 152, endPoint x: 393, endPoint y: 152, distance: 11.3
click at [393, 152] on div at bounding box center [438, 150] width 207 height 55
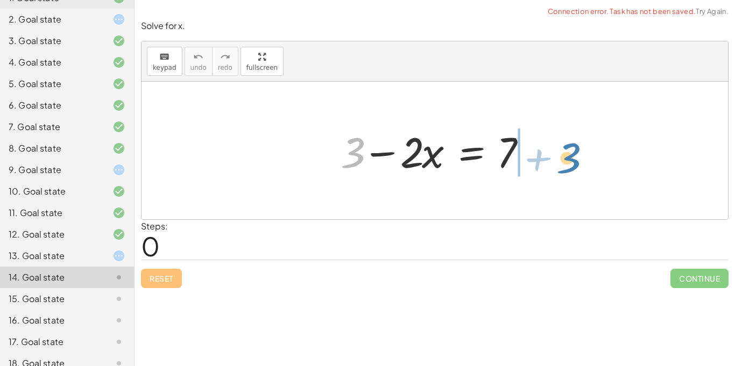
drag, startPoint x: 358, startPoint y: 163, endPoint x: 574, endPoint y: 168, distance: 215.9
click at [574, 168] on div "+ 3 + 3 − · 2 · x = 7" at bounding box center [435, 151] width 587 height 138
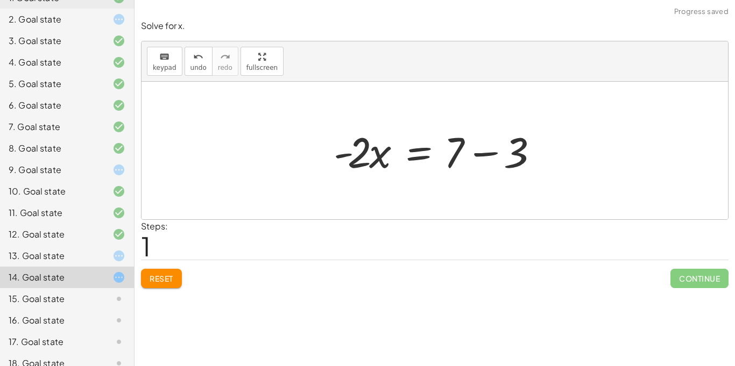
click at [480, 153] on div at bounding box center [438, 150] width 221 height 55
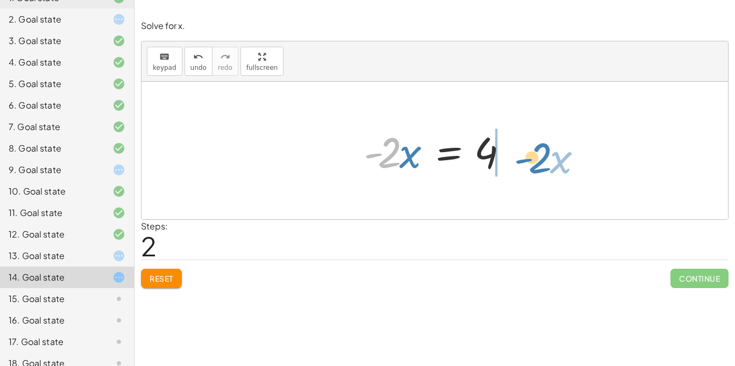
drag, startPoint x: 370, startPoint y: 155, endPoint x: 511, endPoint y: 156, distance: 141.0
click at [511, 156] on div at bounding box center [438, 150] width 161 height 55
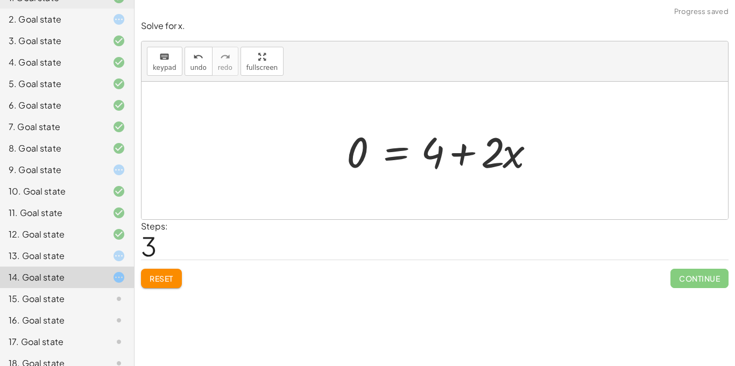
click at [511, 156] on div at bounding box center [444, 150] width 207 height 55
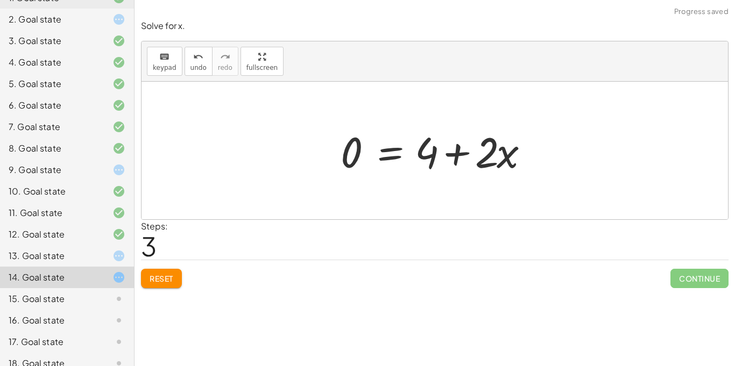
click at [457, 153] on div at bounding box center [438, 150] width 207 height 55
click at [166, 276] on span "Reset" at bounding box center [162, 279] width 24 height 10
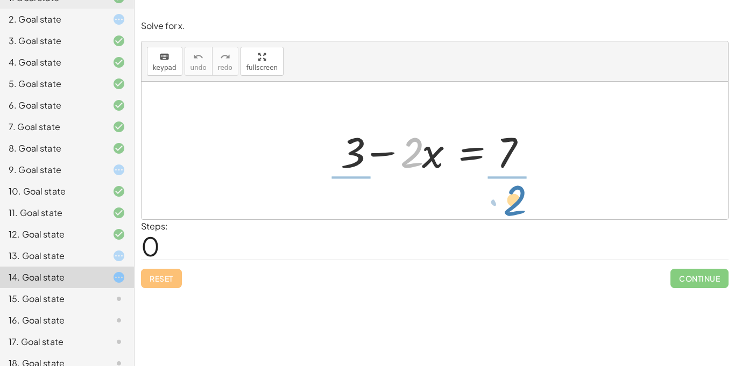
drag, startPoint x: 412, startPoint y: 157, endPoint x: 514, endPoint y: 205, distance: 112.4
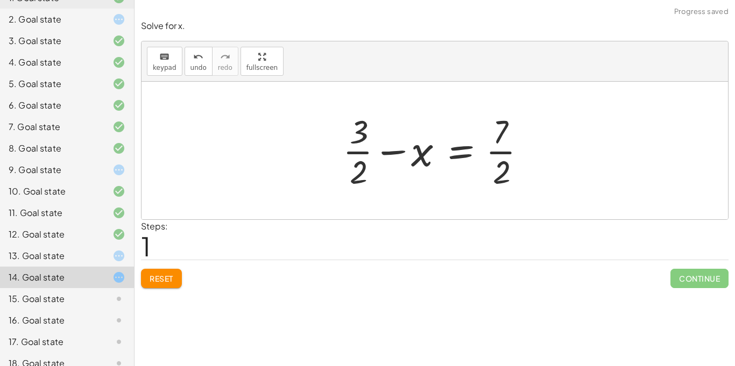
click at [501, 152] on div at bounding box center [438, 150] width 203 height 83
click at [502, 152] on div at bounding box center [438, 150] width 203 height 83
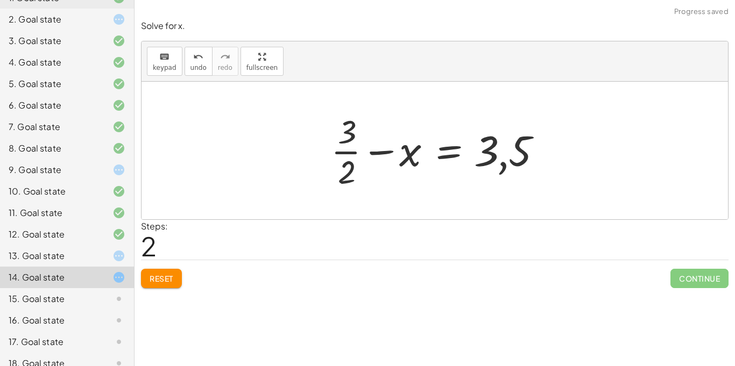
click at [148, 280] on button "Reset" at bounding box center [161, 278] width 41 height 19
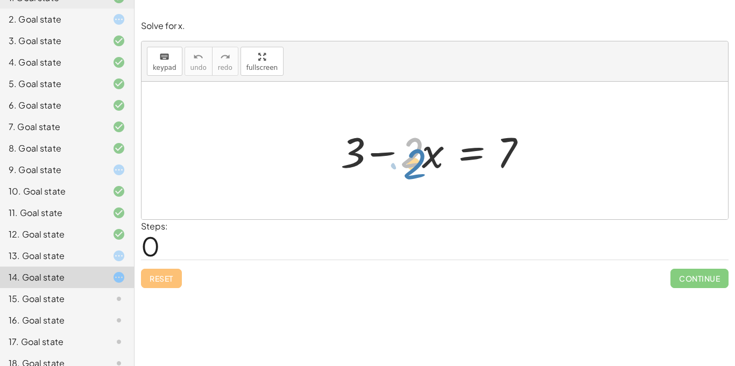
drag, startPoint x: 402, startPoint y: 164, endPoint x: 386, endPoint y: 161, distance: 16.4
click at [386, 161] on div at bounding box center [438, 150] width 207 height 55
drag, startPoint x: 408, startPoint y: 156, endPoint x: 506, endPoint y: 190, distance: 103.8
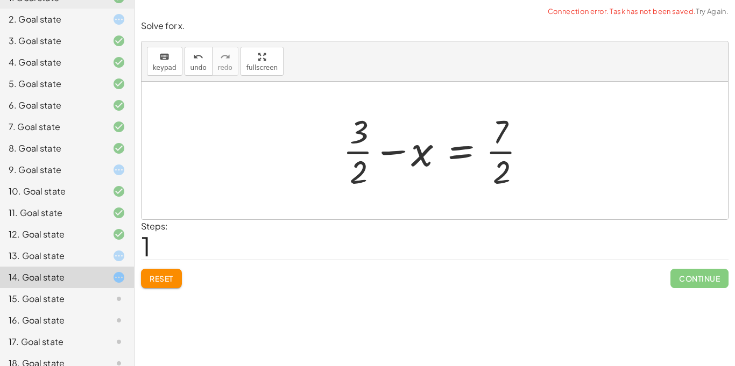
click at [507, 189] on div at bounding box center [438, 150] width 203 height 83
click at [499, 163] on div at bounding box center [438, 150] width 203 height 83
click at [160, 280] on span "Reset" at bounding box center [162, 279] width 24 height 10
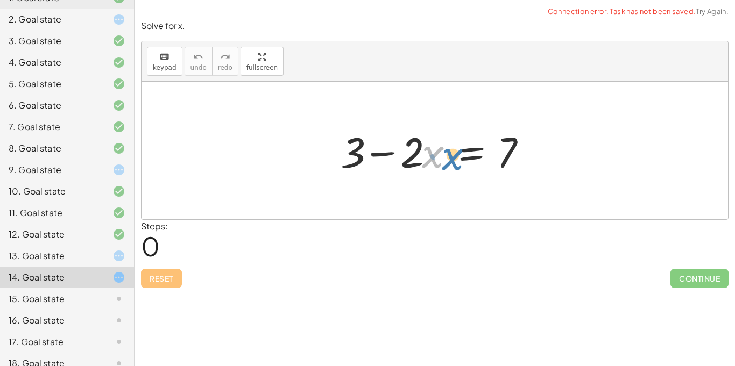
drag, startPoint x: 429, startPoint y: 156, endPoint x: 458, endPoint y: 157, distance: 28.5
click at [458, 157] on div at bounding box center [438, 150] width 207 height 55
drag, startPoint x: 436, startPoint y: 156, endPoint x: 447, endPoint y: 160, distance: 11.8
click at [447, 160] on div at bounding box center [438, 150] width 207 height 55
drag, startPoint x: 415, startPoint y: 151, endPoint x: 513, endPoint y: 191, distance: 106.2
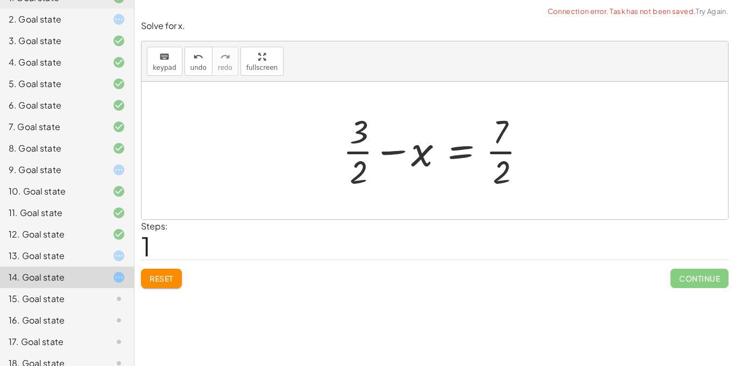
click at [483, 174] on div at bounding box center [438, 150] width 203 height 83
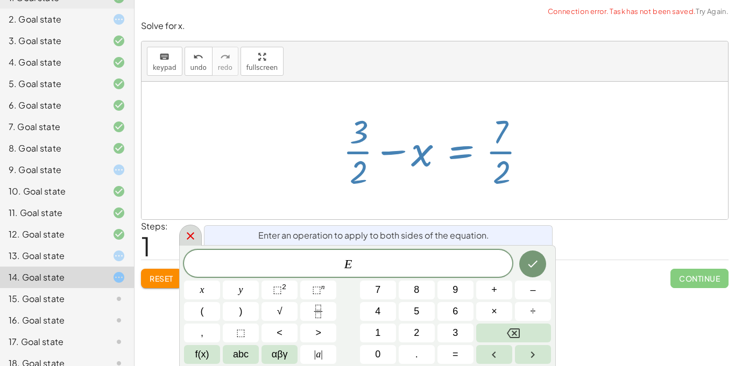
click at [189, 235] on icon at bounding box center [191, 236] width 8 height 8
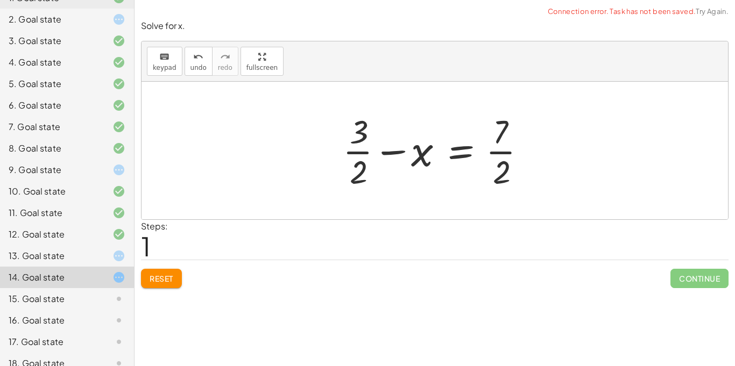
click at [167, 283] on span "Reset" at bounding box center [162, 279] width 24 height 10
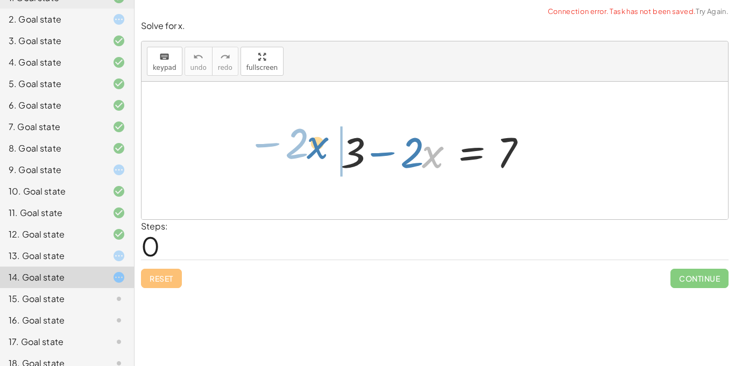
drag, startPoint x: 435, startPoint y: 163, endPoint x: 320, endPoint y: 153, distance: 115.6
click at [320, 153] on div "· x − · 2 + 3 − · 2 · x = 7" at bounding box center [435, 151] width 587 height 138
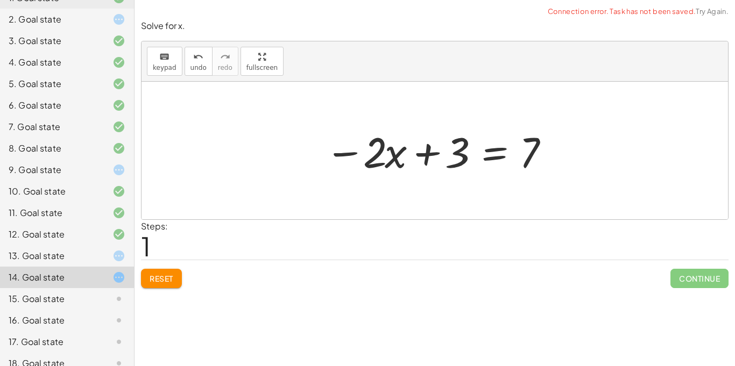
click at [434, 145] on div at bounding box center [439, 150] width 238 height 55
drag, startPoint x: 365, startPoint y: 164, endPoint x: 552, endPoint y: 167, distance: 186.2
click at [552, 167] on div at bounding box center [439, 150] width 238 height 55
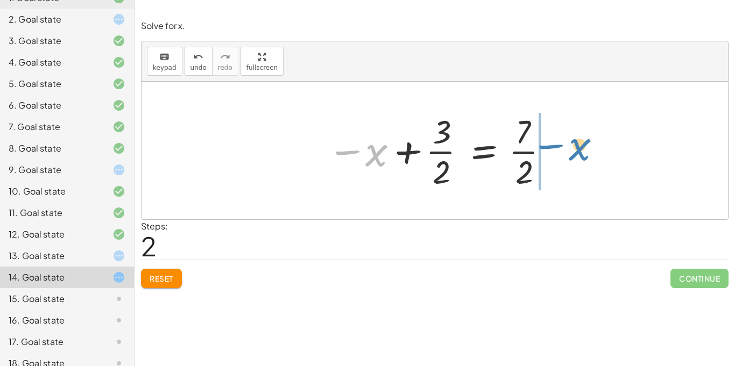
drag, startPoint x: 355, startPoint y: 151, endPoint x: 561, endPoint y: 146, distance: 205.6
click at [561, 146] on div "+ 3 − · 2 · x = 7 − · 2 · x + 3 = 7 − x + 3 − x = 7 · · 2 · · 2" at bounding box center [435, 151] width 587 height 138
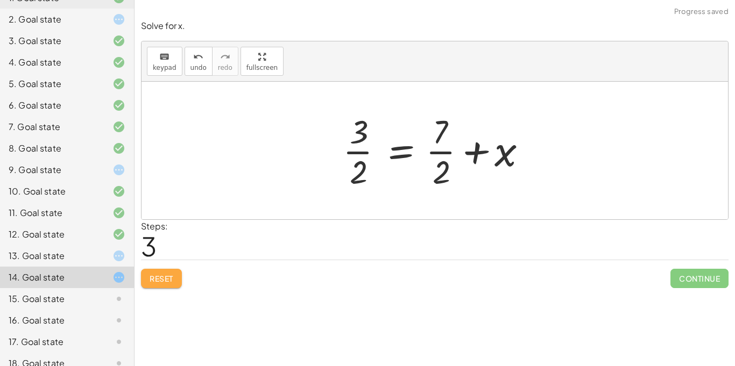
click at [156, 286] on button "Reset" at bounding box center [161, 278] width 41 height 19
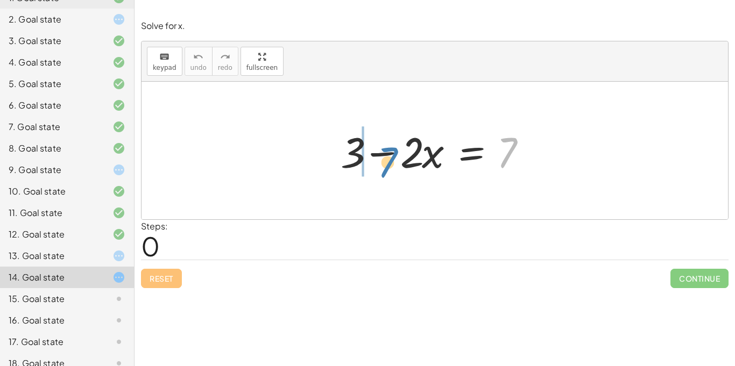
drag, startPoint x: 508, startPoint y: 153, endPoint x: 379, endPoint y: 160, distance: 129.3
click at [379, 160] on div at bounding box center [438, 150] width 207 height 55
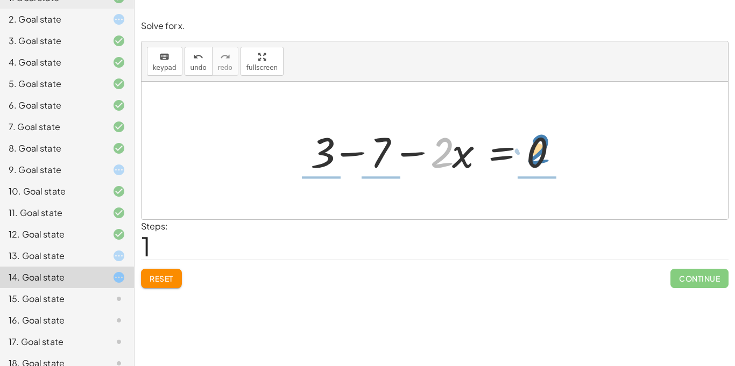
drag, startPoint x: 443, startPoint y: 157, endPoint x: 539, endPoint y: 153, distance: 95.3
click at [539, 153] on div at bounding box center [438, 150] width 267 height 55
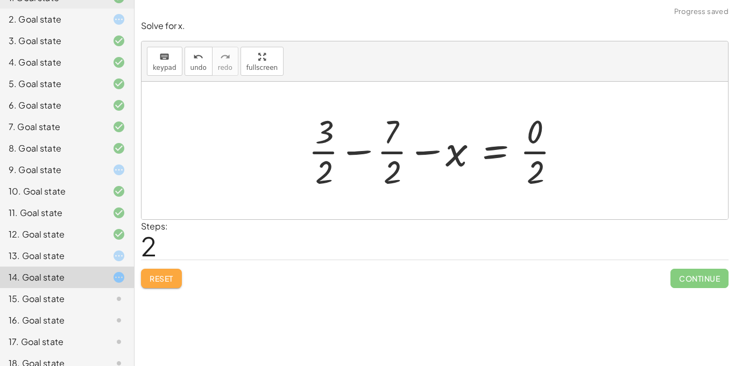
click at [157, 279] on span "Reset" at bounding box center [162, 279] width 24 height 10
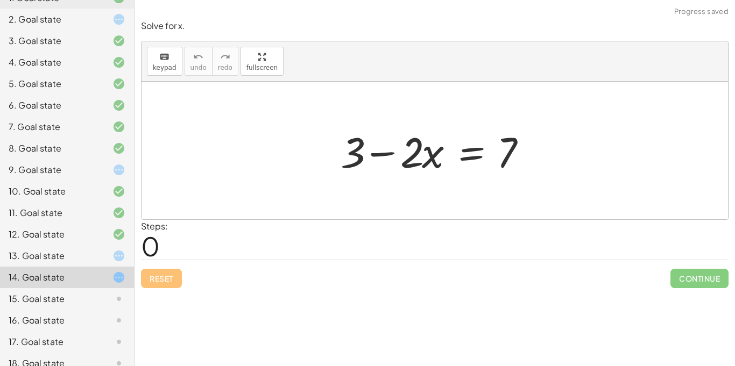
click at [24, 299] on div "15. Goal state" at bounding box center [52, 299] width 87 height 13
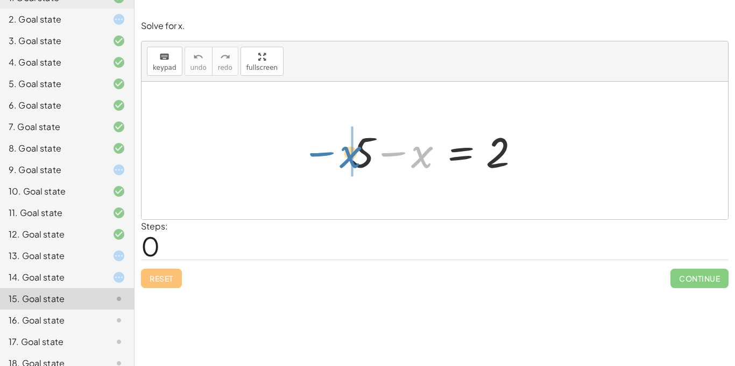
drag, startPoint x: 422, startPoint y: 157, endPoint x: 349, endPoint y: 156, distance: 72.7
click at [349, 156] on div at bounding box center [439, 150] width 186 height 55
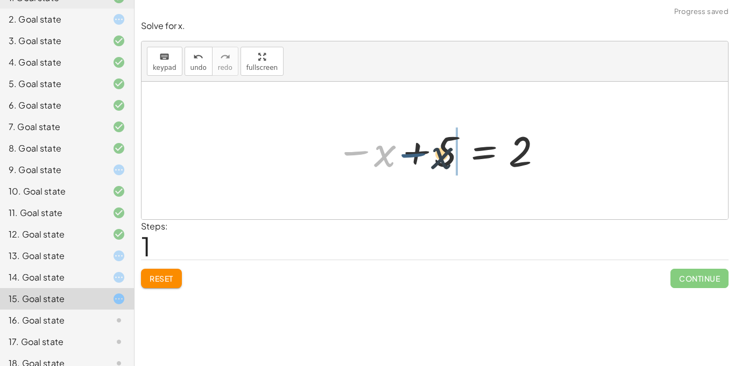
drag, startPoint x: 358, startPoint y: 152, endPoint x: 424, endPoint y: 156, distance: 65.7
click at [424, 156] on div at bounding box center [438, 150] width 217 height 53
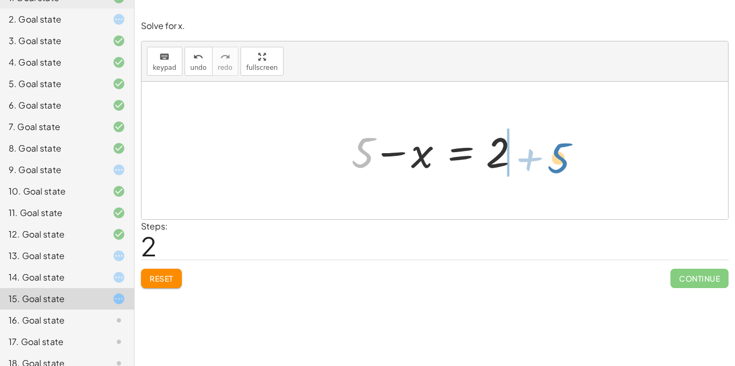
drag, startPoint x: 359, startPoint y: 160, endPoint x: 555, endPoint y: 166, distance: 196.0
click at [555, 166] on div "+ 5 − x = 2 − x + 5 = 2 + 5 + 5 − x = 2" at bounding box center [435, 151] width 587 height 138
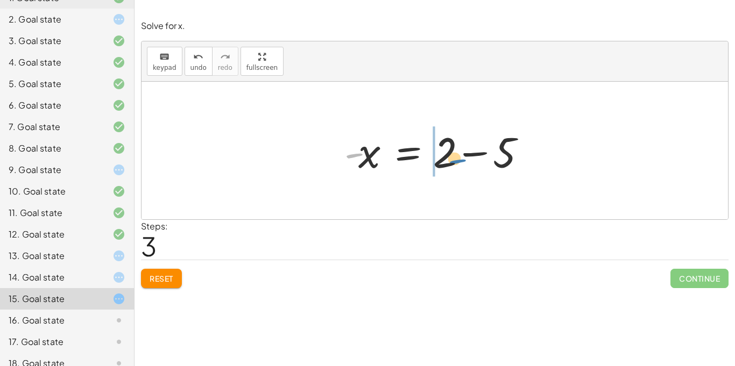
drag, startPoint x: 357, startPoint y: 156, endPoint x: 460, endPoint y: 161, distance: 103.5
click at [460, 161] on div at bounding box center [439, 150] width 200 height 55
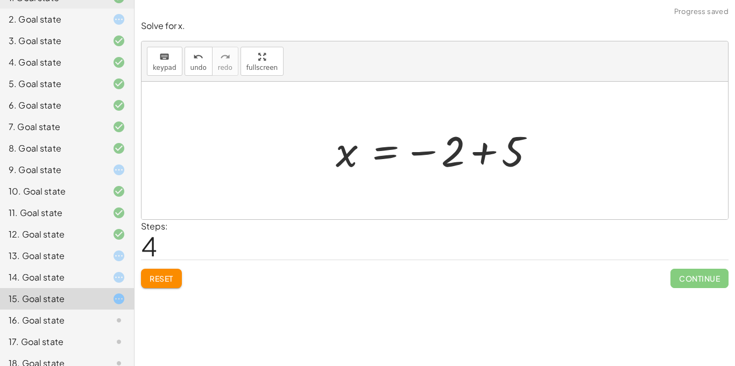
click at [479, 154] on div at bounding box center [438, 150] width 217 height 53
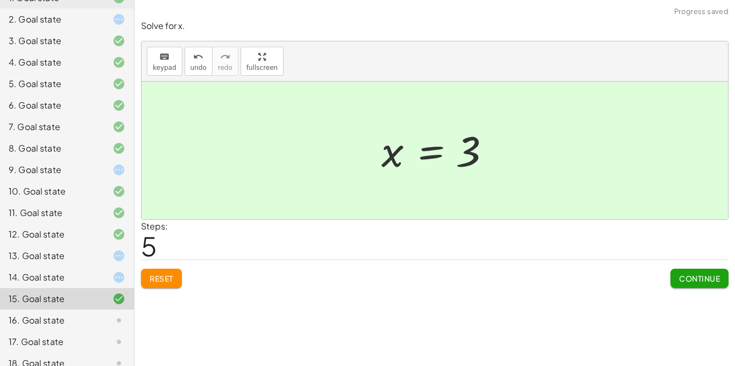
click at [99, 279] on div at bounding box center [110, 277] width 30 height 13
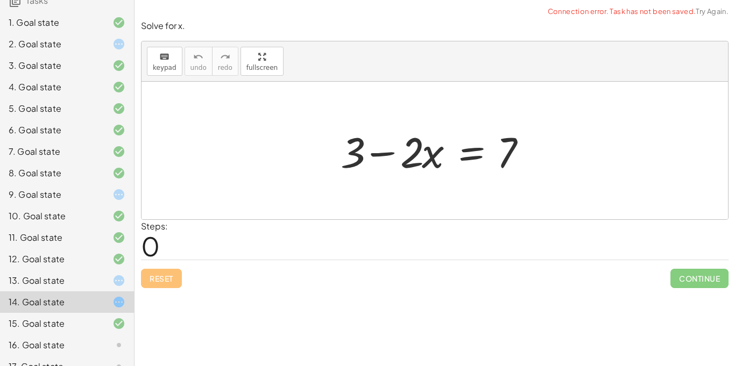
scroll to position [180, 0]
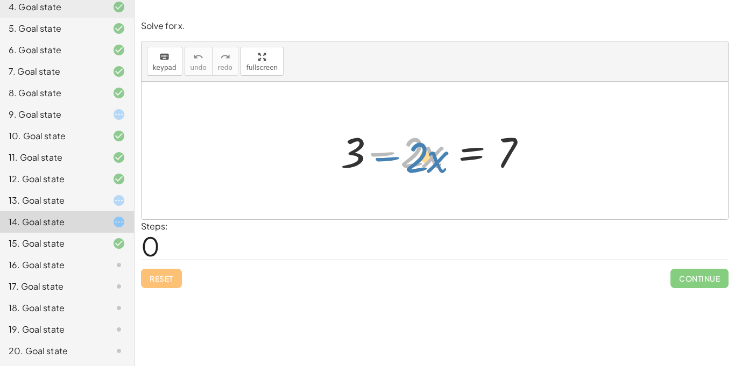
drag, startPoint x: 373, startPoint y: 155, endPoint x: 367, endPoint y: 156, distance: 6.5
click at [367, 156] on div at bounding box center [438, 150] width 207 height 55
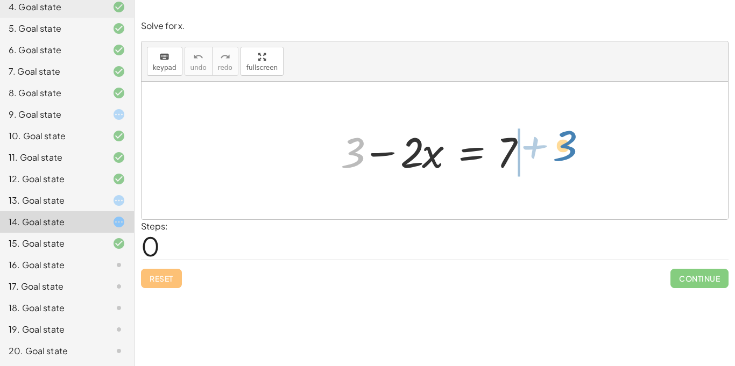
drag, startPoint x: 347, startPoint y: 156, endPoint x: 561, endPoint y: 148, distance: 214.9
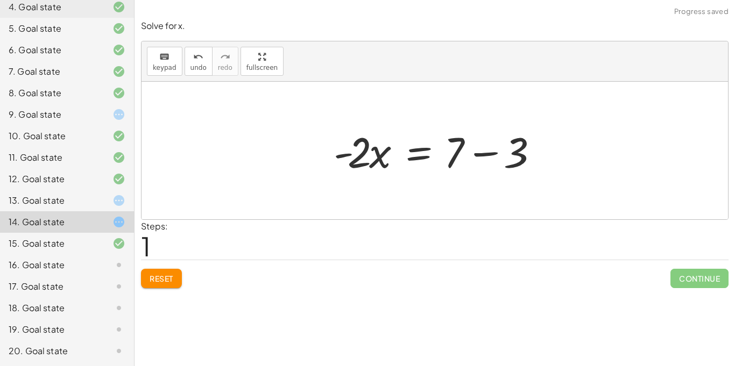
click at [482, 157] on div at bounding box center [438, 150] width 221 height 55
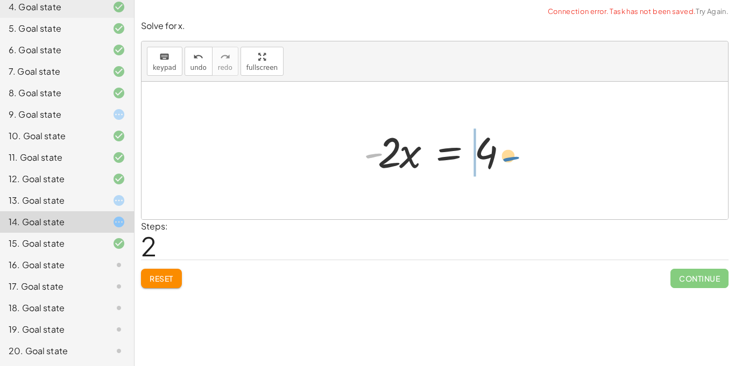
drag, startPoint x: 372, startPoint y: 156, endPoint x: 516, endPoint y: 157, distance: 143.7
click at [516, 157] on div at bounding box center [438, 150] width 161 height 55
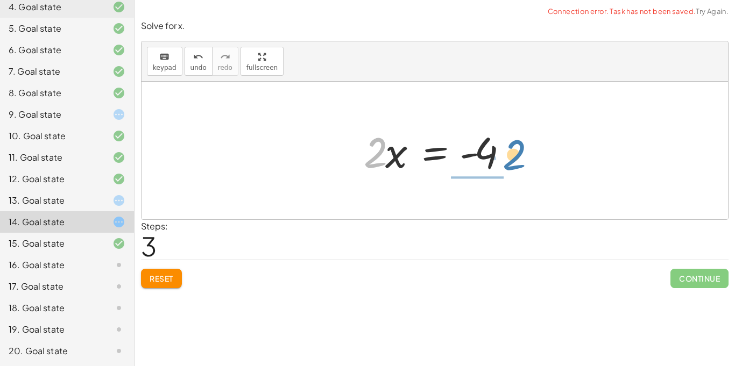
drag, startPoint x: 371, startPoint y: 160, endPoint x: 511, endPoint y: 163, distance: 139.4
click at [511, 163] on div at bounding box center [438, 150] width 161 height 55
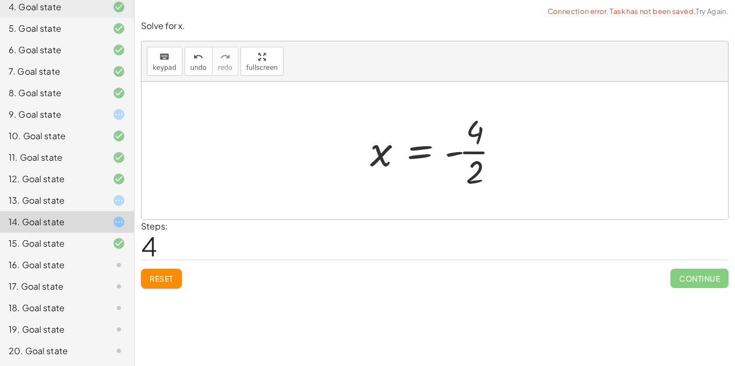
click at [471, 155] on div at bounding box center [439, 150] width 149 height 83
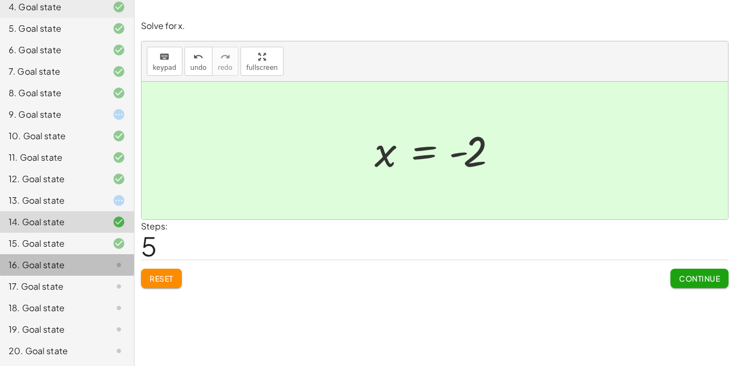
click at [51, 267] on div "16. Goal state" at bounding box center [52, 265] width 87 height 13
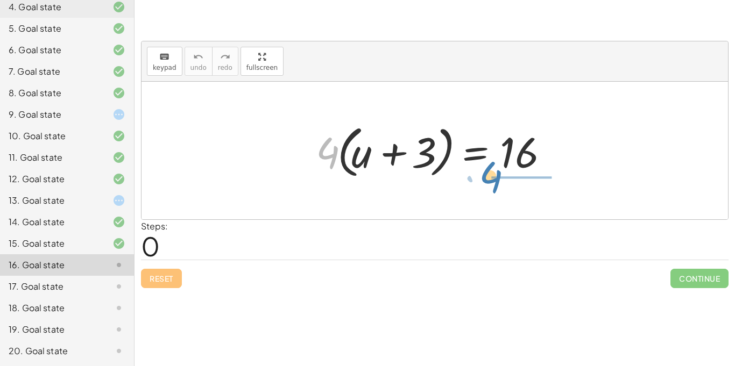
drag, startPoint x: 334, startPoint y: 157, endPoint x: 497, endPoint y: 183, distance: 165.7
click at [497, 183] on div "· 4 · 4 · ( + u + 3 ) = 16" at bounding box center [435, 150] width 270 height 67
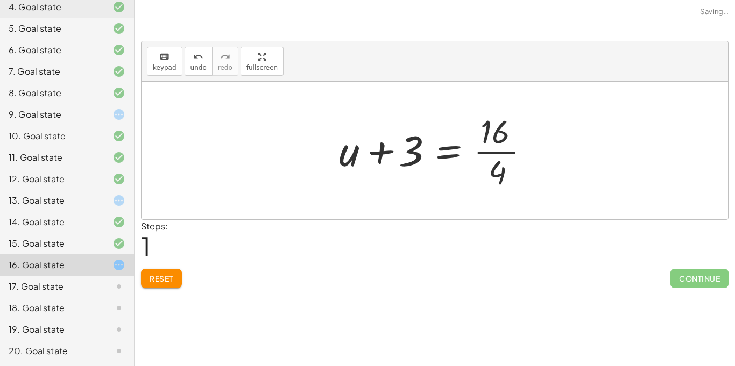
click at [509, 152] on div at bounding box center [439, 150] width 210 height 83
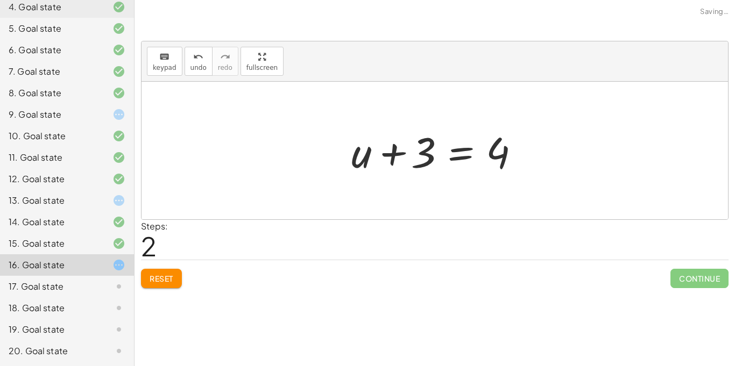
click at [393, 151] on div at bounding box center [439, 150] width 186 height 55
drag, startPoint x: 388, startPoint y: 152, endPoint x: 510, endPoint y: 158, distance: 122.3
click at [510, 158] on div at bounding box center [439, 150] width 186 height 55
click at [467, 153] on div at bounding box center [439, 150] width 186 height 55
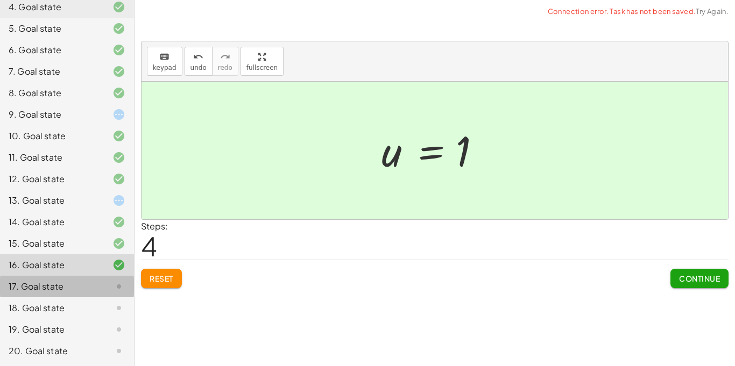
click at [83, 287] on div "17. Goal state" at bounding box center [52, 286] width 87 height 13
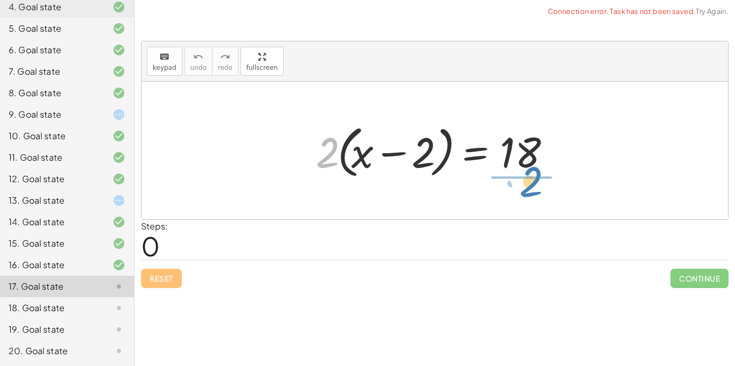
drag, startPoint x: 323, startPoint y: 160, endPoint x: 524, endPoint y: 192, distance: 203.3
click at [524, 192] on div "· 2 · 2 · ( + x − 2 ) = 18" at bounding box center [435, 151] width 587 height 138
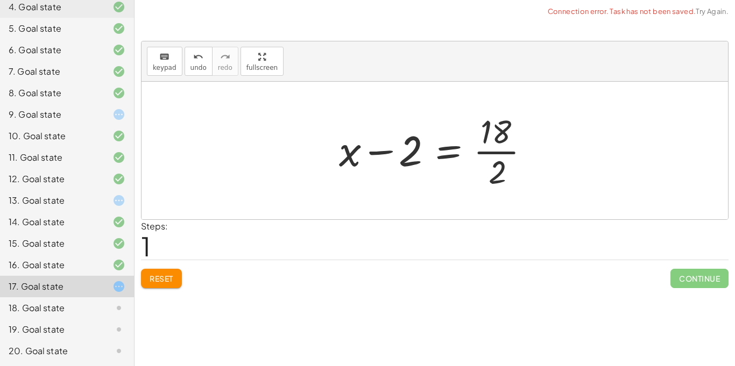
click at [507, 154] on div at bounding box center [439, 150] width 210 height 83
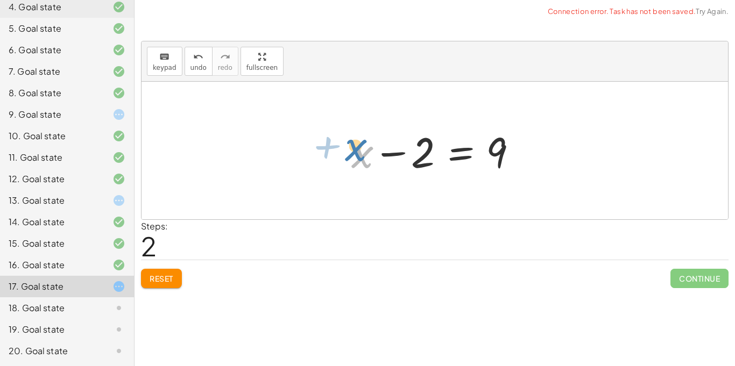
drag, startPoint x: 362, startPoint y: 158, endPoint x: 356, endPoint y: 152, distance: 8.0
click at [356, 152] on div at bounding box center [439, 150] width 186 height 55
drag, startPoint x: 362, startPoint y: 159, endPoint x: 549, endPoint y: 159, distance: 187.3
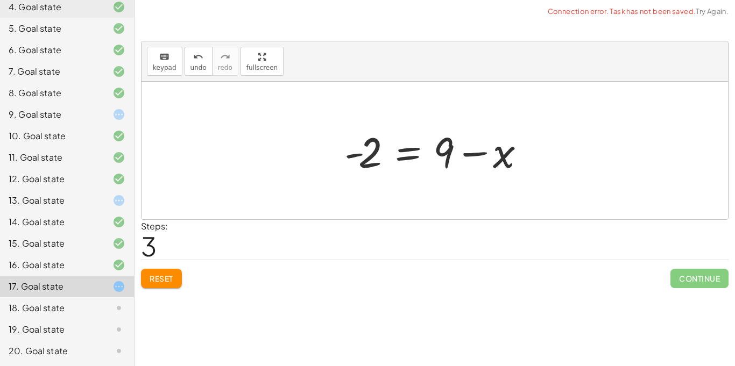
click at [479, 154] on div at bounding box center [439, 150] width 200 height 55
click at [164, 281] on span "Reset" at bounding box center [162, 279] width 24 height 10
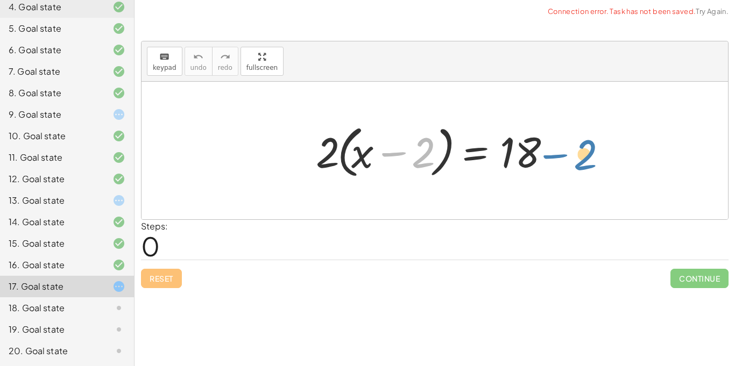
drag, startPoint x: 424, startPoint y: 157, endPoint x: 586, endPoint y: 157, distance: 162.0
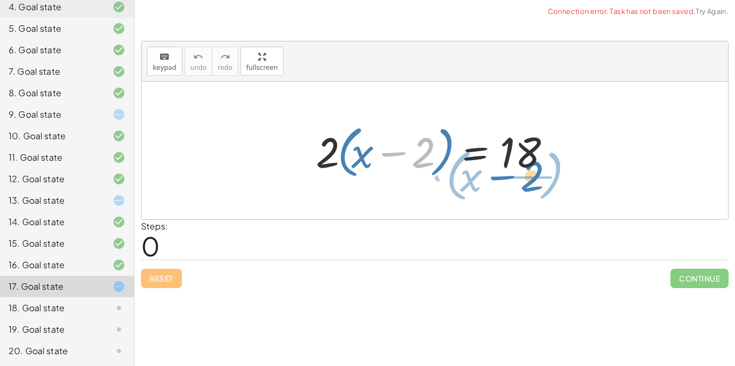
drag, startPoint x: 425, startPoint y: 157, endPoint x: 541, endPoint y: 182, distance: 118.8
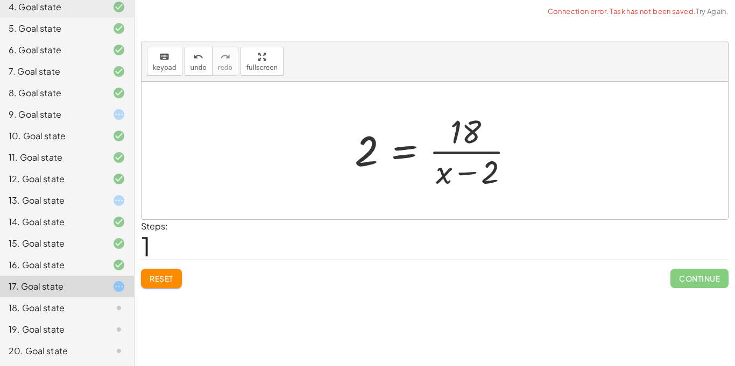
click at [467, 172] on div at bounding box center [438, 150] width 179 height 83
click at [468, 153] on div at bounding box center [438, 150] width 179 height 83
click at [161, 283] on span "Reset" at bounding box center [162, 279] width 24 height 10
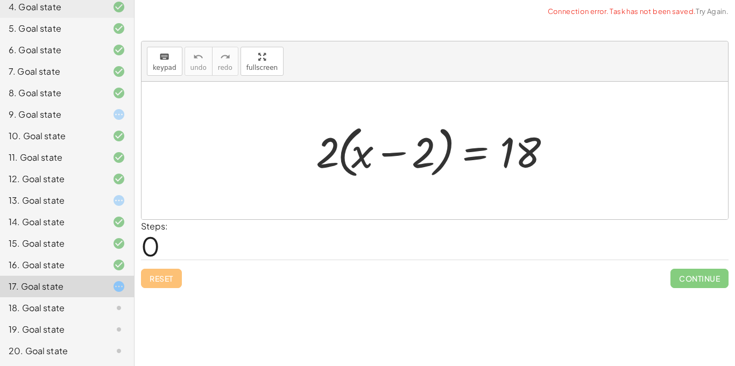
click at [161, 283] on div "Reset Continue" at bounding box center [435, 274] width 588 height 29
drag, startPoint x: 322, startPoint y: 164, endPoint x: 516, endPoint y: 220, distance: 201.1
click at [0, 0] on div "keyboard keypad undo undo redo redo fullscreen · 2 · ( + x − 2 ) · 2 · ( + x − …" at bounding box center [0, 0] width 0 height 0
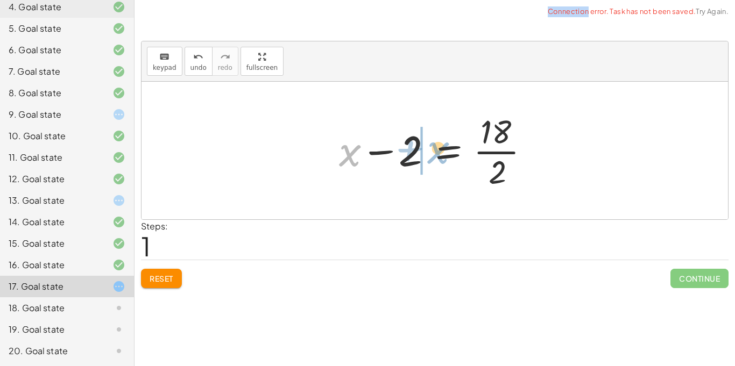
drag, startPoint x: 348, startPoint y: 157, endPoint x: 436, endPoint y: 154, distance: 88.3
click at [436, 154] on div at bounding box center [439, 150] width 210 height 83
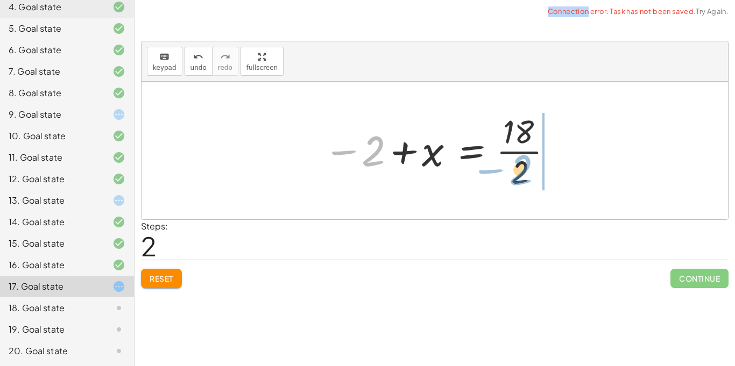
drag, startPoint x: 347, startPoint y: 152, endPoint x: 496, endPoint y: 171, distance: 150.3
click at [496, 171] on div at bounding box center [439, 150] width 242 height 83
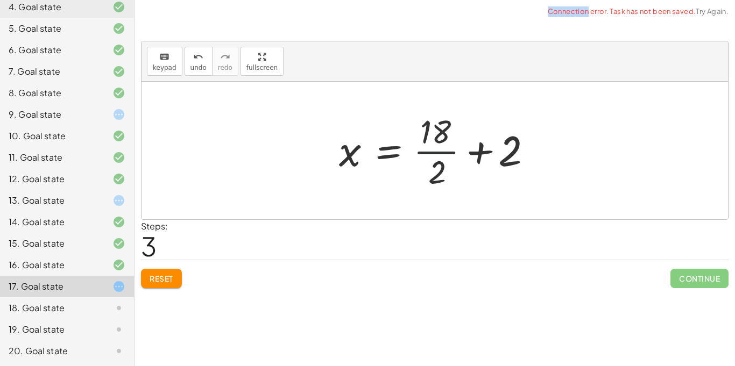
click at [423, 153] on div at bounding box center [439, 150] width 210 height 83
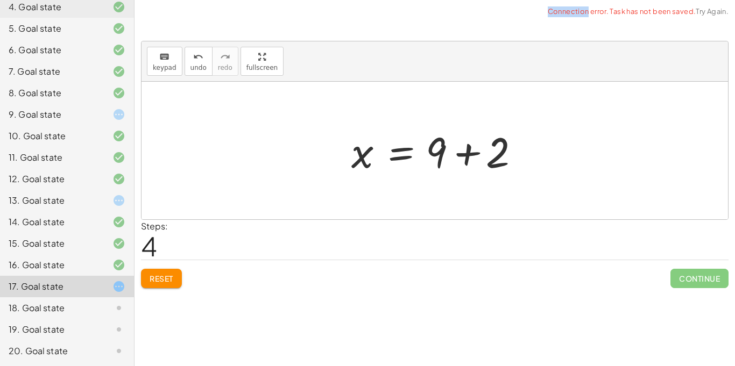
click at [470, 154] on div at bounding box center [439, 150] width 186 height 55
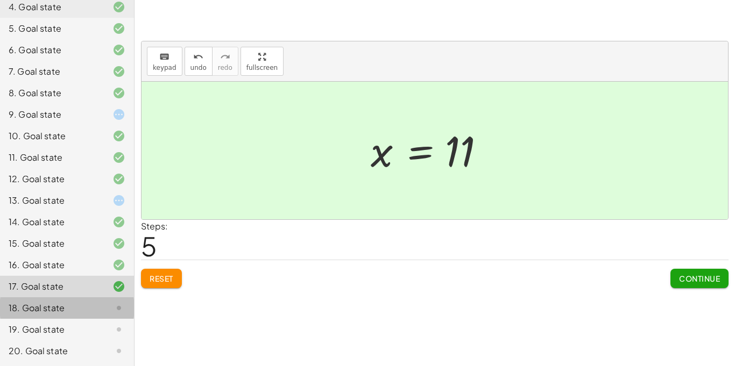
click at [87, 305] on div "18. Goal state" at bounding box center [52, 308] width 87 height 13
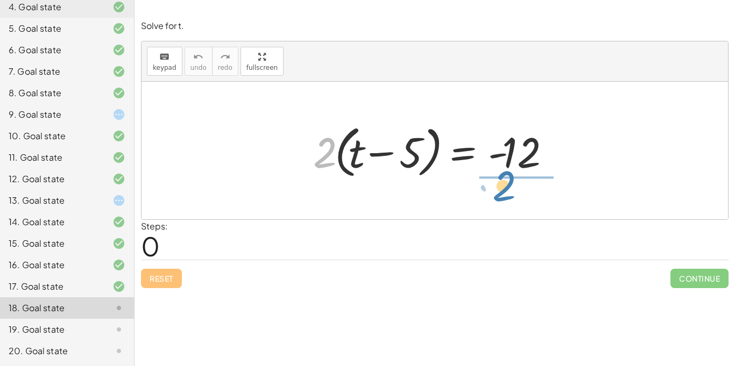
drag, startPoint x: 321, startPoint y: 158, endPoint x: 501, endPoint y: 189, distance: 182.5
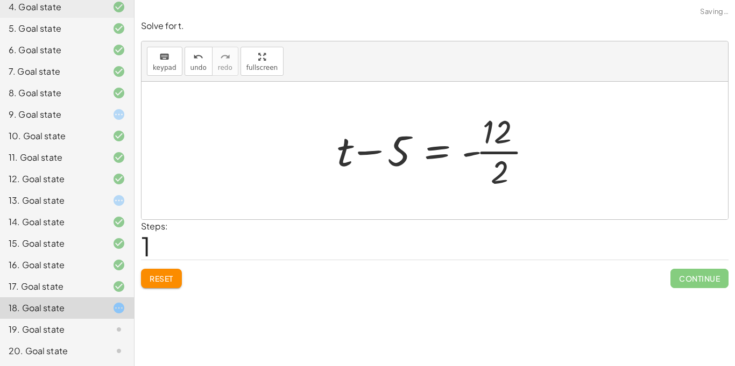
click at [512, 152] on div at bounding box center [438, 150] width 215 height 83
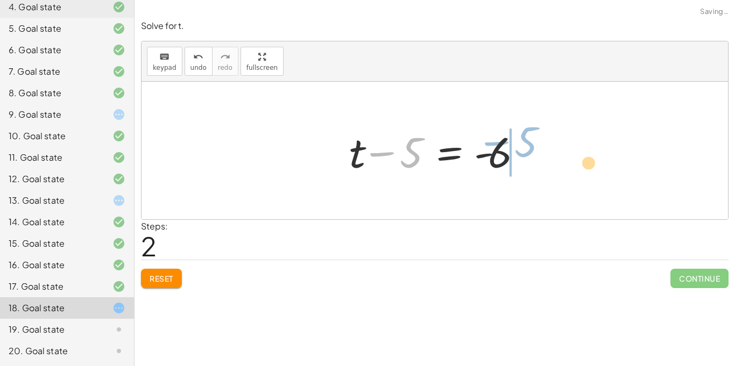
drag, startPoint x: 409, startPoint y: 154, endPoint x: 524, endPoint y: 144, distance: 115.1
click at [524, 144] on div at bounding box center [439, 150] width 190 height 55
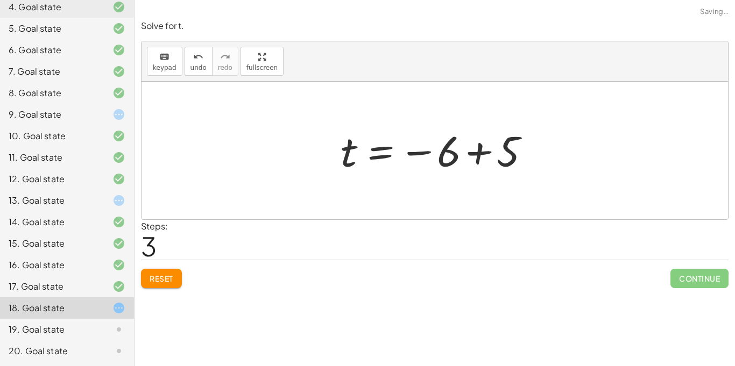
click at [480, 147] on div at bounding box center [438, 150] width 207 height 53
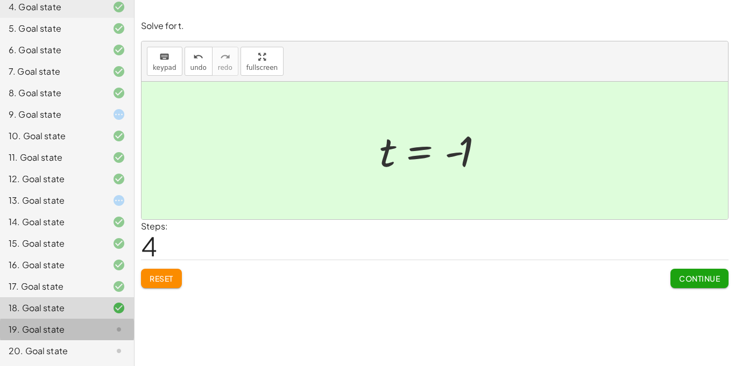
click at [100, 331] on div at bounding box center [110, 329] width 30 height 13
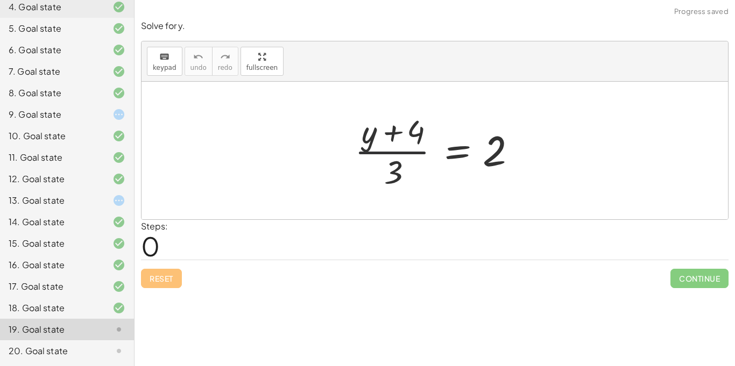
click at [401, 154] on div at bounding box center [438, 150] width 179 height 83
drag, startPoint x: 394, startPoint y: 167, endPoint x: 533, endPoint y: 144, distance: 140.2
drag, startPoint x: 393, startPoint y: 178, endPoint x: 405, endPoint y: 171, distance: 13.8
click at [405, 171] on div at bounding box center [438, 150] width 179 height 83
drag, startPoint x: 412, startPoint y: 133, endPoint x: 539, endPoint y: 152, distance: 128.8
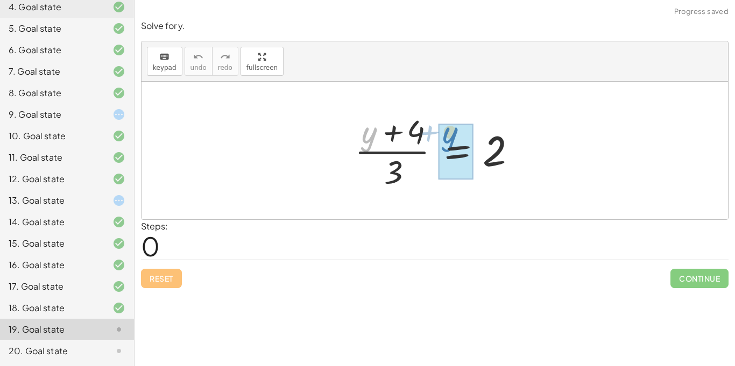
drag, startPoint x: 372, startPoint y: 140, endPoint x: 453, endPoint y: 140, distance: 80.7
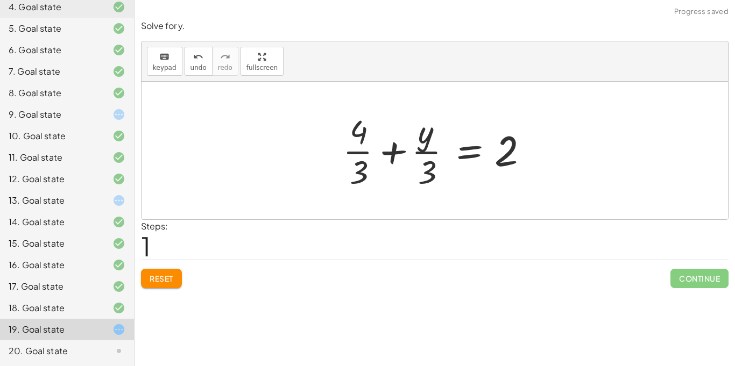
click at [391, 153] on div at bounding box center [438, 150] width 203 height 83
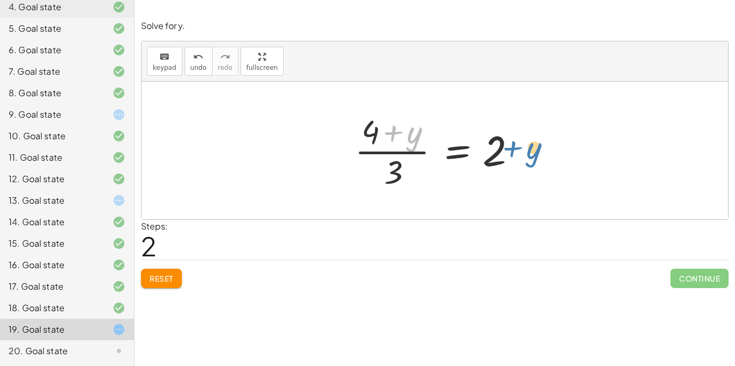
drag, startPoint x: 392, startPoint y: 131, endPoint x: 511, endPoint y: 147, distance: 120.5
click at [511, 147] on div at bounding box center [438, 150] width 179 height 83
drag, startPoint x: 371, startPoint y: 136, endPoint x: 536, endPoint y: 161, distance: 167.2
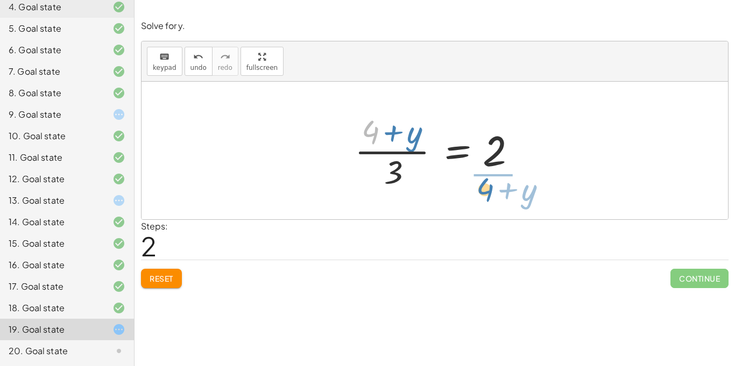
drag, startPoint x: 366, startPoint y: 133, endPoint x: 479, endPoint y: 190, distance: 127.3
click at [479, 190] on div at bounding box center [438, 150] width 179 height 83
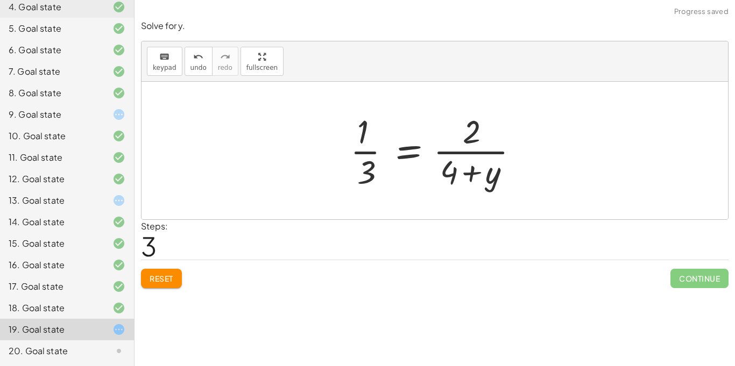
click at [483, 152] on div at bounding box center [439, 150] width 188 height 83
click at [483, 154] on div at bounding box center [439, 150] width 188 height 83
click at [368, 153] on div at bounding box center [439, 150] width 188 height 83
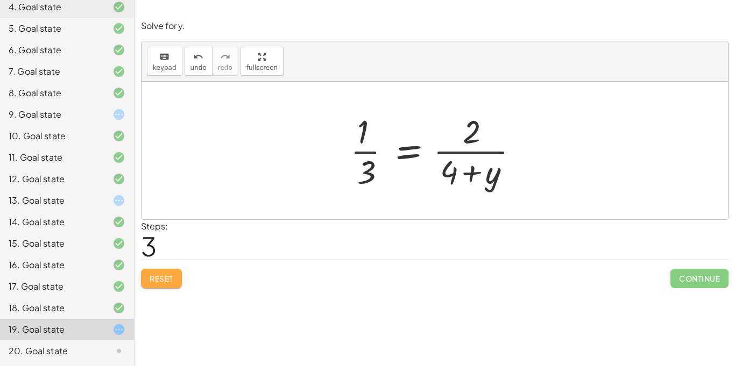
click at [152, 284] on button "Reset" at bounding box center [161, 278] width 41 height 19
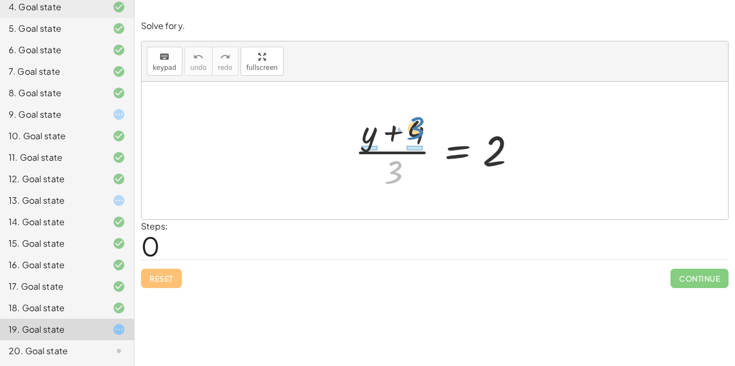
drag, startPoint x: 397, startPoint y: 172, endPoint x: 419, endPoint y: 130, distance: 46.9
click at [419, 130] on div at bounding box center [438, 150] width 179 height 83
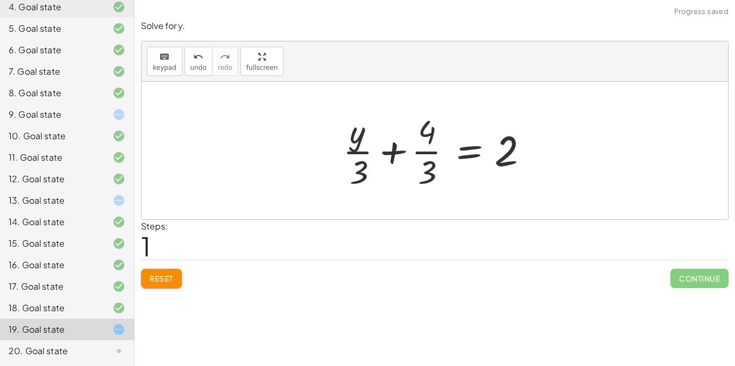
click at [428, 154] on div at bounding box center [438, 150] width 203 height 83
click at [391, 151] on div at bounding box center [438, 150] width 203 height 83
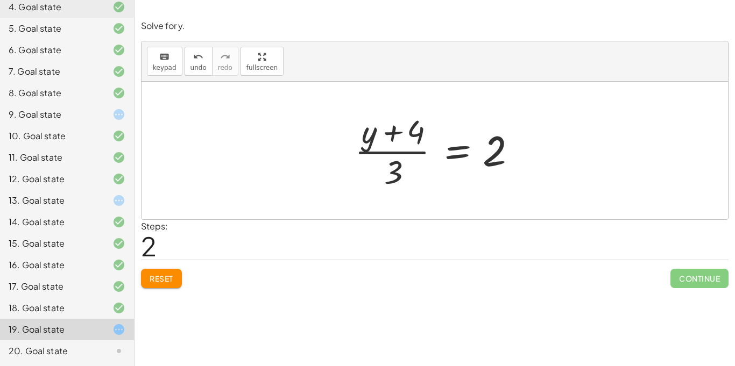
click at [391, 133] on div at bounding box center [438, 150] width 179 height 83
click at [393, 158] on div at bounding box center [438, 150] width 179 height 83
click at [393, 153] on div at bounding box center [438, 150] width 179 height 83
drag, startPoint x: 487, startPoint y: 154, endPoint x: 372, endPoint y: 188, distance: 120.0
click at [372, 188] on div at bounding box center [438, 150] width 179 height 83
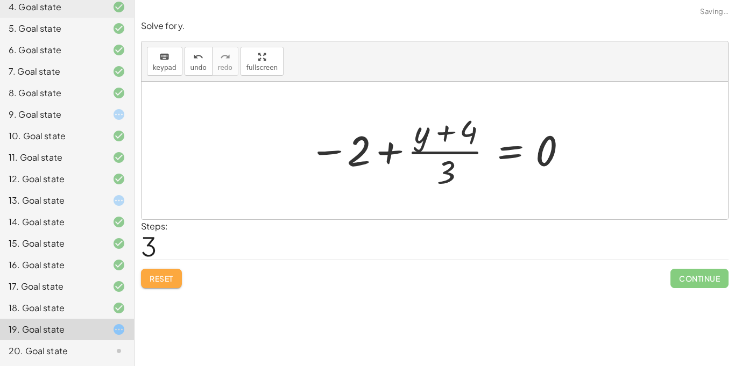
click at [159, 269] on button "Reset" at bounding box center [161, 278] width 41 height 19
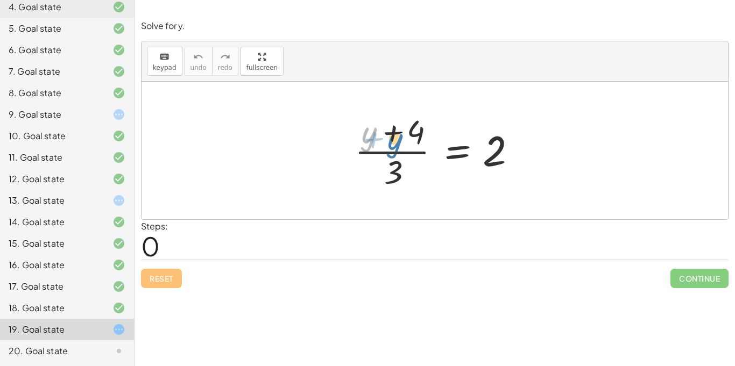
drag, startPoint x: 372, startPoint y: 134, endPoint x: 396, endPoint y: 138, distance: 24.0
click at [396, 138] on div at bounding box center [438, 150] width 179 height 83
drag, startPoint x: 394, startPoint y: 173, endPoint x: 528, endPoint y: 150, distance: 135.4
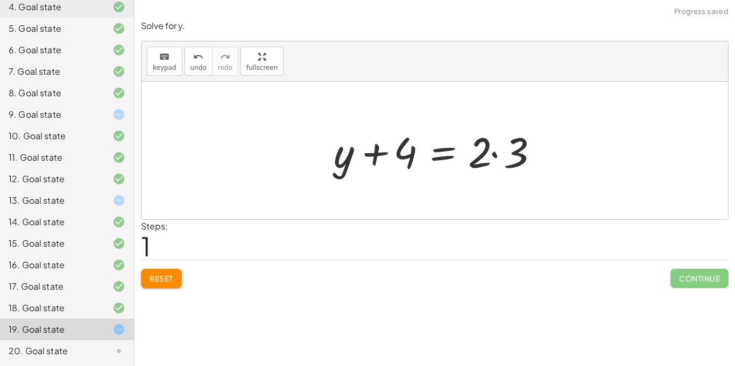
click at [494, 155] on div at bounding box center [438, 150] width 221 height 55
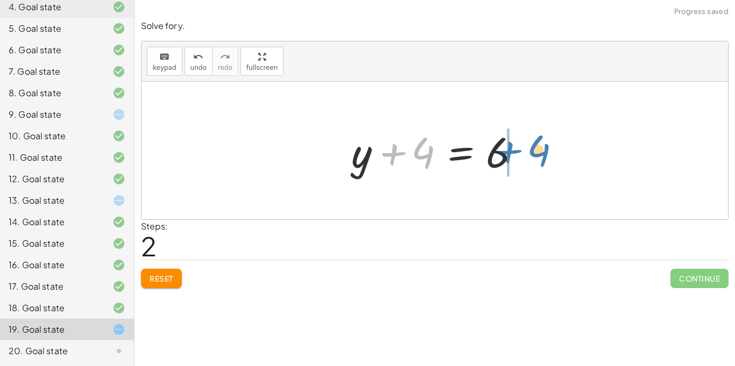
drag, startPoint x: 421, startPoint y: 157, endPoint x: 537, endPoint y: 154, distance: 115.7
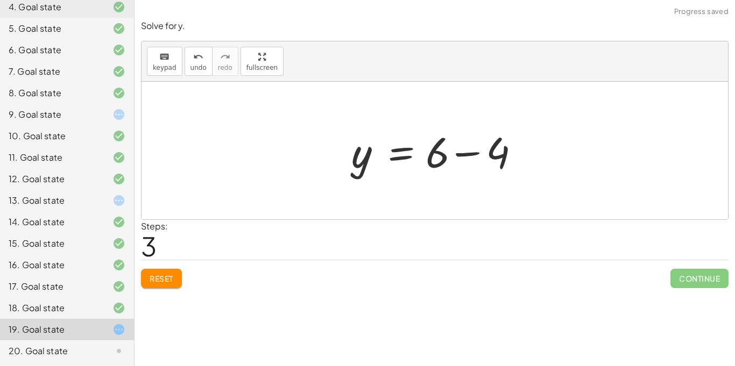
click at [468, 156] on div at bounding box center [439, 150] width 186 height 55
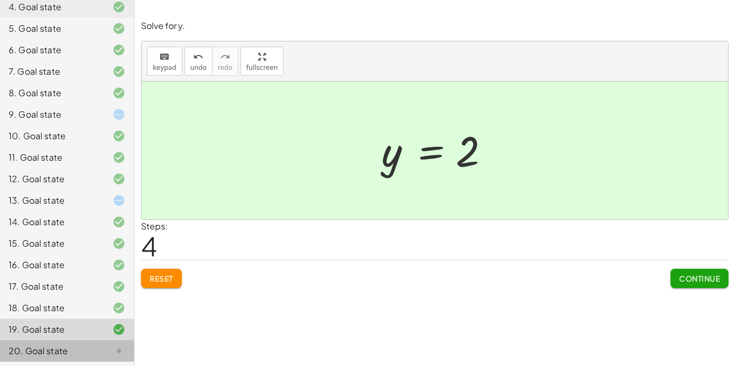
click at [38, 348] on div "20. Goal state" at bounding box center [52, 351] width 87 height 13
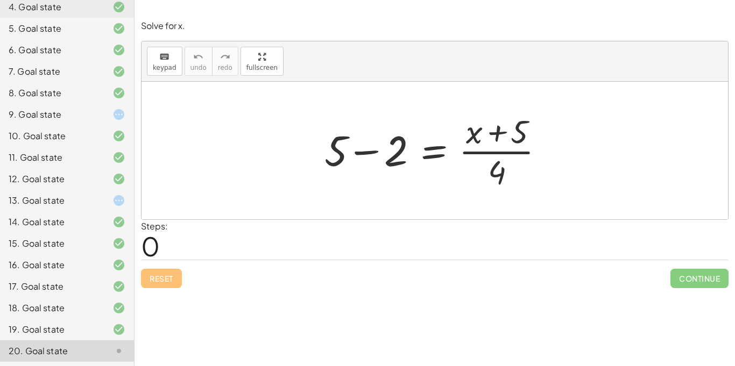
click at [371, 151] on div at bounding box center [438, 150] width 239 height 83
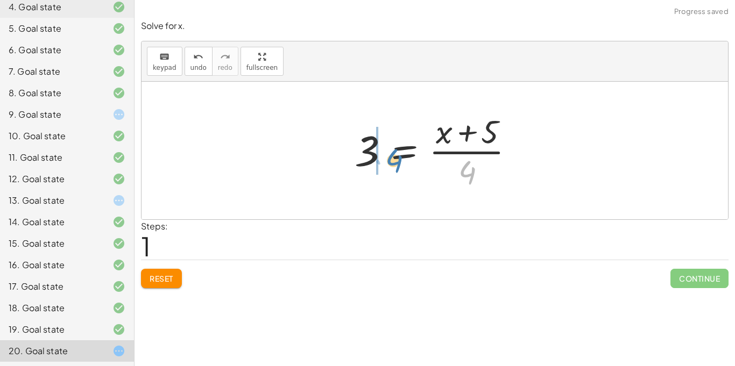
drag, startPoint x: 466, startPoint y: 165, endPoint x: 394, endPoint y: 153, distance: 73.2
click at [394, 153] on div at bounding box center [438, 150] width 179 height 83
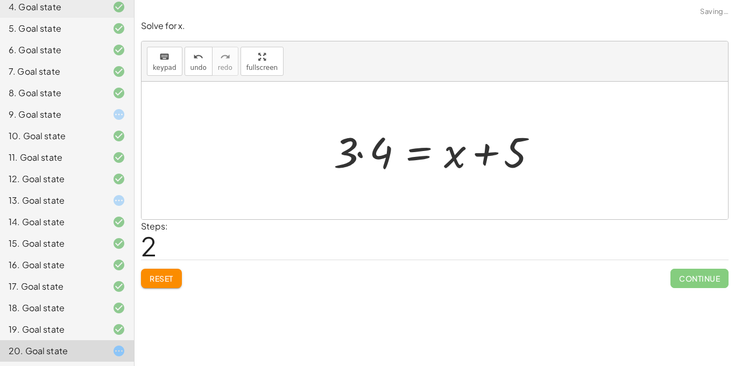
click at [359, 153] on div at bounding box center [438, 150] width 221 height 55
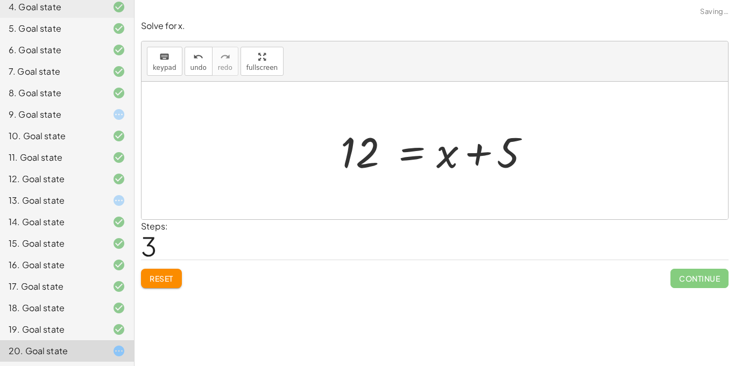
click at [478, 154] on div at bounding box center [438, 150] width 207 height 55
drag, startPoint x: 368, startPoint y: 158, endPoint x: 452, endPoint y: 165, distance: 84.2
click at [452, 165] on div at bounding box center [438, 150] width 207 height 55
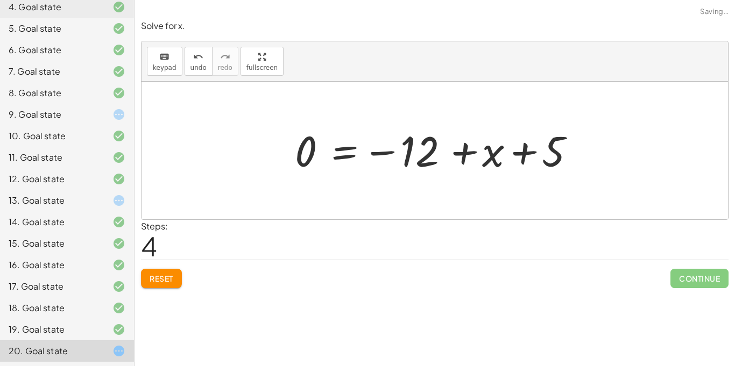
click at [164, 281] on span "Reset" at bounding box center [162, 279] width 24 height 10
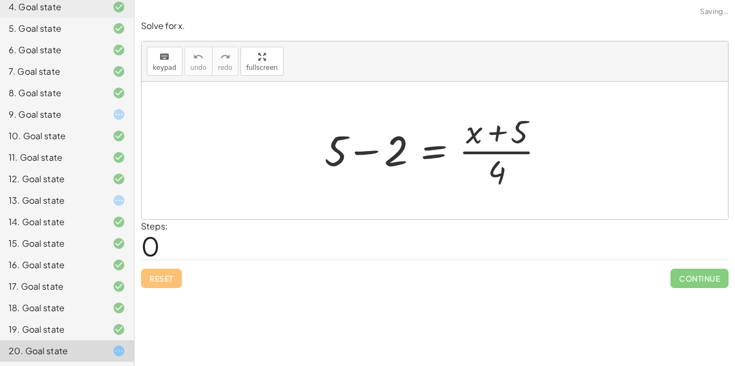
click at [496, 156] on div at bounding box center [438, 150] width 239 height 83
click at [360, 151] on div at bounding box center [438, 150] width 239 height 83
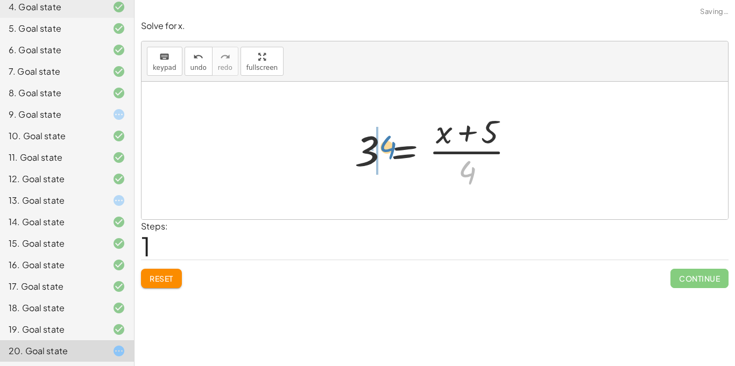
drag, startPoint x: 474, startPoint y: 174, endPoint x: 396, endPoint y: 150, distance: 81.9
click at [396, 150] on div at bounding box center [438, 150] width 179 height 83
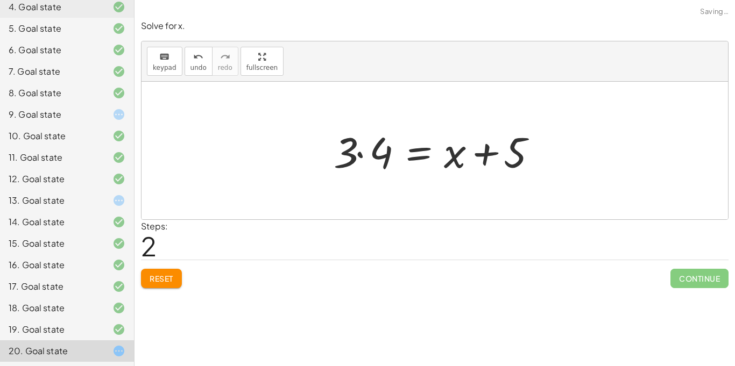
click at [361, 156] on div at bounding box center [438, 150] width 221 height 55
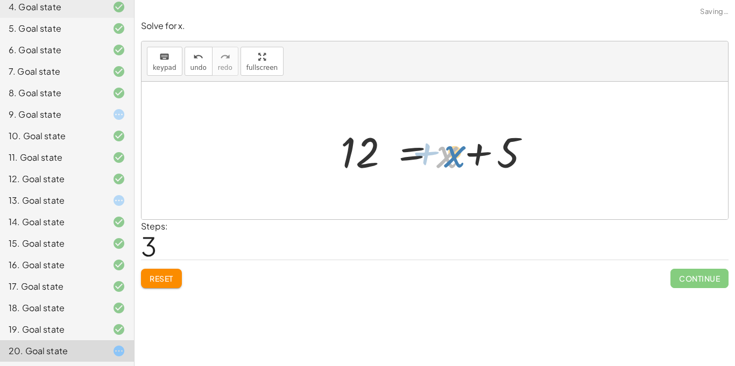
click at [449, 158] on div at bounding box center [438, 150] width 207 height 55
drag, startPoint x: 503, startPoint y: 161, endPoint x: 408, endPoint y: 163, distance: 94.7
click at [408, 163] on div at bounding box center [438, 150] width 207 height 55
click at [474, 157] on div at bounding box center [438, 150] width 207 height 55
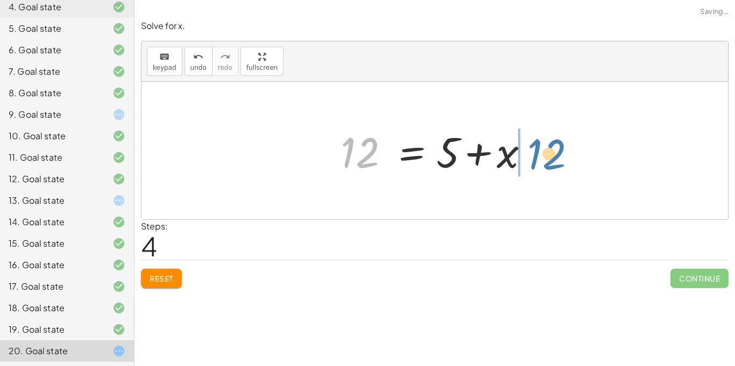
drag, startPoint x: 361, startPoint y: 162, endPoint x: 545, endPoint y: 164, distance: 184.6
click at [545, 164] on div "+ 5 − 2 = · ( + x + 5 ) · 4 3 = · ( + x + 5 ) · 4 · 3 · 4 = + x + 5 12 = + x + …" at bounding box center [435, 151] width 587 height 138
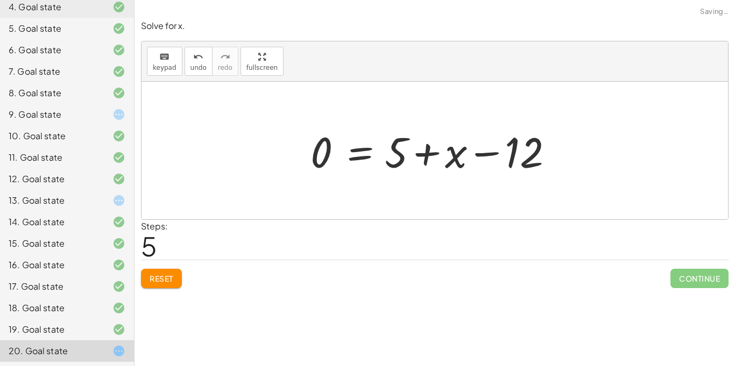
click at [487, 154] on div at bounding box center [438, 150] width 267 height 55
click at [428, 156] on div at bounding box center [438, 150] width 267 height 55
click at [152, 287] on button "Reset" at bounding box center [161, 278] width 41 height 19
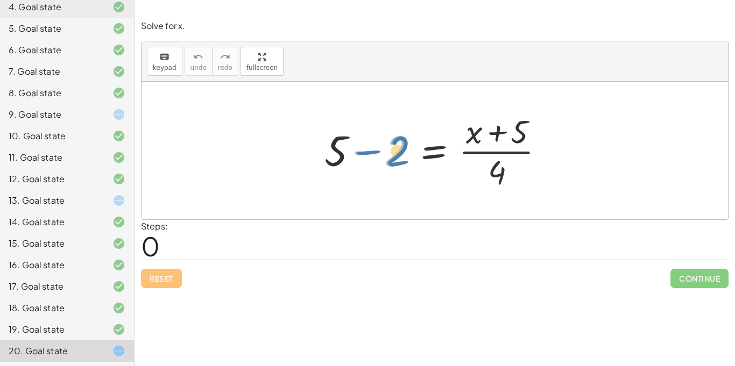
click at [394, 158] on div at bounding box center [438, 150] width 239 height 83
drag, startPoint x: 496, startPoint y: 170, endPoint x: 497, endPoint y: 177, distance: 7.1
click at [497, 177] on div at bounding box center [438, 150] width 239 height 83
click at [371, 154] on div at bounding box center [438, 150] width 239 height 83
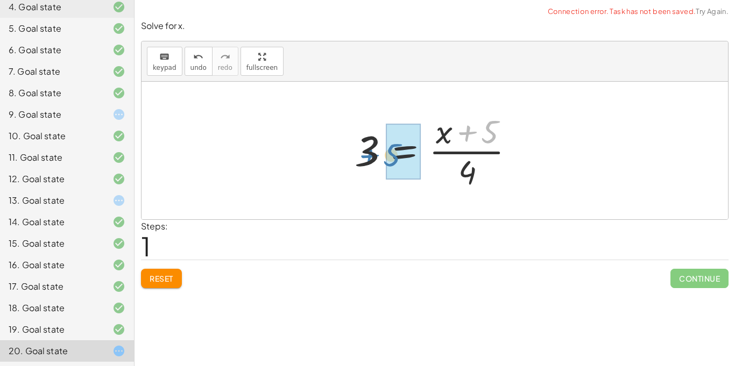
drag, startPoint x: 489, startPoint y: 140, endPoint x: 391, endPoint y: 163, distance: 101.0
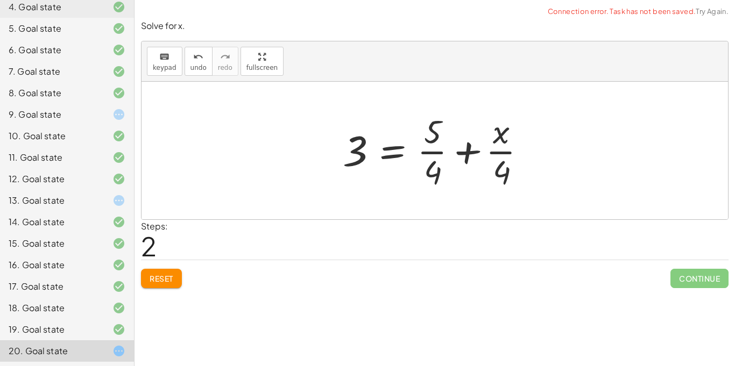
click at [497, 153] on div at bounding box center [438, 150] width 203 height 83
click at [466, 152] on div at bounding box center [438, 150] width 203 height 83
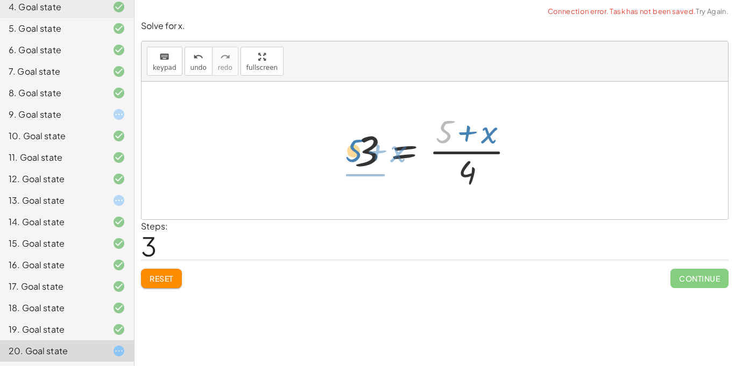
drag, startPoint x: 449, startPoint y: 129, endPoint x: 357, endPoint y: 148, distance: 94.5
click at [357, 148] on div at bounding box center [438, 150] width 179 height 83
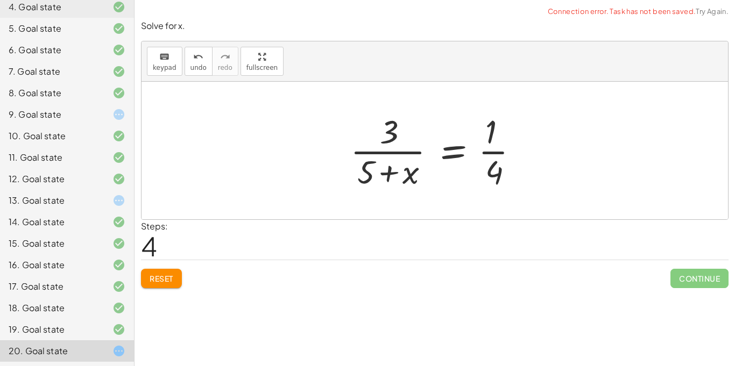
click at [387, 168] on div at bounding box center [439, 150] width 188 height 83
click at [417, 153] on div at bounding box center [439, 150] width 188 height 83
click at [492, 153] on div at bounding box center [439, 150] width 188 height 83
click at [158, 283] on span "Reset" at bounding box center [162, 279] width 24 height 10
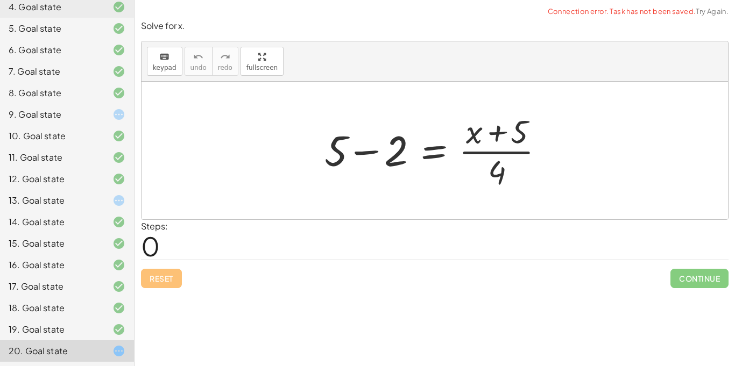
click at [361, 150] on div at bounding box center [438, 150] width 239 height 83
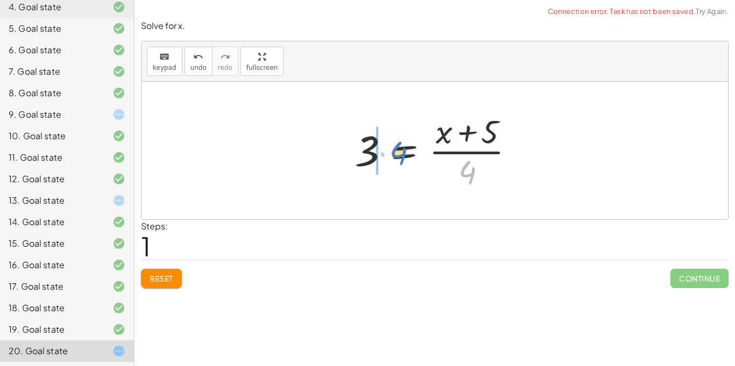
drag, startPoint x: 462, startPoint y: 171, endPoint x: 391, endPoint y: 151, distance: 74.4
click at [391, 151] on div at bounding box center [438, 150] width 179 height 83
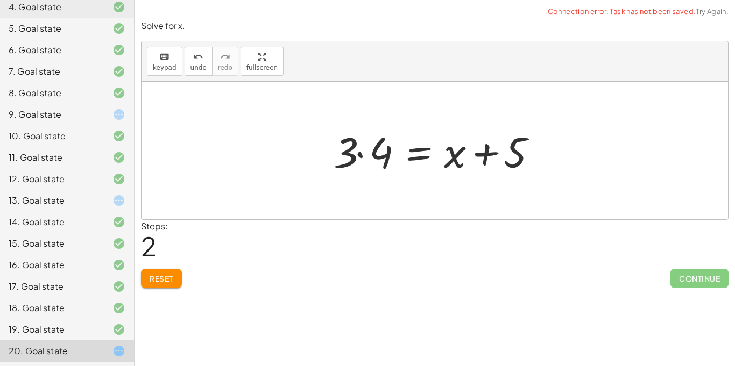
click at [359, 155] on div at bounding box center [438, 150] width 221 height 55
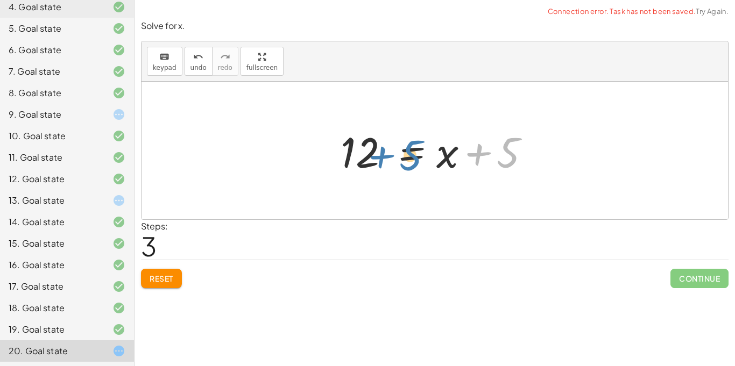
drag, startPoint x: 506, startPoint y: 152, endPoint x: 408, endPoint y: 154, distance: 98.0
click at [408, 154] on div at bounding box center [438, 150] width 207 height 55
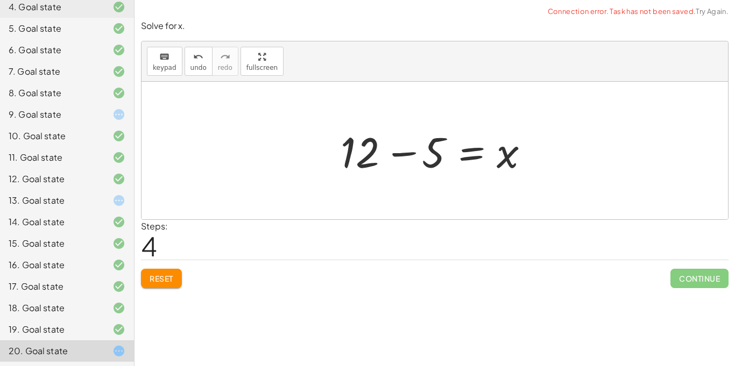
click at [400, 154] on div at bounding box center [438, 150] width 207 height 55
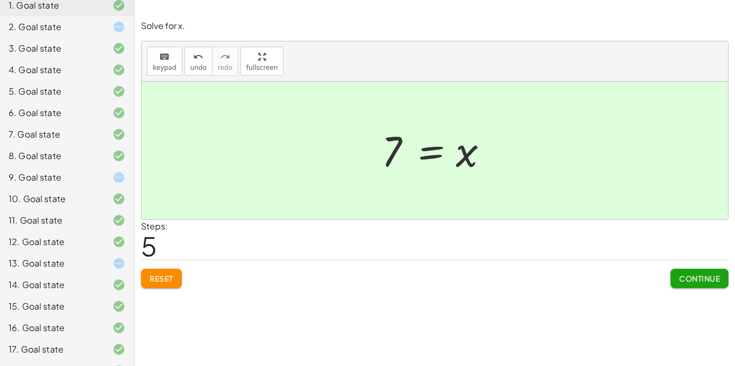
scroll to position [117, 0]
click at [12, 237] on div "12. Goal state" at bounding box center [52, 241] width 87 height 13
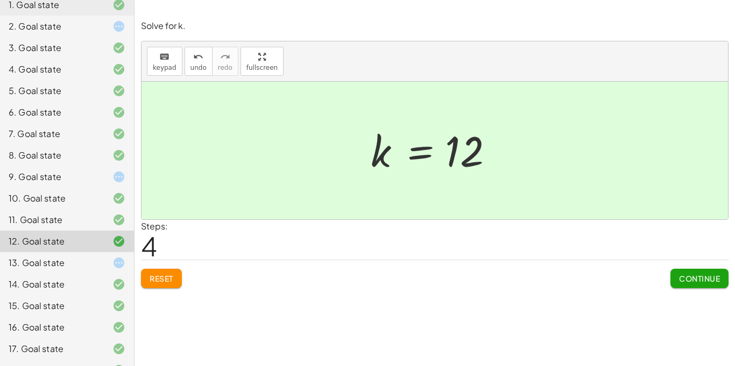
scroll to position [0, 0]
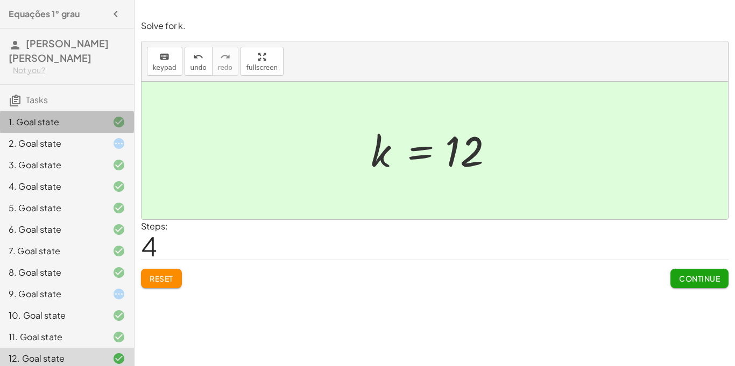
click at [65, 117] on div "1. Goal state" at bounding box center [52, 122] width 87 height 13
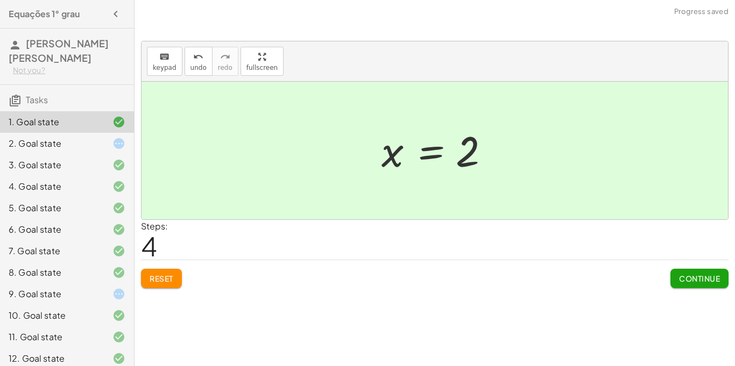
click at [65, 143] on div "2. Goal state" at bounding box center [52, 143] width 87 height 13
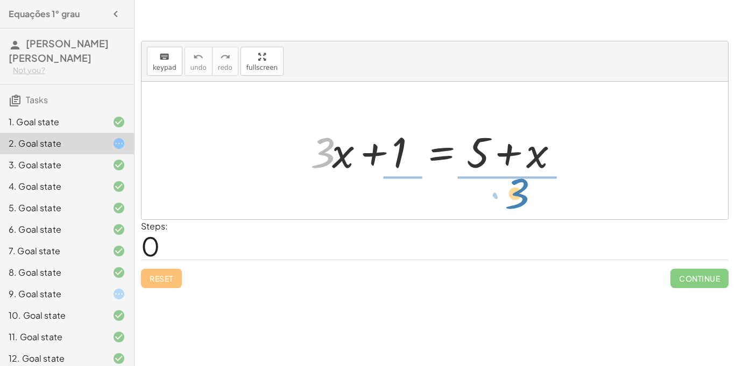
drag, startPoint x: 324, startPoint y: 157, endPoint x: 513, endPoint y: 204, distance: 194.7
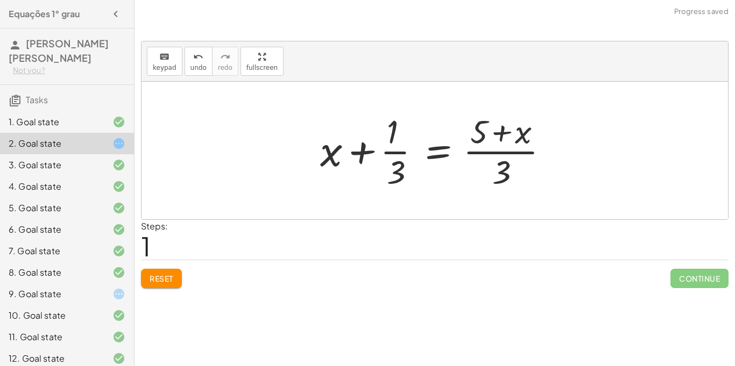
click at [497, 156] on div at bounding box center [439, 150] width 248 height 83
click at [403, 152] on div at bounding box center [439, 150] width 248 height 83
click at [143, 281] on button "Reset" at bounding box center [161, 278] width 41 height 19
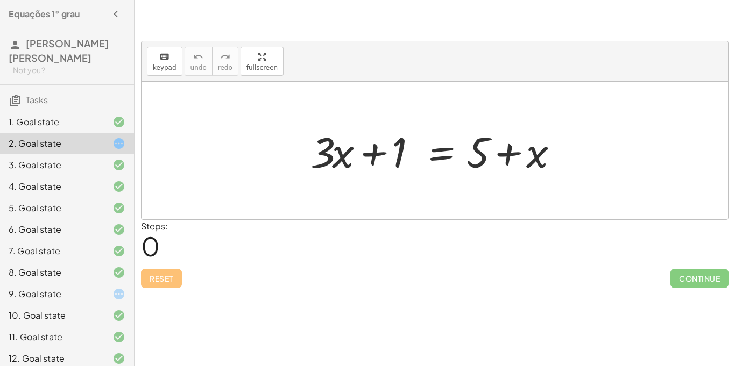
click at [336, 159] on div at bounding box center [438, 150] width 267 height 55
click at [376, 153] on div at bounding box center [438, 150] width 267 height 55
drag, startPoint x: 344, startPoint y: 158, endPoint x: 343, endPoint y: 143, distance: 14.6
click at [343, 143] on div at bounding box center [438, 150] width 267 height 55
drag, startPoint x: 399, startPoint y: 167, endPoint x: 377, endPoint y: 166, distance: 22.1
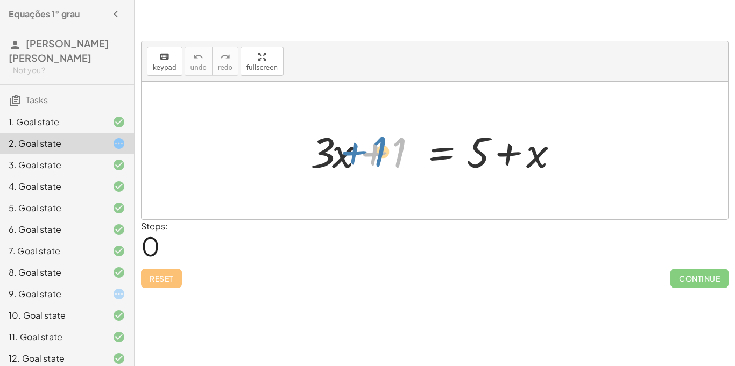
click at [377, 166] on div at bounding box center [438, 150] width 267 height 55
drag, startPoint x: 399, startPoint y: 151, endPoint x: 438, endPoint y: 147, distance: 39.5
click at [438, 147] on div at bounding box center [438, 150] width 267 height 55
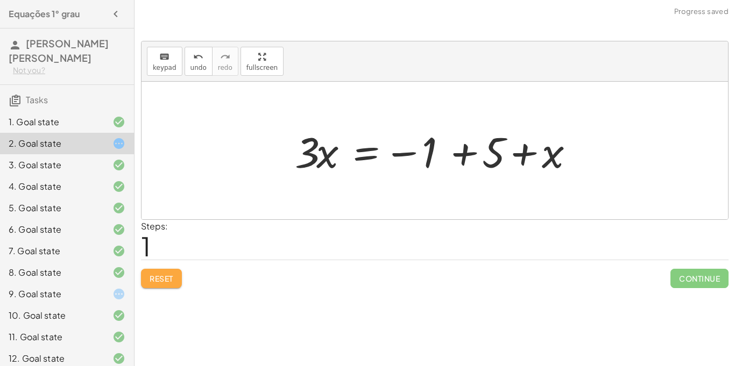
click at [176, 283] on button "Reset" at bounding box center [161, 278] width 41 height 19
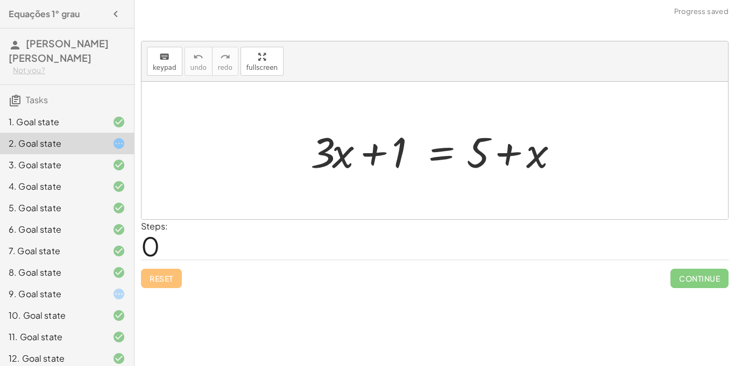
click at [345, 166] on div at bounding box center [438, 150] width 267 height 55
drag, startPoint x: 400, startPoint y: 160, endPoint x: 599, endPoint y: 173, distance: 199.5
click at [599, 173] on div "+ 1 + · 3 · x + 1 = + 5 + x" at bounding box center [435, 151] width 587 height 138
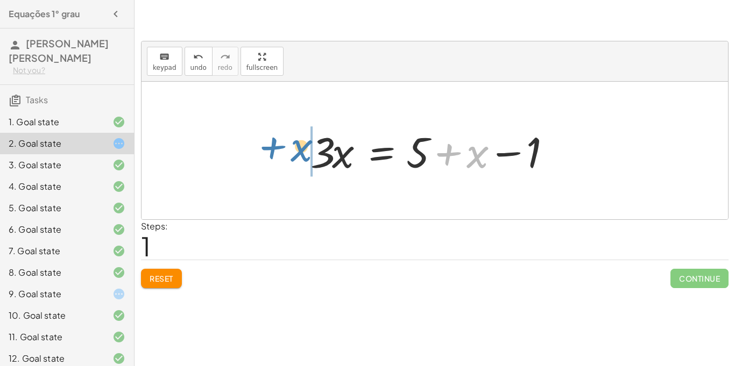
drag, startPoint x: 478, startPoint y: 159, endPoint x: 301, endPoint y: 152, distance: 177.2
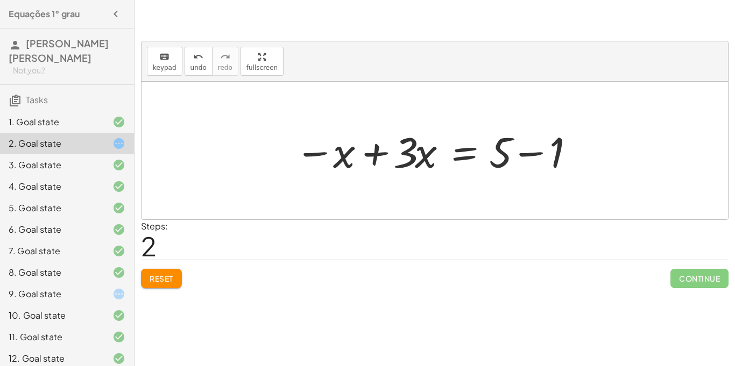
click at [371, 154] on div at bounding box center [439, 150] width 298 height 55
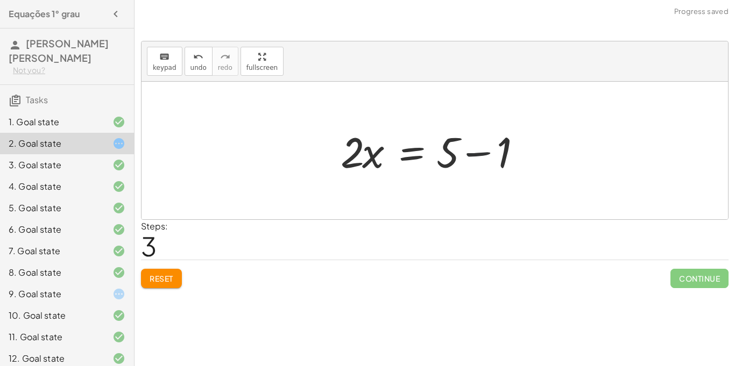
click at [477, 153] on div at bounding box center [438, 150] width 207 height 55
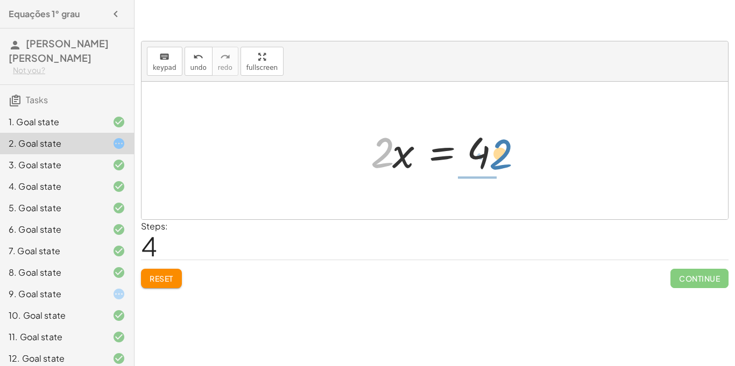
drag, startPoint x: 377, startPoint y: 164, endPoint x: 495, endPoint y: 165, distance: 117.9
click at [495, 165] on div at bounding box center [438, 150] width 147 height 55
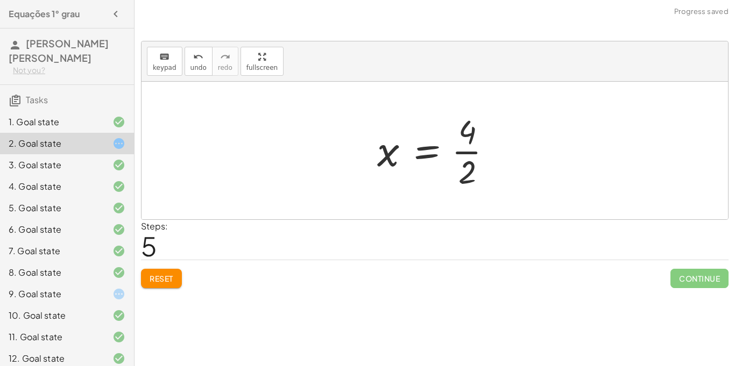
click at [471, 152] on div at bounding box center [439, 150] width 134 height 83
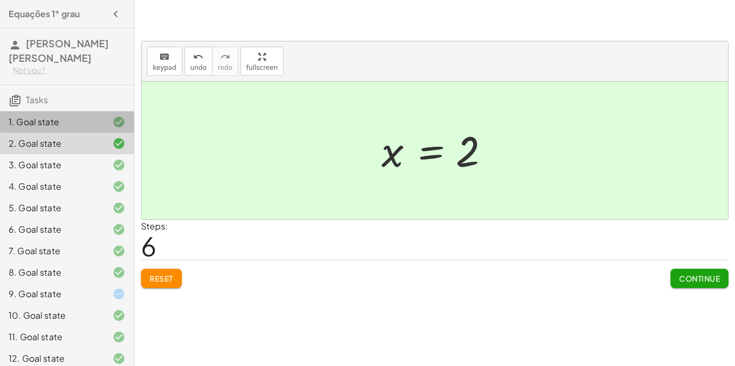
click at [101, 127] on div at bounding box center [110, 122] width 30 height 13
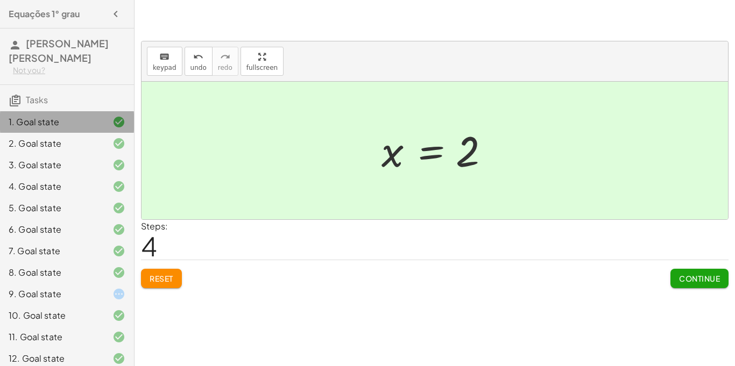
click at [108, 129] on div "1. Goal state" at bounding box center [67, 122] width 134 height 22
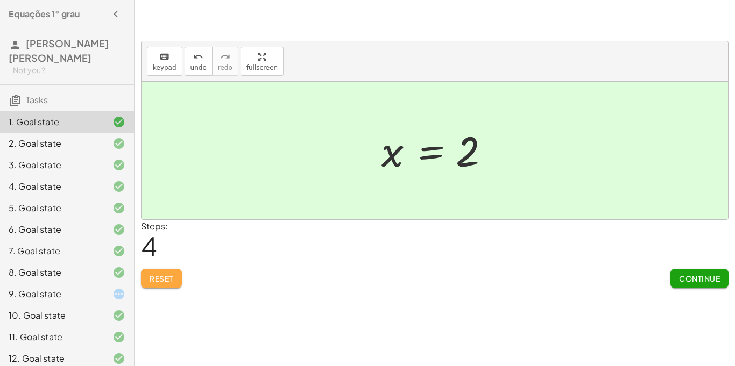
click at [164, 282] on span "Reset" at bounding box center [162, 279] width 24 height 10
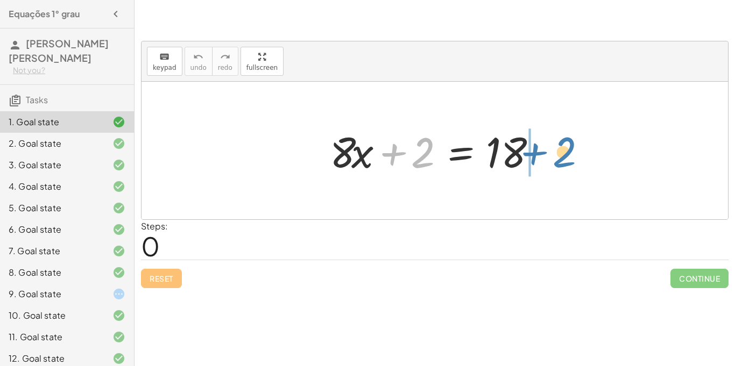
drag, startPoint x: 428, startPoint y: 147, endPoint x: 569, endPoint y: 147, distance: 141.0
click at [569, 147] on div "+ 2 + · 8 · x + 2 = 18" at bounding box center [435, 151] width 587 height 138
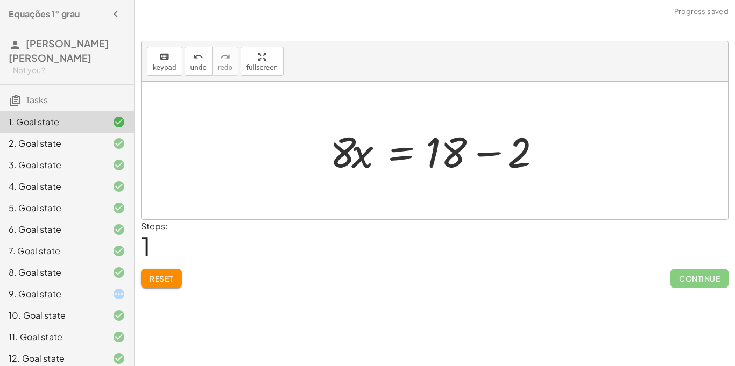
click at [485, 154] on div at bounding box center [438, 150] width 229 height 55
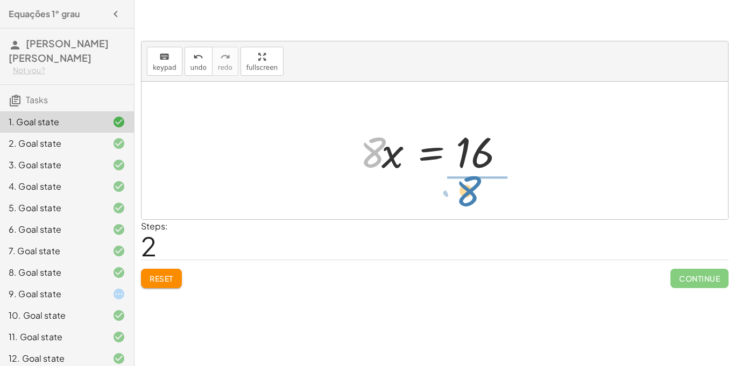
drag, startPoint x: 373, startPoint y: 155, endPoint x: 467, endPoint y: 195, distance: 102.2
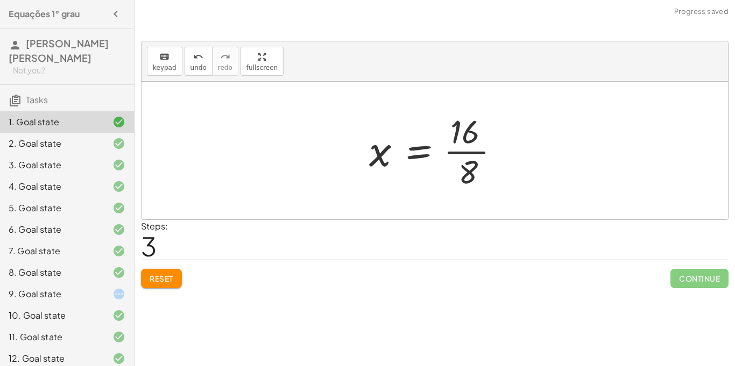
click at [479, 152] on div at bounding box center [439, 150] width 150 height 83
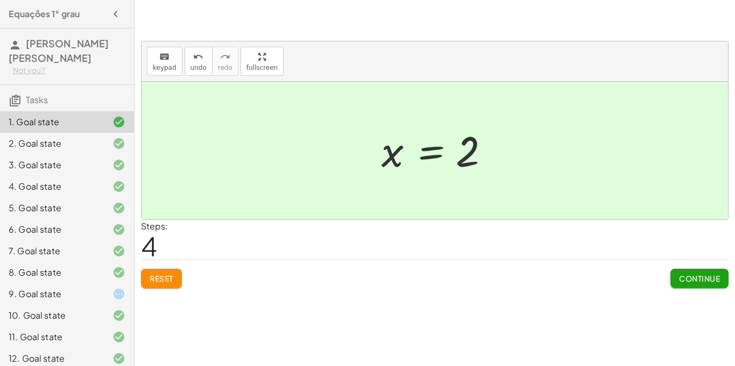
click at [91, 138] on div "2. Goal state" at bounding box center [52, 143] width 87 height 13
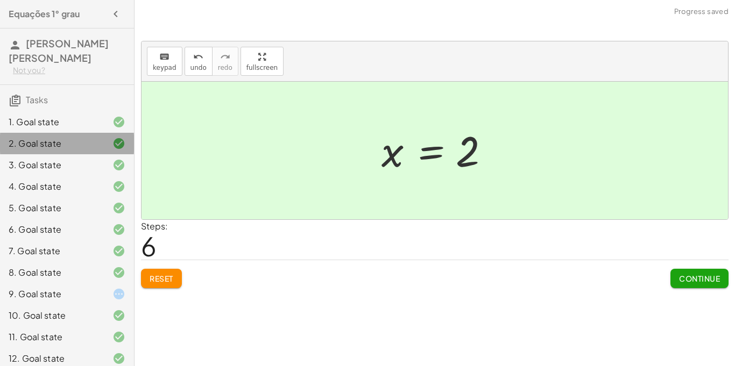
click at [91, 138] on div "2. Goal state" at bounding box center [52, 143] width 87 height 13
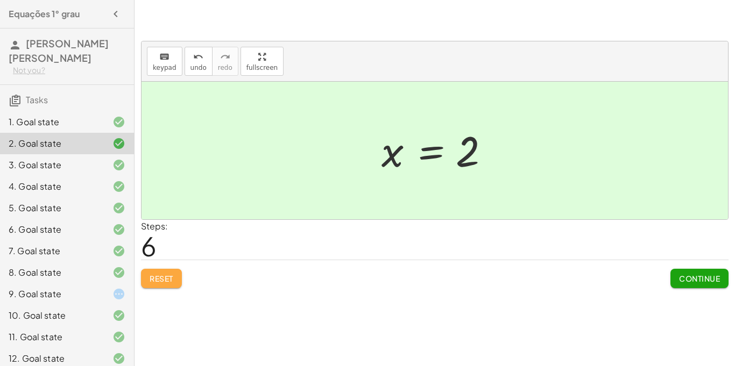
click at [163, 277] on span "Reset" at bounding box center [162, 279] width 24 height 10
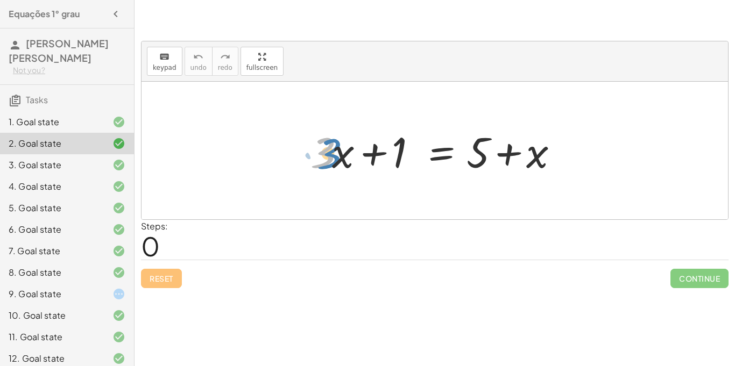
click at [326, 147] on div at bounding box center [438, 150] width 267 height 55
drag, startPoint x: 375, startPoint y: 154, endPoint x: 534, endPoint y: 160, distance: 159.4
click at [534, 160] on div at bounding box center [438, 150] width 267 height 55
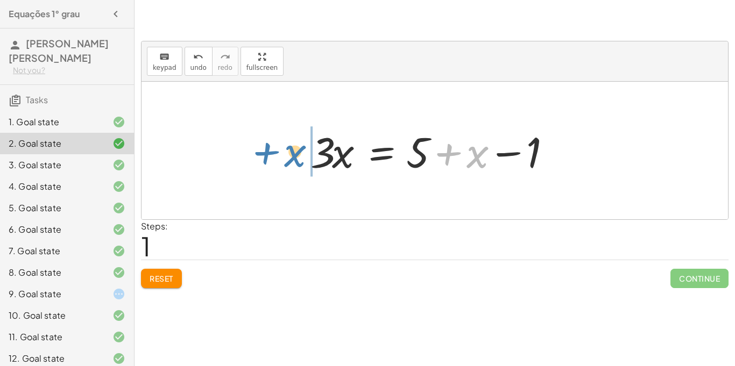
drag, startPoint x: 475, startPoint y: 157, endPoint x: 293, endPoint y: 156, distance: 181.9
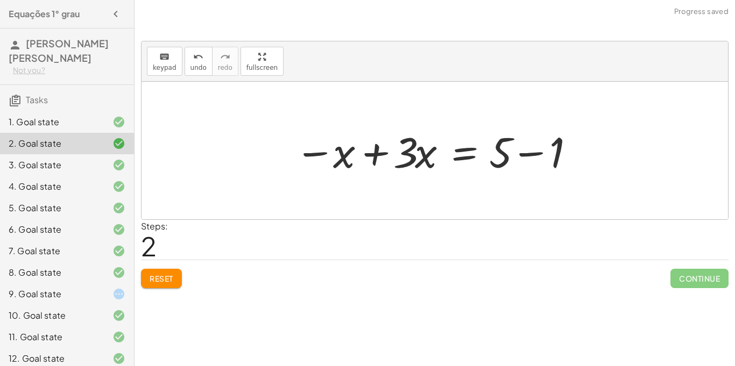
click at [375, 154] on div at bounding box center [439, 150] width 298 height 55
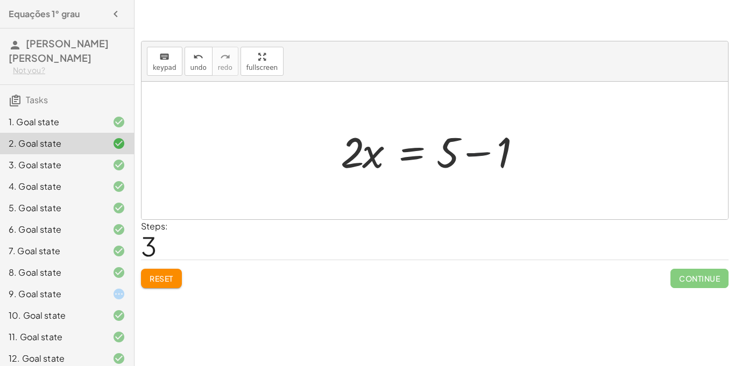
click at [473, 154] on div at bounding box center [438, 150] width 207 height 55
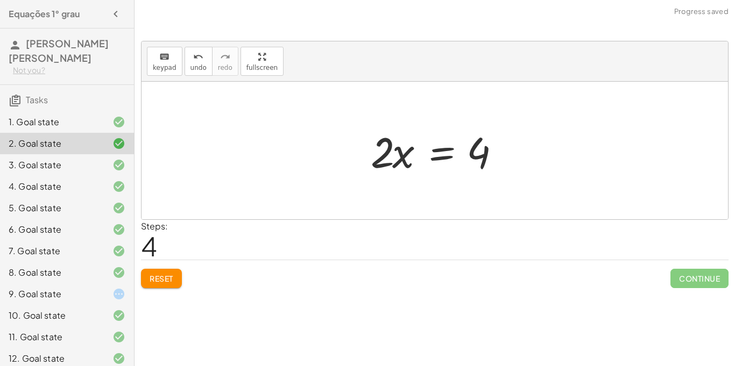
click at [41, 210] on div "5. Goal state" at bounding box center [52, 208] width 87 height 13
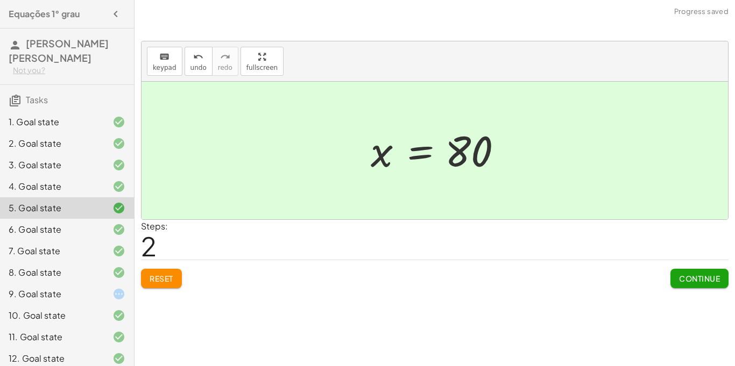
click at [166, 278] on span "Reset" at bounding box center [162, 279] width 24 height 10
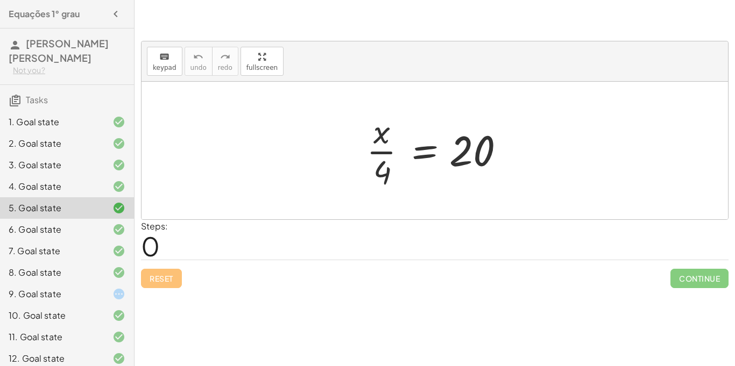
click at [92, 165] on div "3. Goal state" at bounding box center [52, 165] width 87 height 13
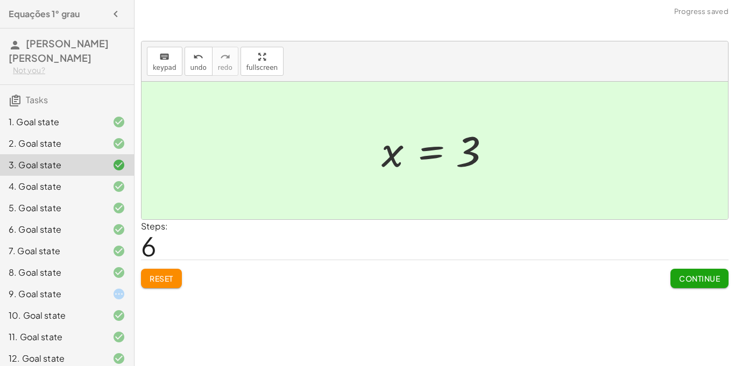
click at [102, 144] on div at bounding box center [110, 143] width 30 height 13
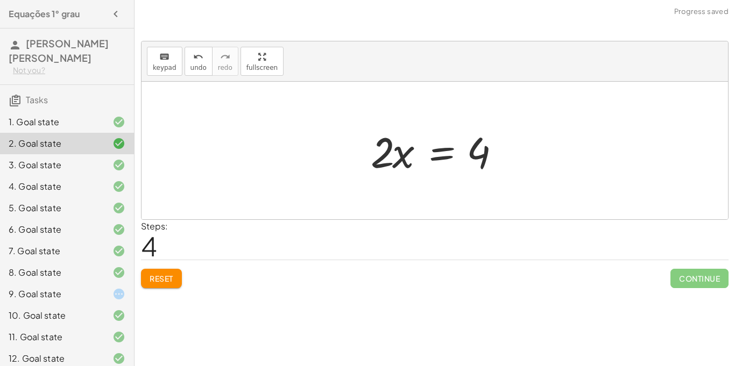
click at [104, 128] on div at bounding box center [110, 122] width 30 height 13
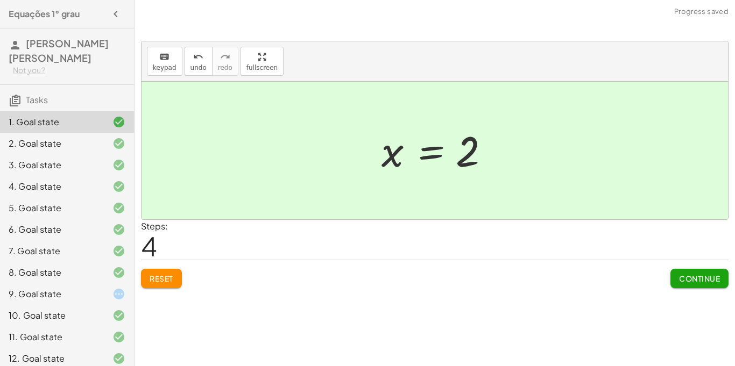
click at [103, 138] on div at bounding box center [110, 143] width 30 height 13
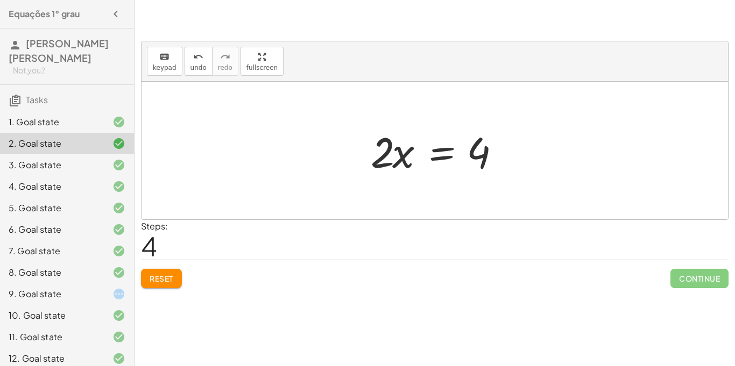
click at [172, 272] on button "Reset" at bounding box center [161, 278] width 41 height 19
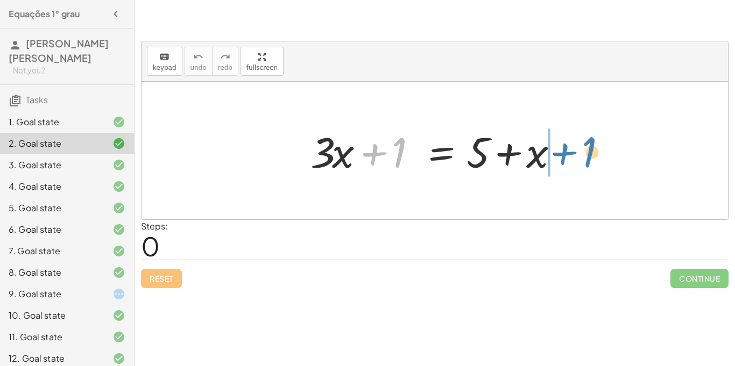
drag, startPoint x: 370, startPoint y: 153, endPoint x: 559, endPoint y: 153, distance: 189.4
click at [559, 153] on div at bounding box center [438, 150] width 267 height 55
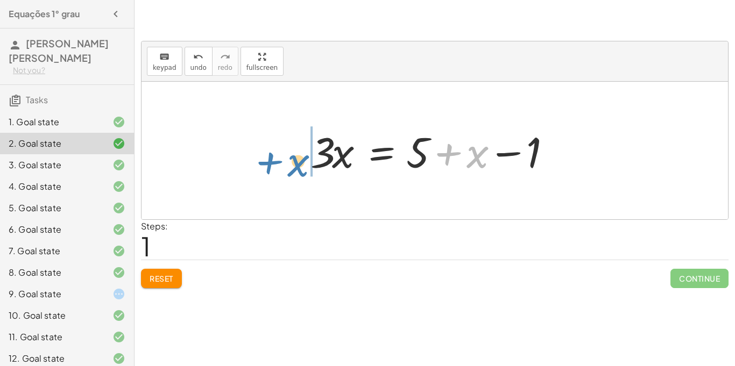
drag, startPoint x: 476, startPoint y: 158, endPoint x: 297, endPoint y: 166, distance: 179.4
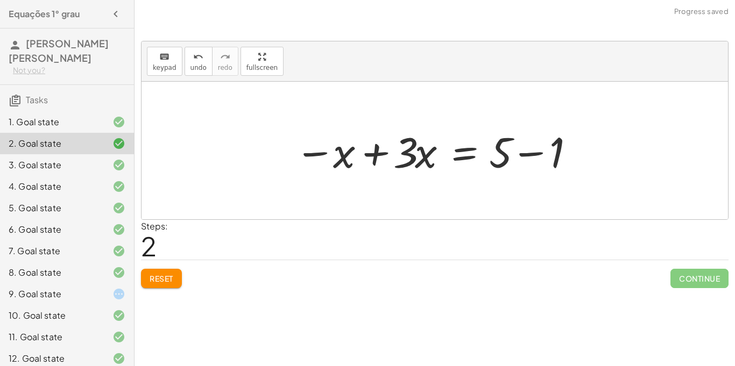
click at [375, 156] on div at bounding box center [439, 150] width 298 height 55
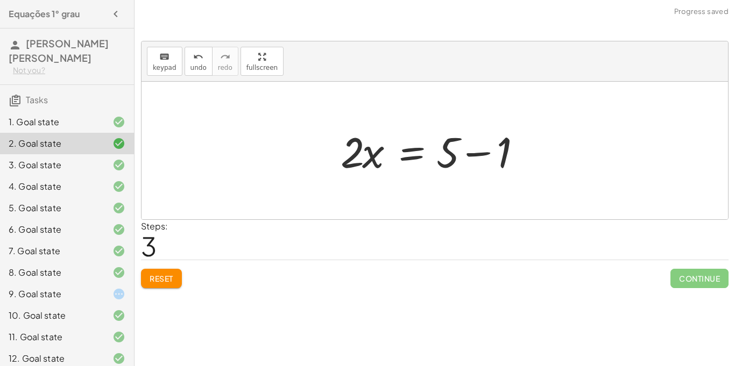
click at [476, 156] on div at bounding box center [438, 150] width 207 height 55
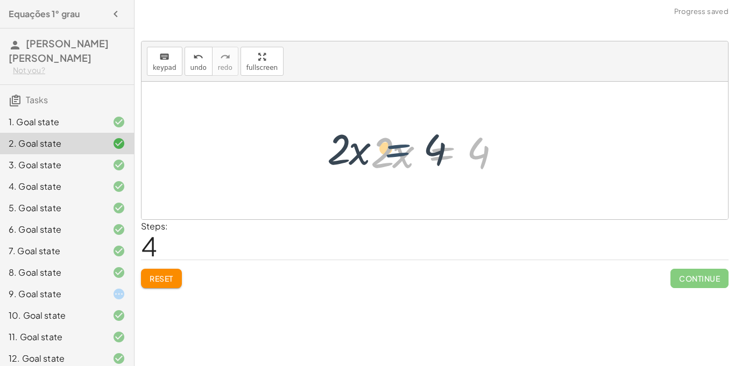
drag, startPoint x: 428, startPoint y: 165, endPoint x: 363, endPoint y: 159, distance: 65.4
click at [363, 159] on div "+ · 3 · x + 1 = + 5 + x · 3 · x = + 5 + x − 1 − x + · 3 · x = + 5 − 1 · 2 · x =…" at bounding box center [435, 151] width 160 height 61
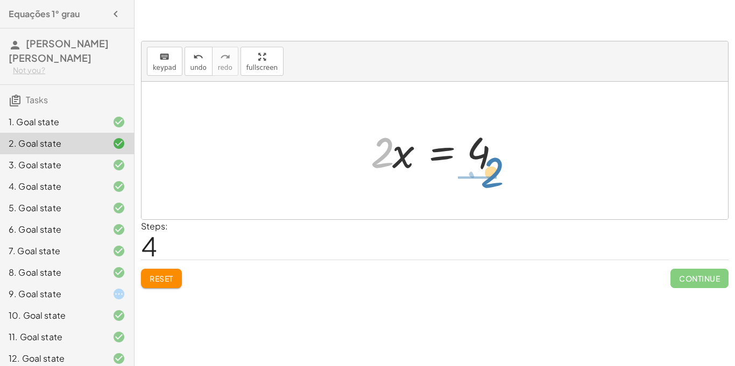
drag, startPoint x: 380, startPoint y: 159, endPoint x: 489, endPoint y: 180, distance: 110.3
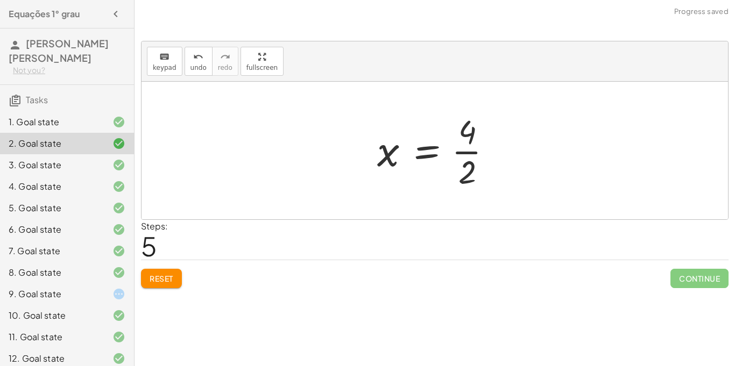
click at [471, 155] on div at bounding box center [439, 150] width 134 height 83
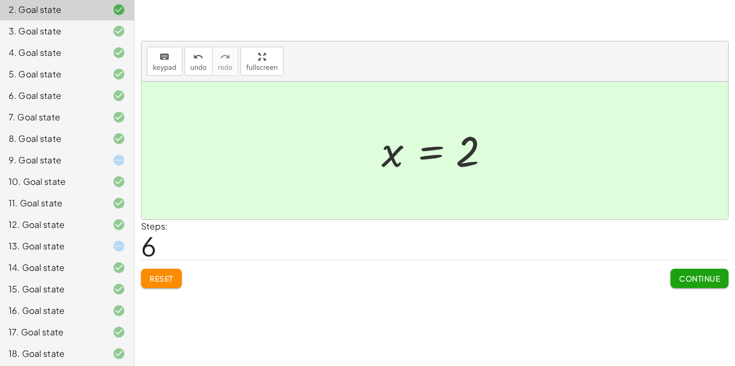
scroll to position [149, 0]
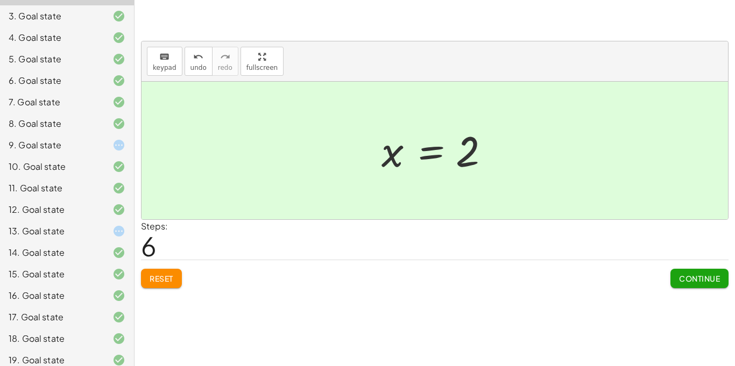
click at [60, 141] on div "9. Goal state" at bounding box center [52, 145] width 87 height 13
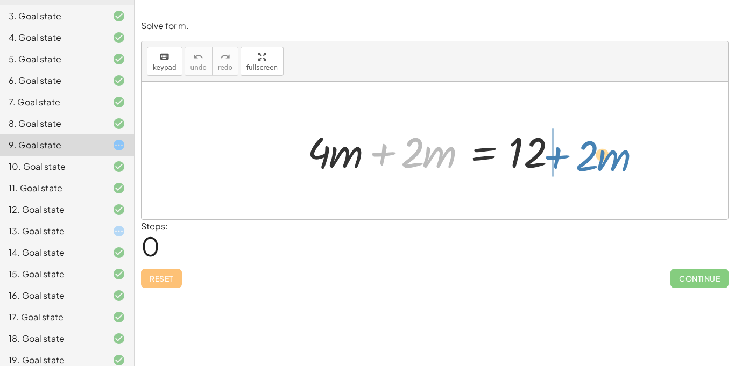
drag, startPoint x: 381, startPoint y: 153, endPoint x: 555, endPoint y: 157, distance: 174.4
click at [555, 157] on div at bounding box center [439, 150] width 274 height 55
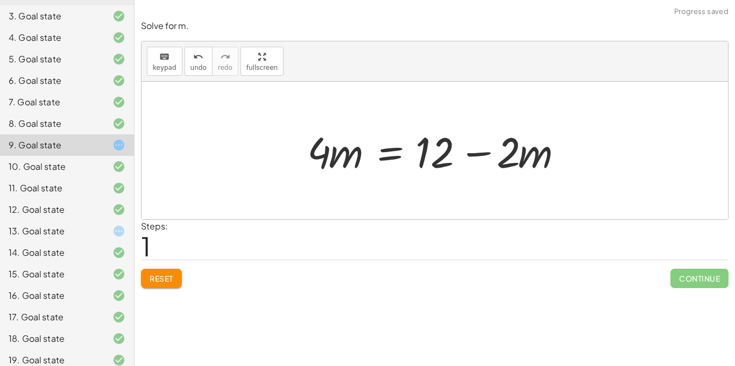
click at [483, 155] on div at bounding box center [439, 150] width 274 height 55
click at [168, 276] on span "Reset" at bounding box center [162, 279] width 24 height 10
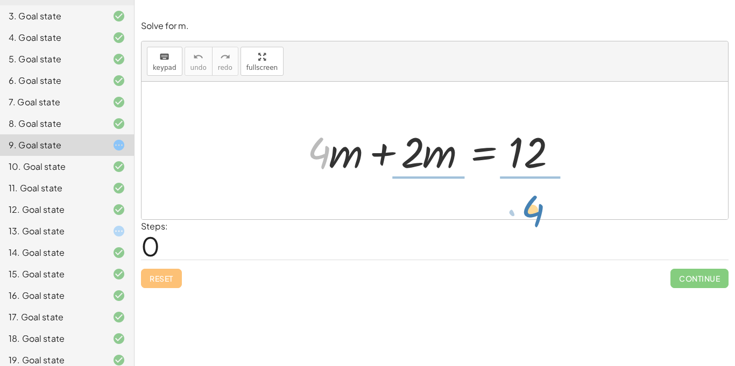
drag, startPoint x: 324, startPoint y: 162, endPoint x: 537, endPoint y: 227, distance: 222.7
click at [0, 0] on div "Solve for m. keyboard keypad undo undo redo redo fullscreen · 4 + · m + · 4 · m…" at bounding box center [0, 0] width 0 height 0
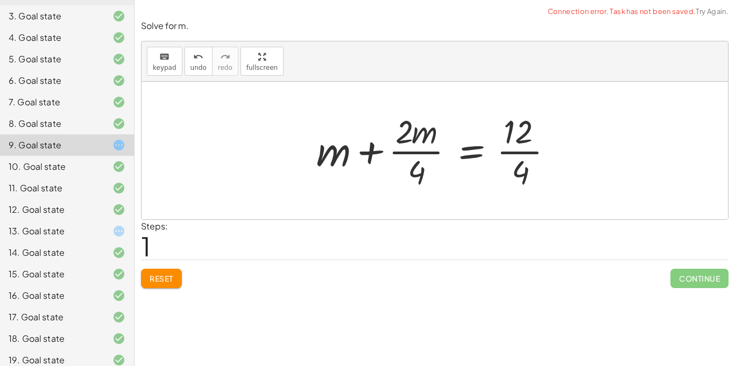
click at [519, 154] on div at bounding box center [439, 150] width 256 height 83
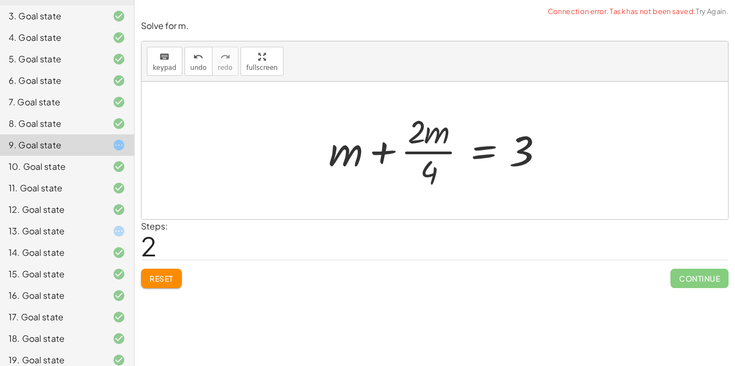
click at [417, 154] on div at bounding box center [438, 150] width 231 height 83
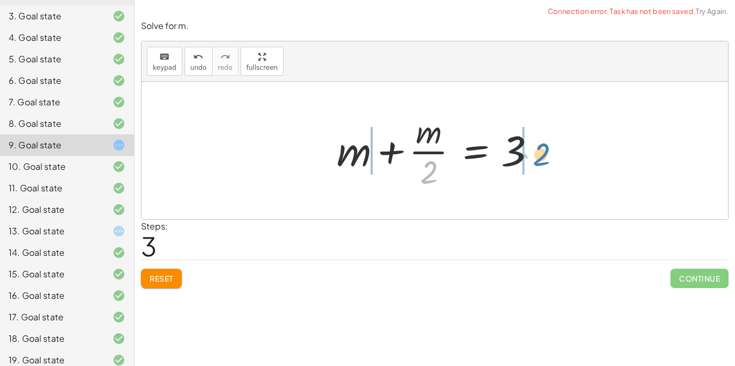
drag, startPoint x: 434, startPoint y: 168, endPoint x: 546, endPoint y: 150, distance: 113.9
click at [546, 150] on div at bounding box center [438, 150] width 215 height 83
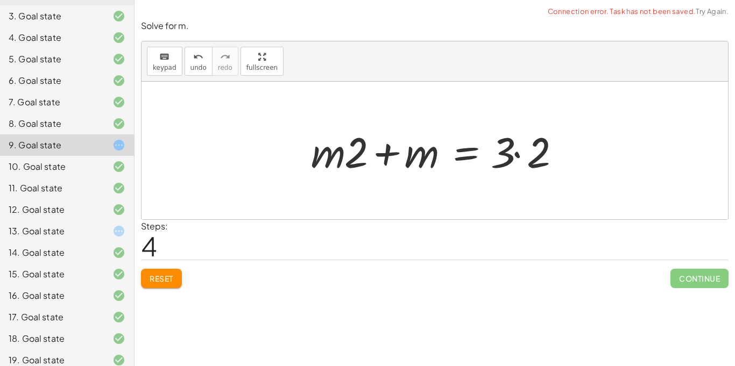
click at [517, 154] on div at bounding box center [439, 150] width 267 height 55
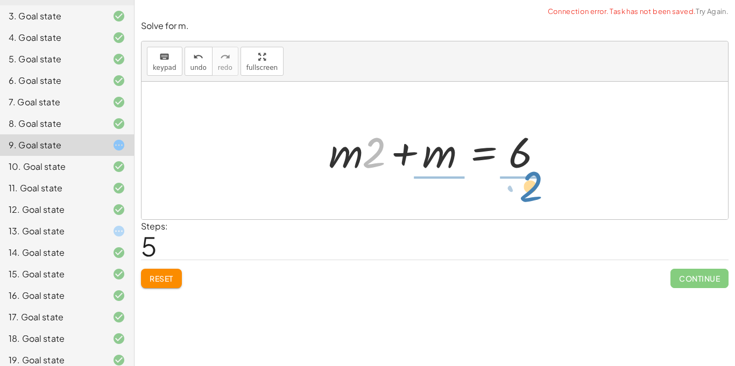
drag, startPoint x: 371, startPoint y: 164, endPoint x: 526, endPoint y: 197, distance: 158.5
click at [526, 197] on div "+ · 4 · m + · 2 · m = 12 + m + · 2 · m · 4 = · 12 · 4 + m + · 2 · m · 4 = 3 + m…" at bounding box center [435, 151] width 587 height 138
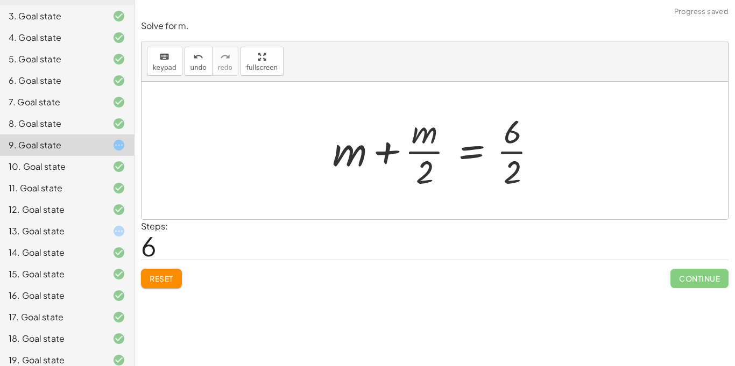
click at [513, 152] on div at bounding box center [439, 150] width 224 height 83
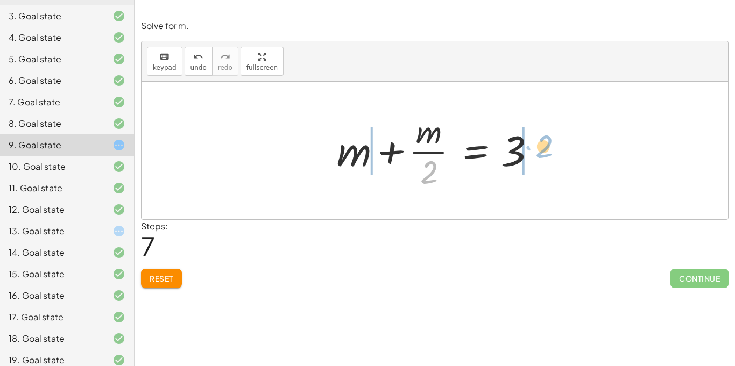
drag, startPoint x: 434, startPoint y: 165, endPoint x: 550, endPoint y: 139, distance: 118.7
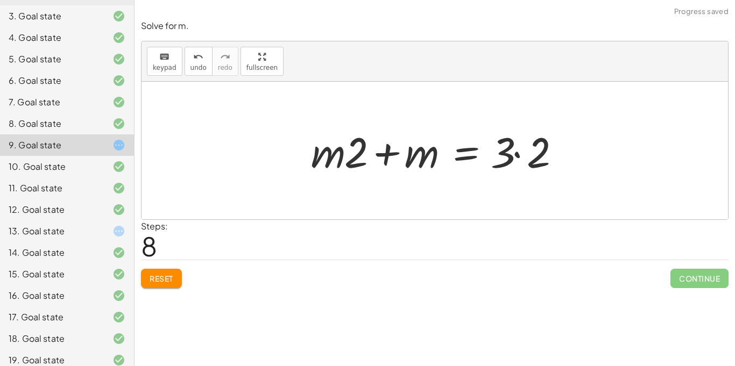
click at [517, 155] on div at bounding box center [439, 150] width 267 height 55
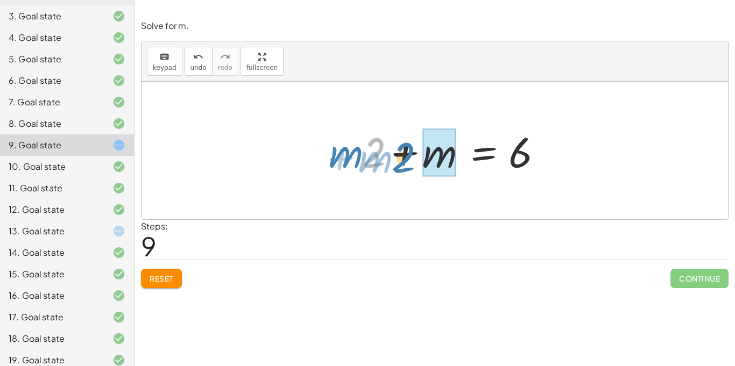
drag, startPoint x: 376, startPoint y: 158, endPoint x: 398, endPoint y: 157, distance: 22.1
click at [398, 157] on div at bounding box center [438, 150] width 231 height 55
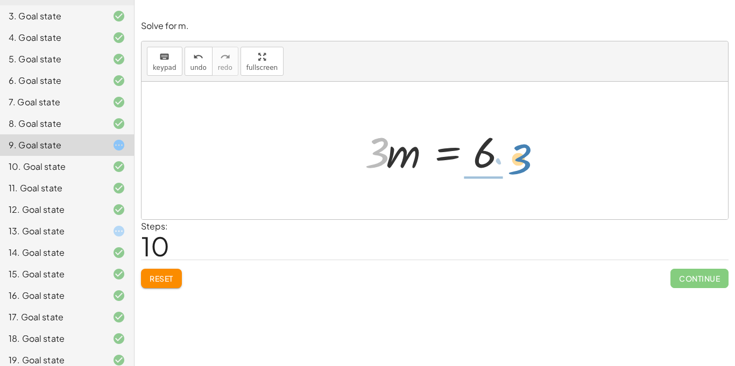
drag, startPoint x: 383, startPoint y: 155, endPoint x: 526, endPoint y: 161, distance: 143.8
click at [526, 161] on div "+ · 4 · m + · 2 · m = 12 + m + · 2 · m · 4 = · 12 · 4 + m + · 2 · m · 4 = 3 + m…" at bounding box center [435, 151] width 587 height 138
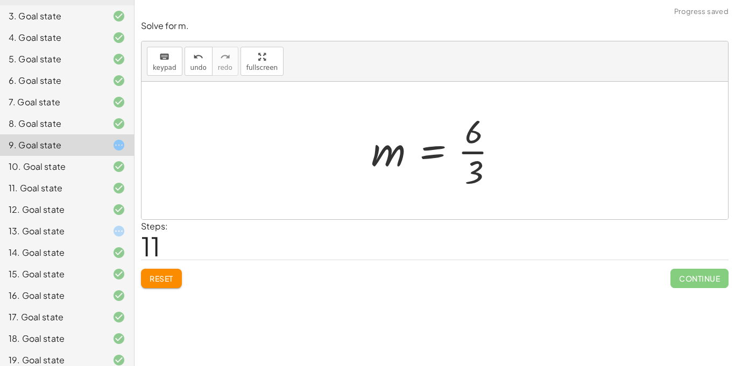
click at [479, 152] on div at bounding box center [439, 150] width 146 height 83
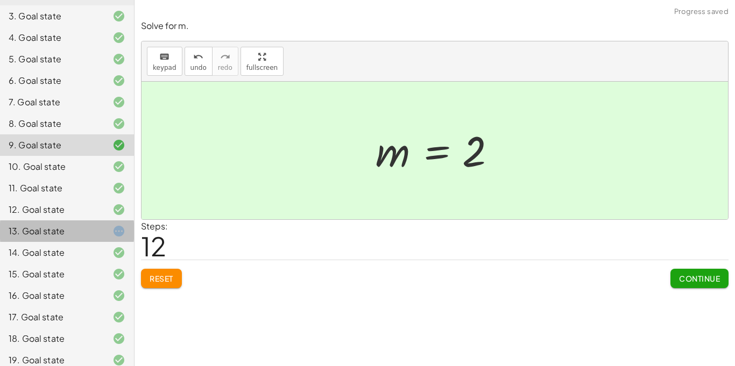
click at [98, 229] on div at bounding box center [110, 231] width 30 height 13
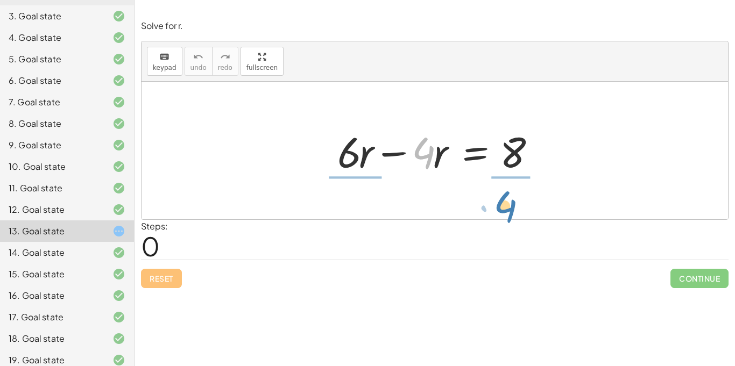
drag, startPoint x: 422, startPoint y: 157, endPoint x: 504, endPoint y: 210, distance: 97.6
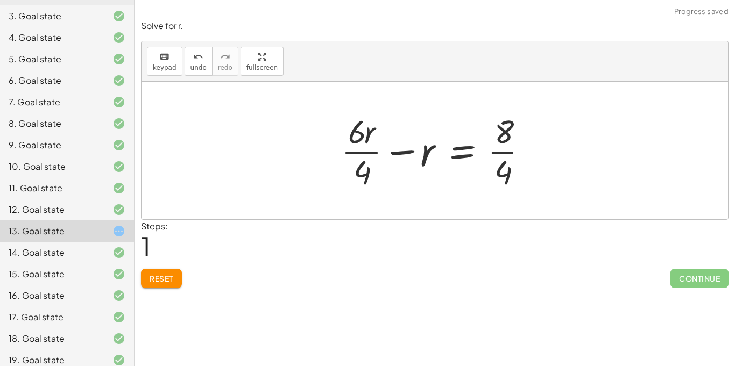
click at [502, 153] on div at bounding box center [439, 150] width 206 height 83
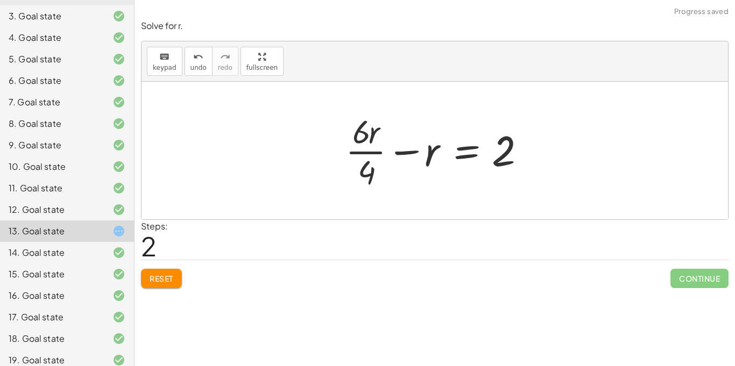
click at [370, 153] on div at bounding box center [438, 150] width 197 height 83
click at [370, 154] on div at bounding box center [438, 150] width 197 height 83
drag, startPoint x: 365, startPoint y: 168, endPoint x: 532, endPoint y: 151, distance: 167.2
click at [532, 151] on div at bounding box center [438, 150] width 197 height 83
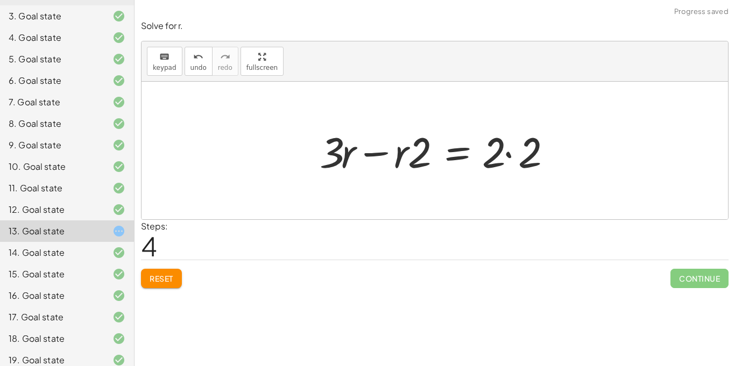
click at [508, 154] on div at bounding box center [439, 150] width 250 height 55
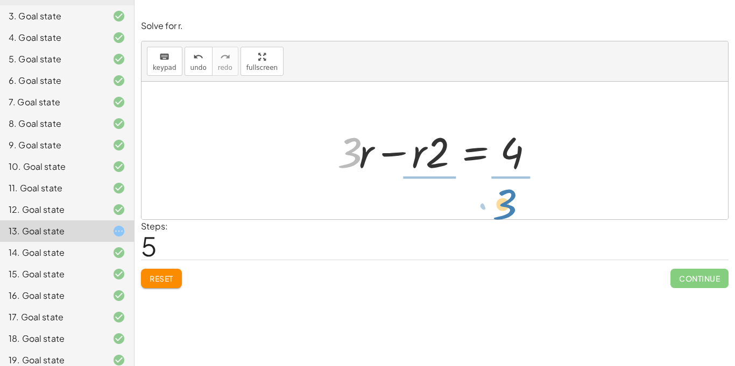
drag, startPoint x: 353, startPoint y: 156, endPoint x: 508, endPoint y: 208, distance: 163.4
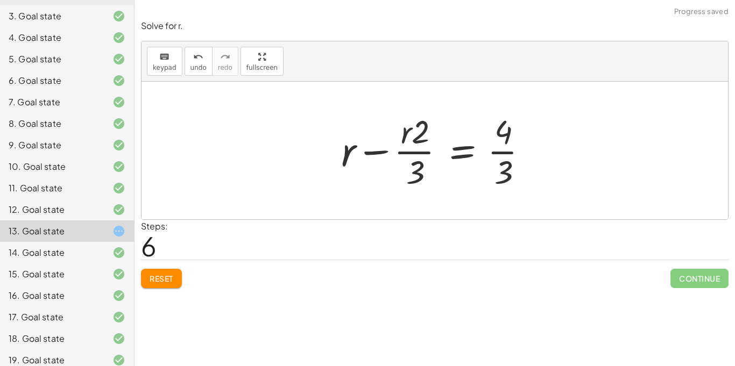
click at [500, 152] on div at bounding box center [439, 150] width 206 height 83
click at [498, 152] on div at bounding box center [439, 150] width 206 height 83
click at [429, 153] on div at bounding box center [439, 150] width 206 height 83
click at [155, 279] on span "Reset" at bounding box center [162, 279] width 24 height 10
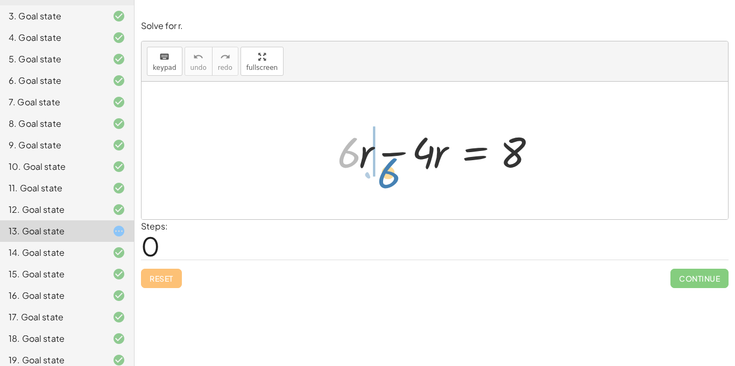
drag, startPoint x: 349, startPoint y: 159, endPoint x: 387, endPoint y: 177, distance: 42.6
click at [387, 177] on div at bounding box center [439, 150] width 214 height 55
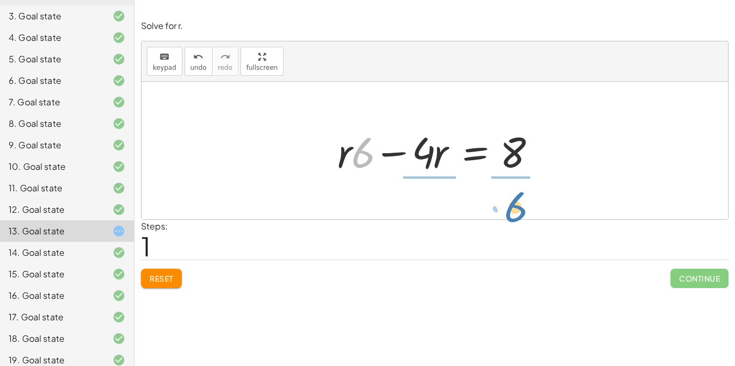
drag, startPoint x: 363, startPoint y: 165, endPoint x: 516, endPoint y: 219, distance: 162.2
click at [0, 0] on div "Solve for r. keyboard keypad undo undo redo redo fullscreen + · 6 · r − · 4 · r…" at bounding box center [0, 0] width 0 height 0
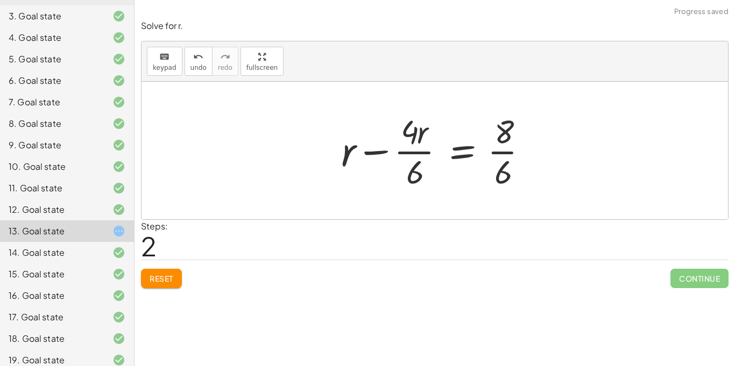
click at [428, 154] on div at bounding box center [439, 150] width 206 height 83
click at [499, 152] on div at bounding box center [439, 150] width 206 height 83
click at [156, 277] on span "Reset" at bounding box center [162, 279] width 24 height 10
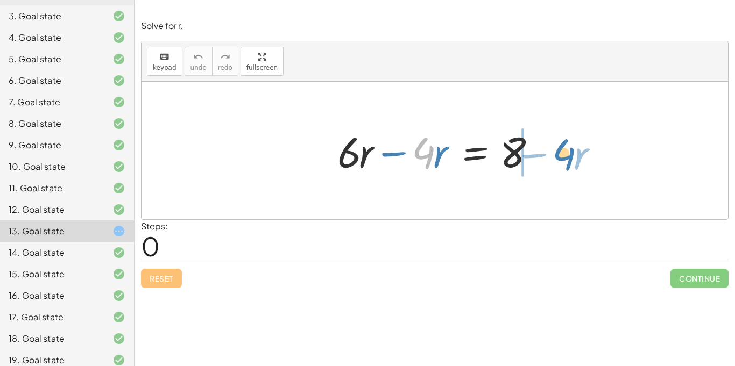
drag, startPoint x: 417, startPoint y: 147, endPoint x: 557, endPoint y: 149, distance: 141.0
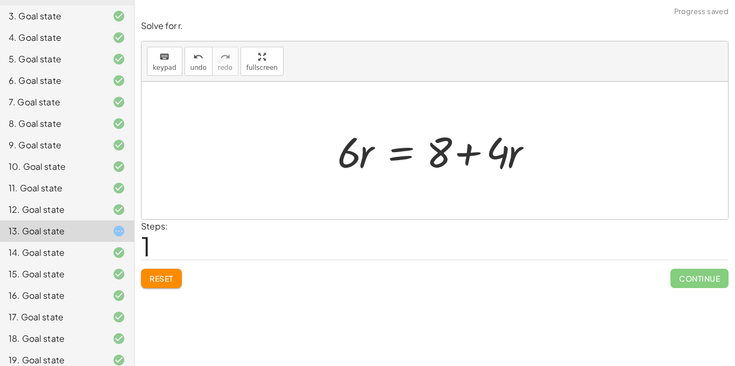
click at [471, 154] on div at bounding box center [439, 150] width 214 height 55
drag, startPoint x: 493, startPoint y: 156, endPoint x: 352, endPoint y: 199, distance: 147.6
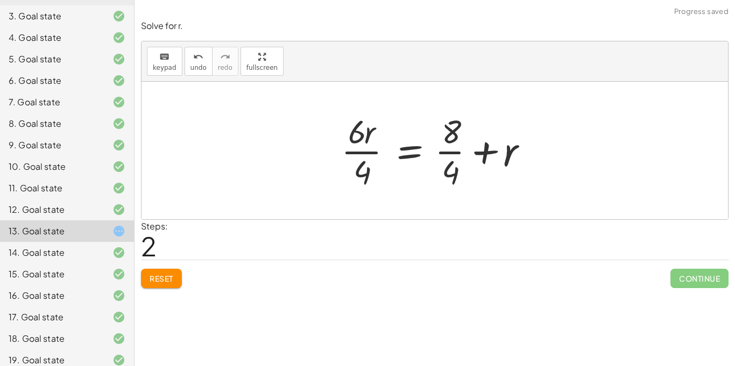
click at [354, 150] on div at bounding box center [439, 150] width 206 height 83
click at [356, 153] on div at bounding box center [439, 150] width 206 height 83
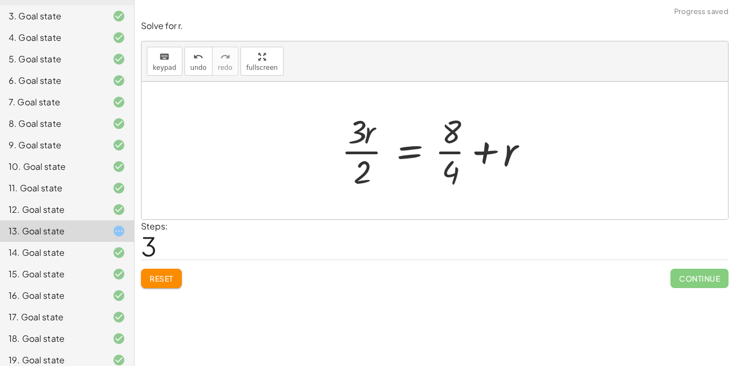
click at [356, 153] on div at bounding box center [439, 150] width 206 height 83
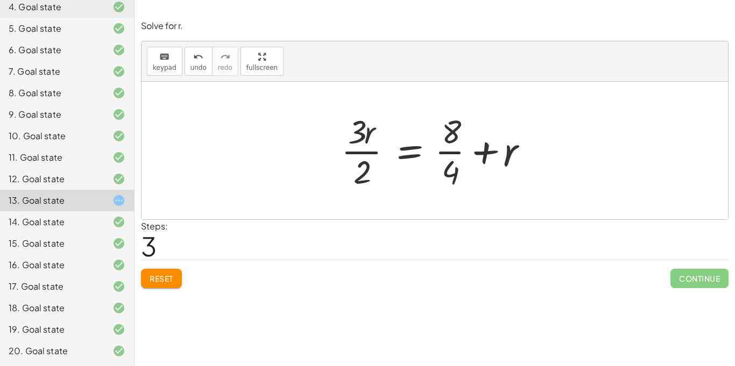
click at [159, 270] on button "Reset" at bounding box center [161, 278] width 41 height 19
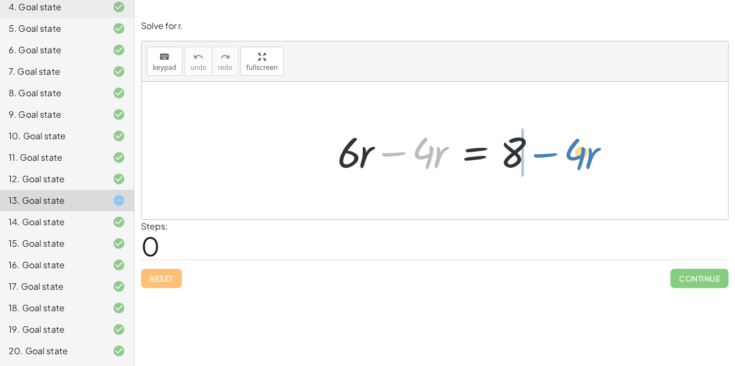
drag, startPoint x: 387, startPoint y: 152, endPoint x: 536, endPoint y: 155, distance: 148.5
click at [536, 155] on div at bounding box center [439, 150] width 214 height 55
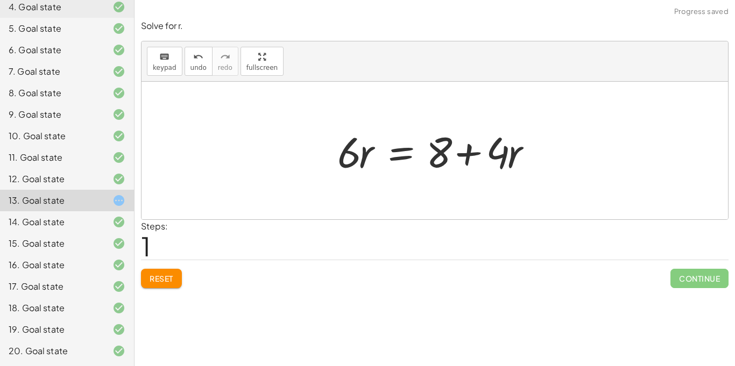
click at [470, 152] on div at bounding box center [439, 150] width 214 height 55
drag, startPoint x: 462, startPoint y: 153, endPoint x: 262, endPoint y: 147, distance: 200.3
click at [262, 147] on div "+ · 6 · r − · 4 · r = 8 + · 4 · r · 6 · r · 4 · r = 8 + +" at bounding box center [435, 151] width 587 height 138
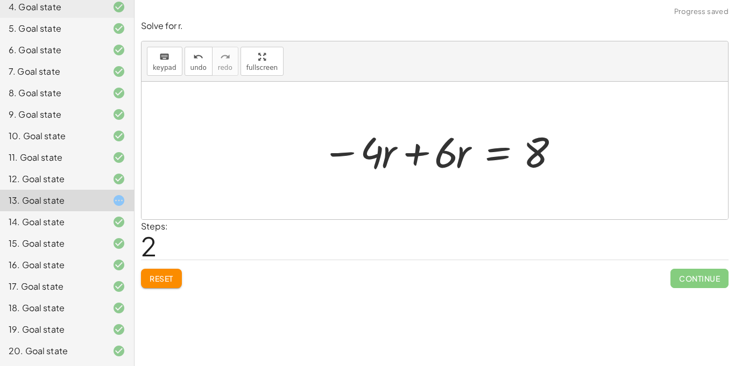
click at [414, 156] on div at bounding box center [438, 150] width 245 height 55
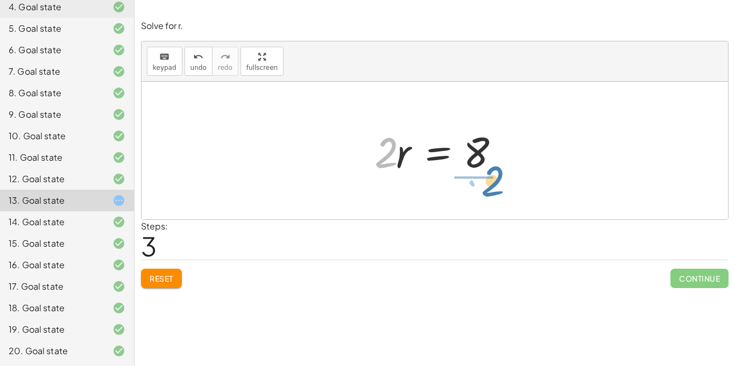
drag, startPoint x: 389, startPoint y: 152, endPoint x: 495, endPoint y: 181, distance: 110.4
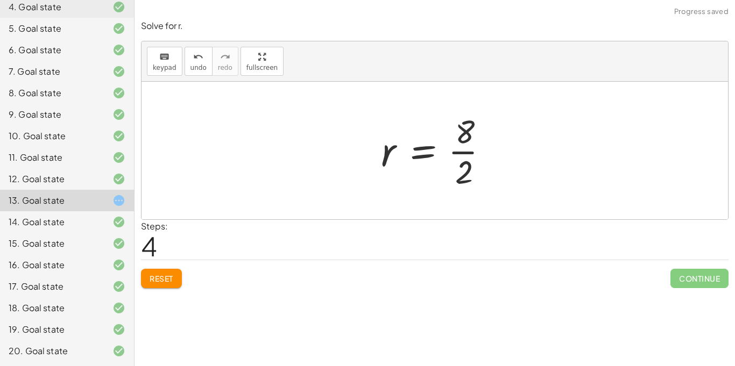
click at [470, 153] on div at bounding box center [439, 150] width 127 height 83
